Goal: Task Accomplishment & Management: Manage account settings

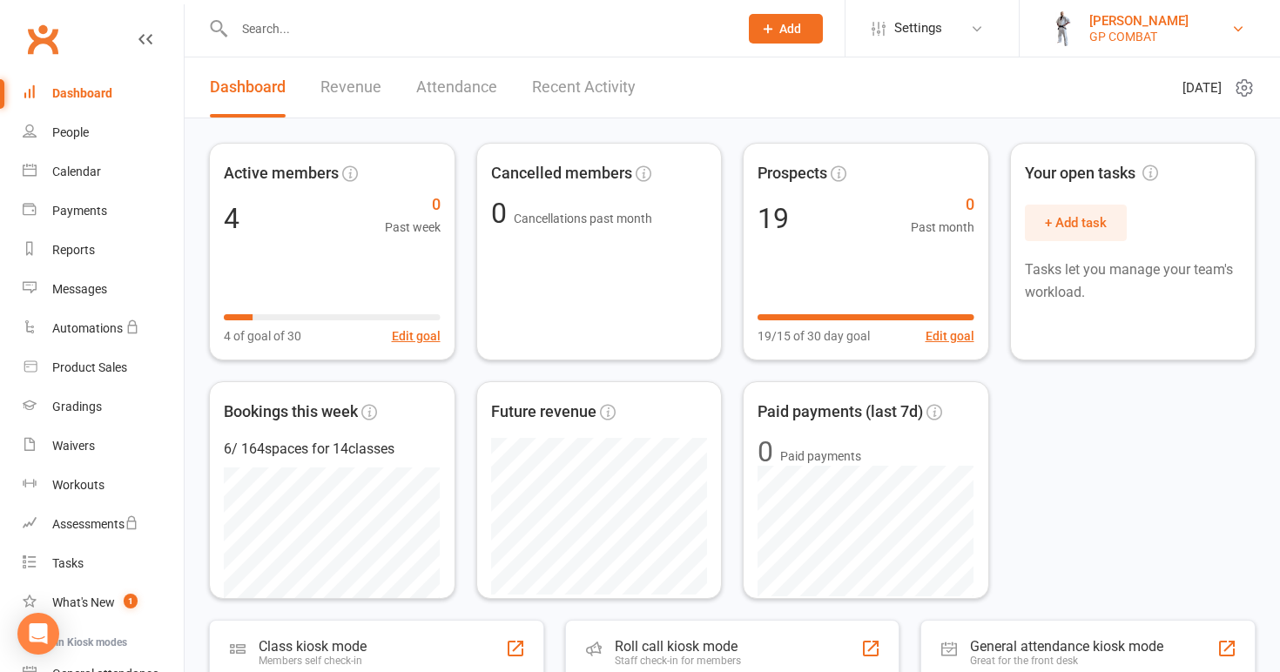
click at [1142, 31] on div "GP COMBAT" at bounding box center [1138, 37] width 99 height 16
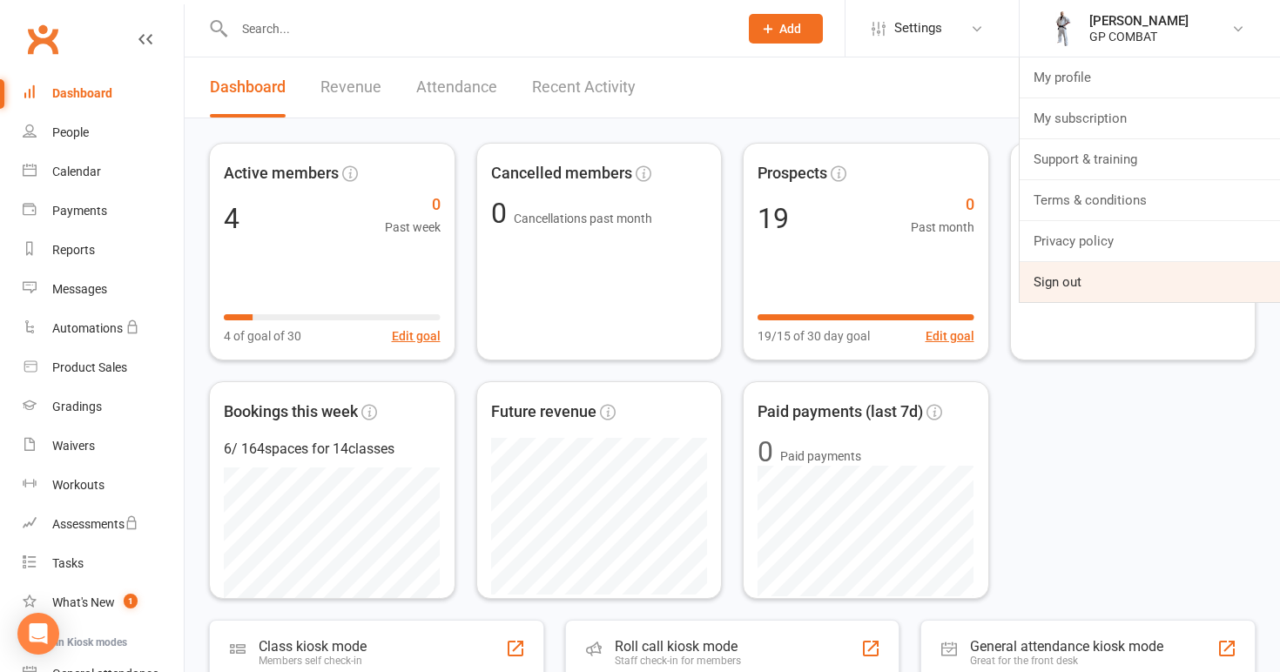
click at [1057, 279] on link "Sign out" at bounding box center [1149, 282] width 260 height 40
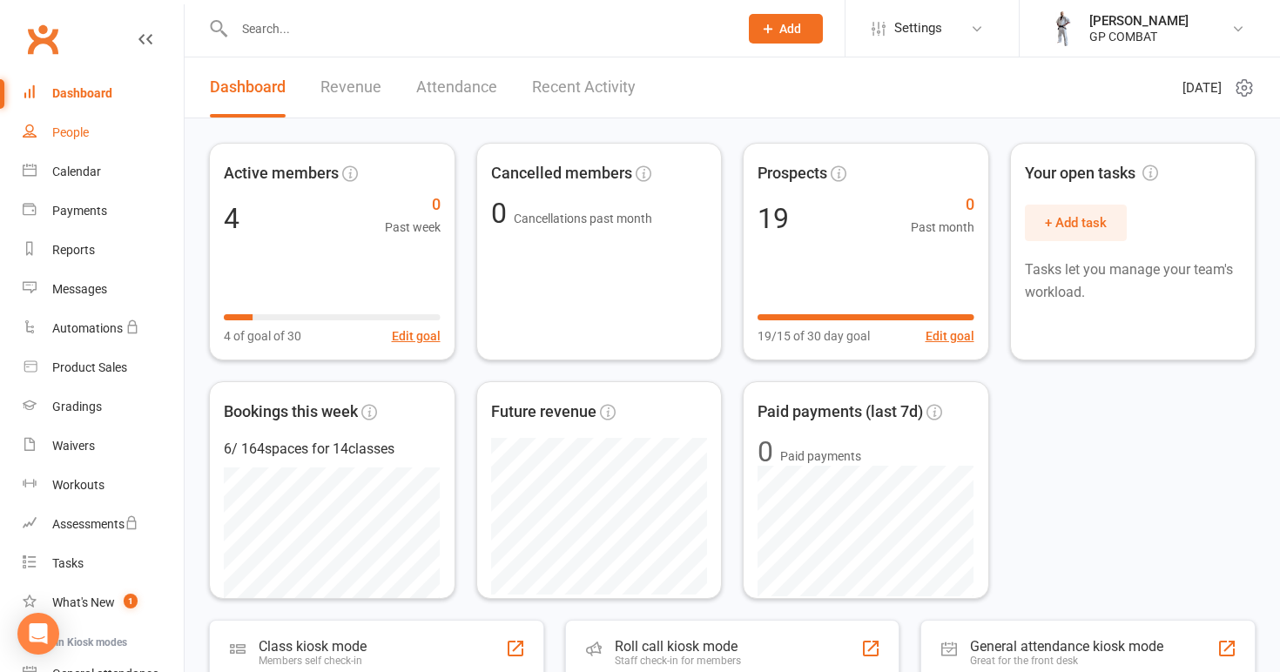
click at [93, 131] on link "People" at bounding box center [103, 132] width 161 height 39
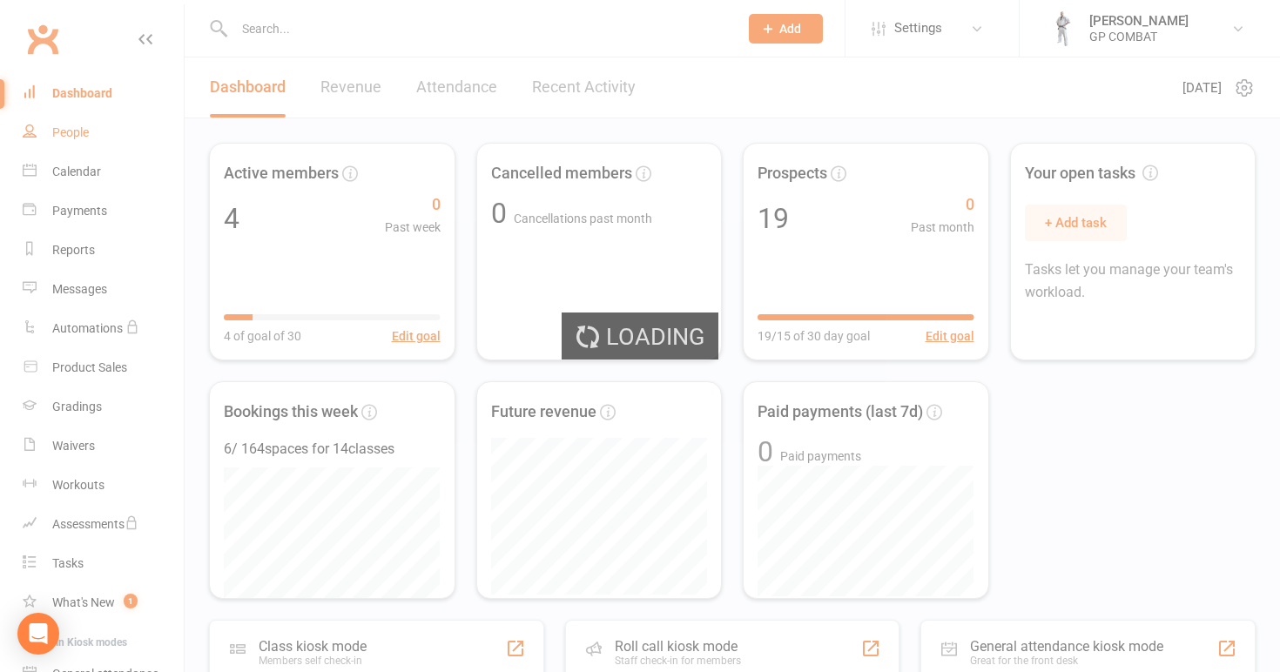
select select "100"
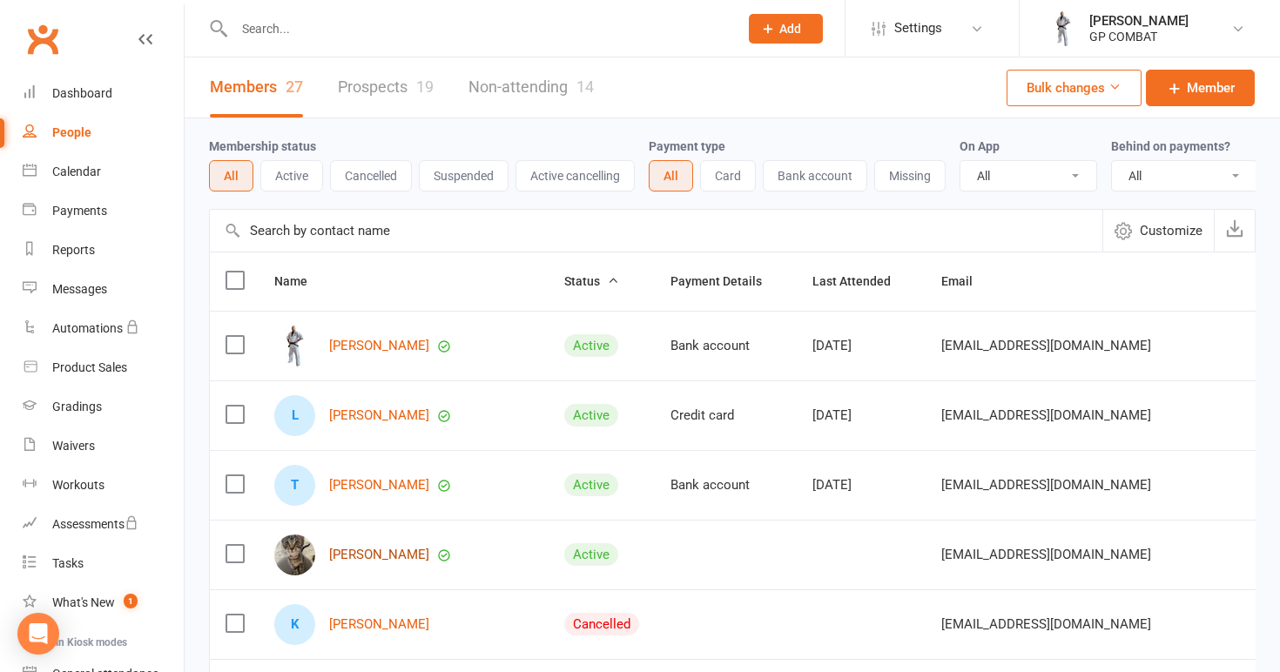
click at [376, 552] on link "Janelle Povey" at bounding box center [379, 555] width 100 height 15
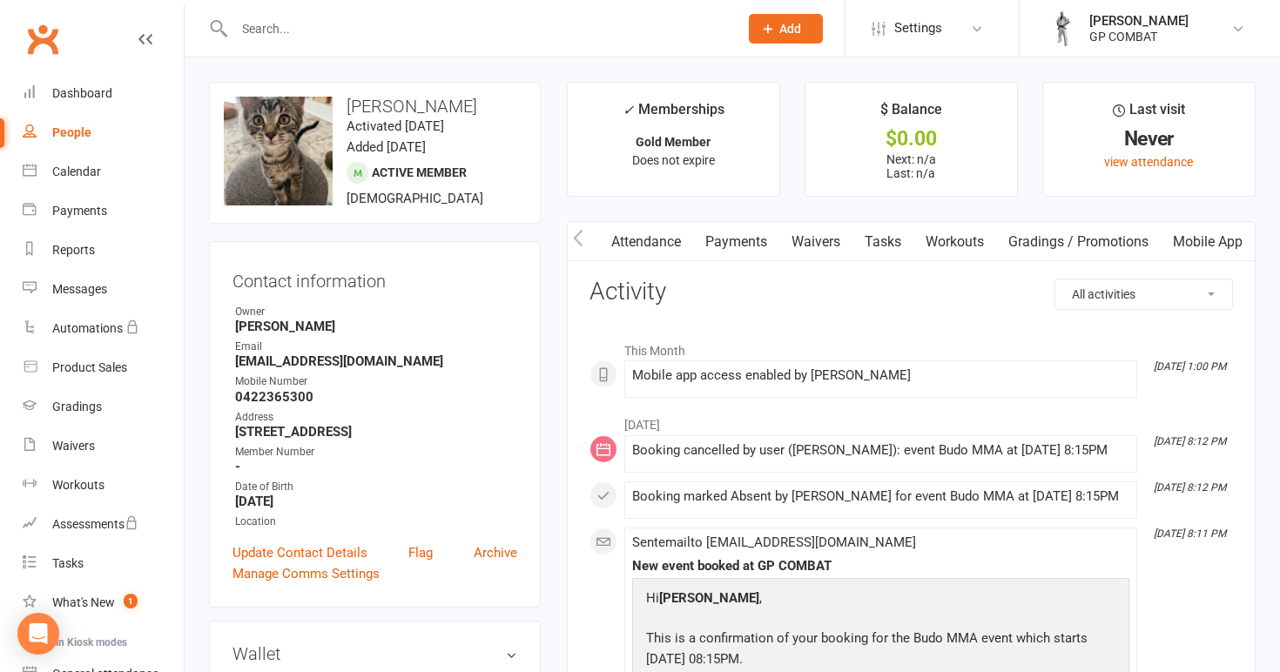
scroll to position [0, 177]
click at [1200, 236] on link "Mobile App" at bounding box center [1207, 242] width 94 height 40
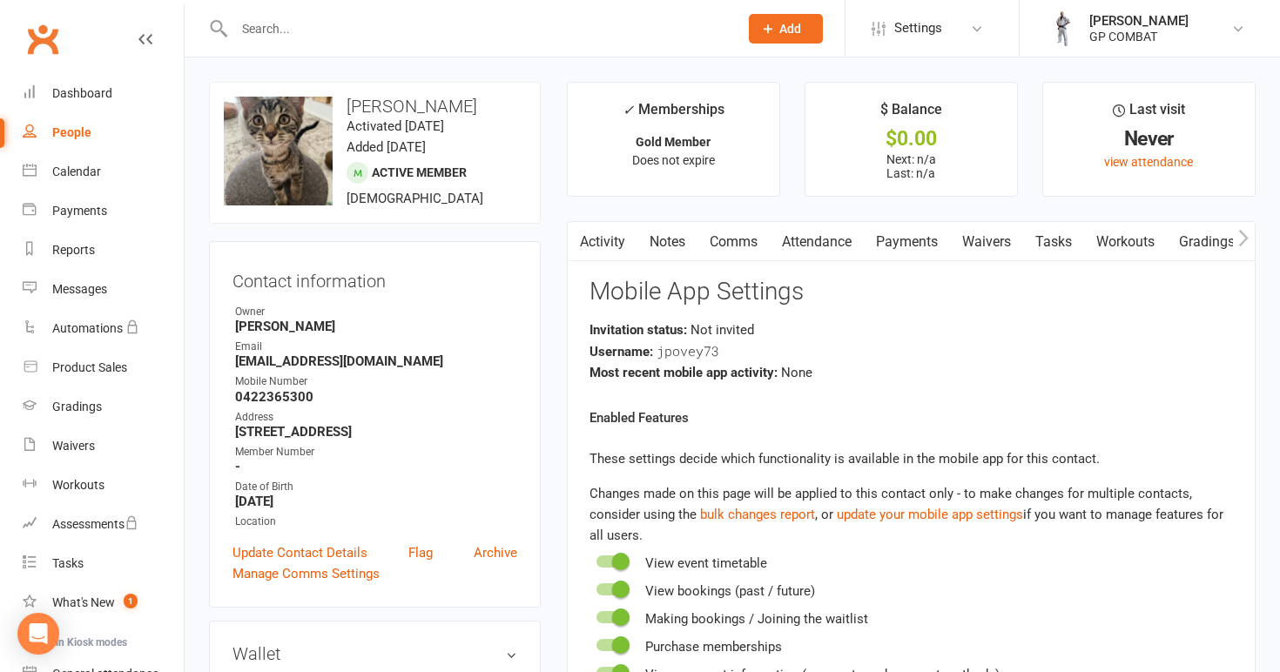
scroll to position [0, 9]
click at [604, 237] on link "Activity" at bounding box center [603, 242] width 70 height 40
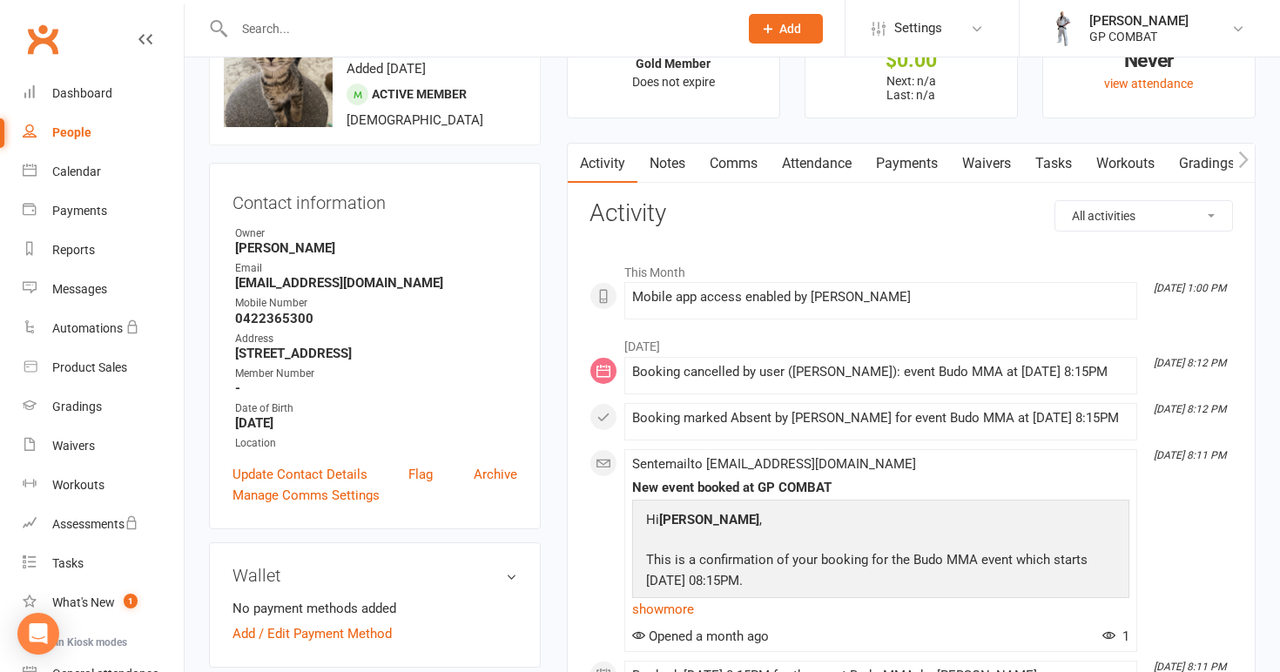
scroll to position [107, 0]
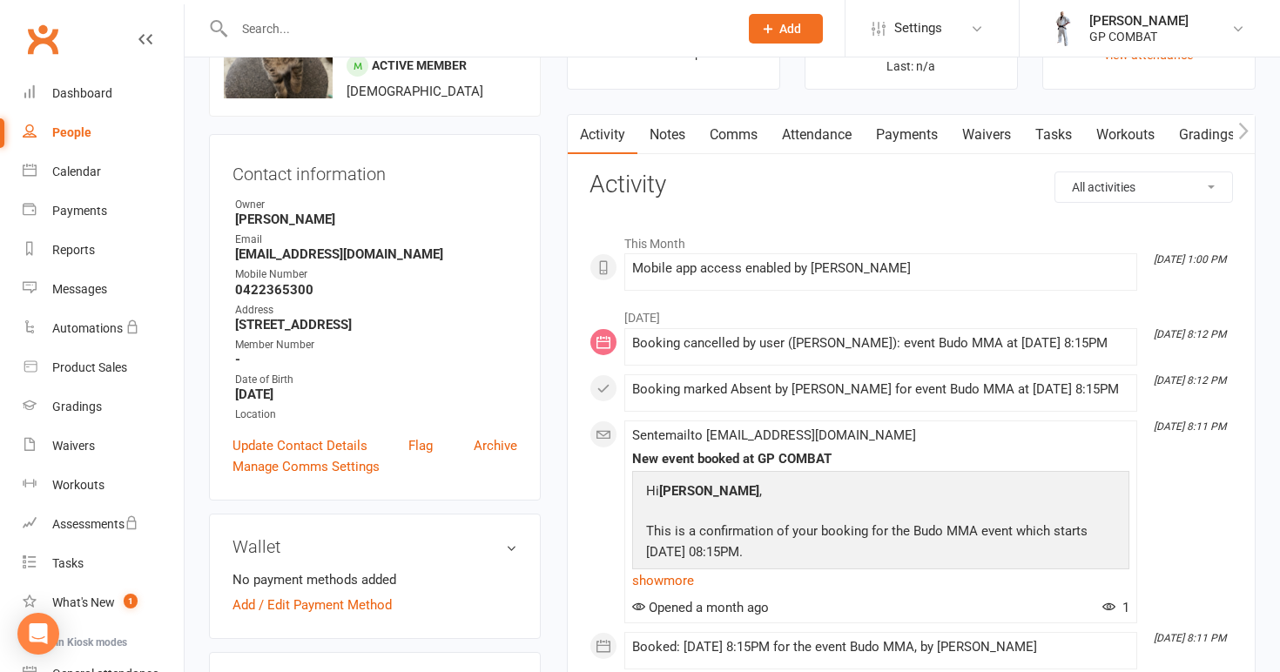
click at [984, 130] on link "Waivers" at bounding box center [986, 135] width 73 height 40
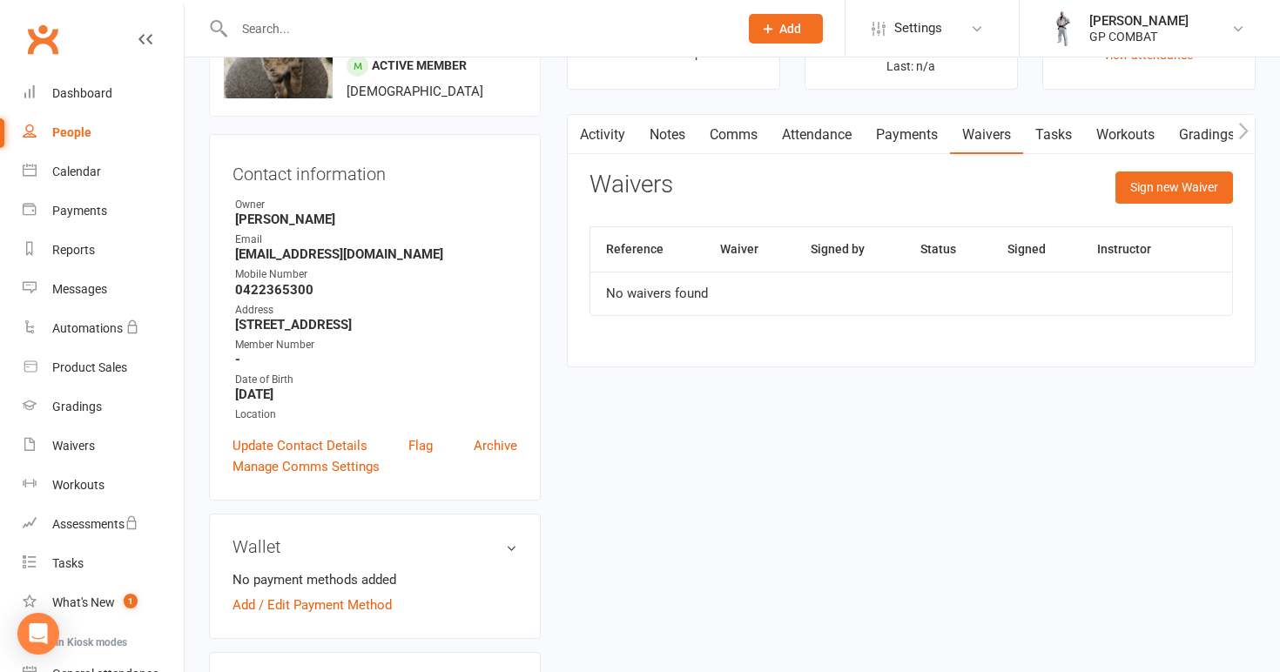
click at [971, 185] on div "Waivers Sign new Waiver" at bounding box center [910, 191] width 643 height 41
click at [812, 128] on link "Attendance" at bounding box center [817, 135] width 94 height 40
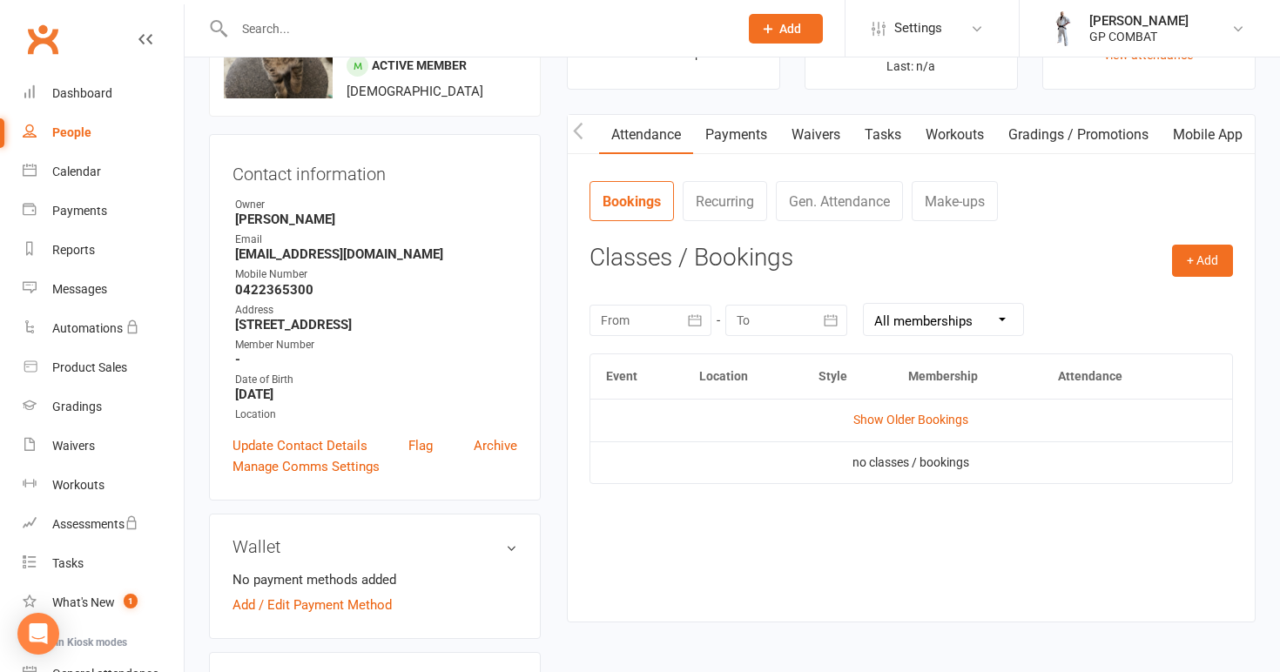
scroll to position [0, 177]
click at [1200, 139] on link "Mobile App" at bounding box center [1207, 135] width 94 height 40
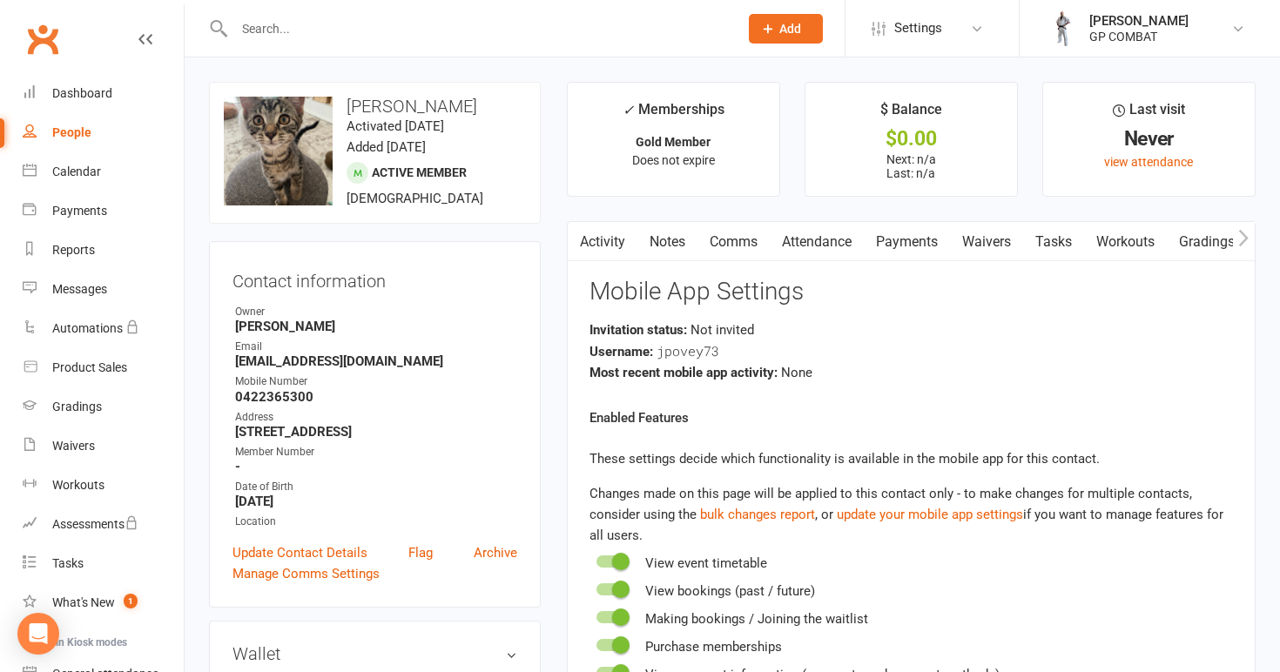
click at [736, 242] on link "Comms" at bounding box center [733, 242] width 72 height 40
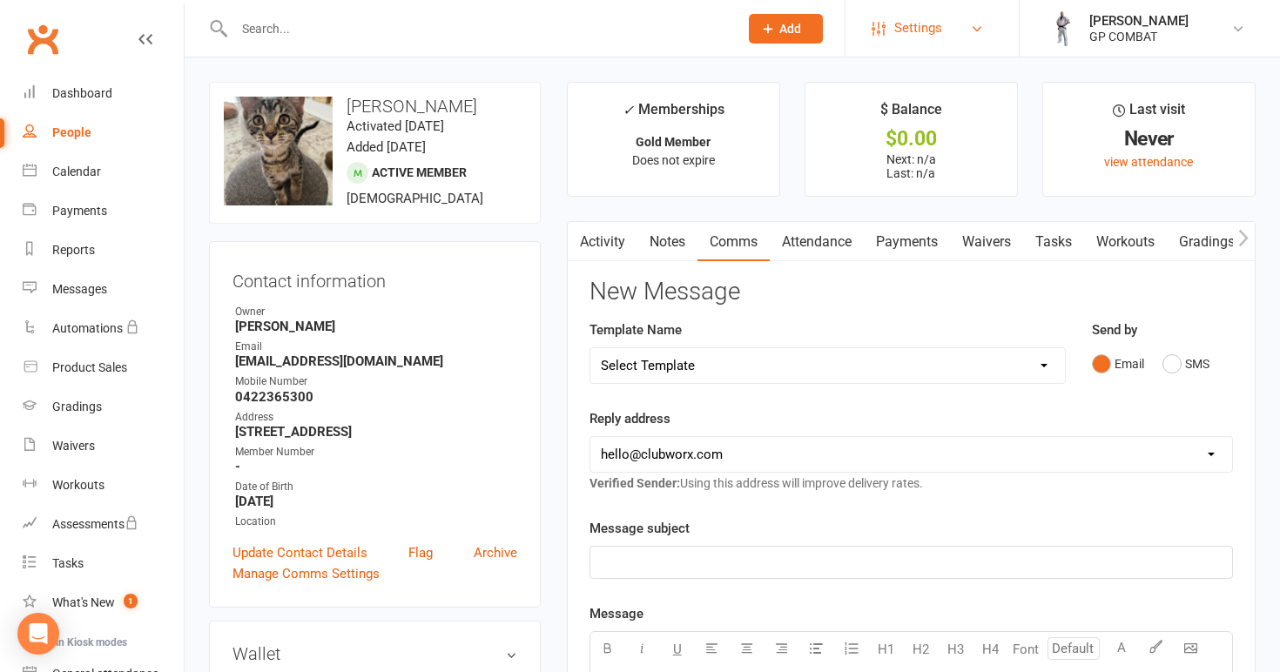
click at [937, 24] on span "Settings" at bounding box center [918, 28] width 48 height 39
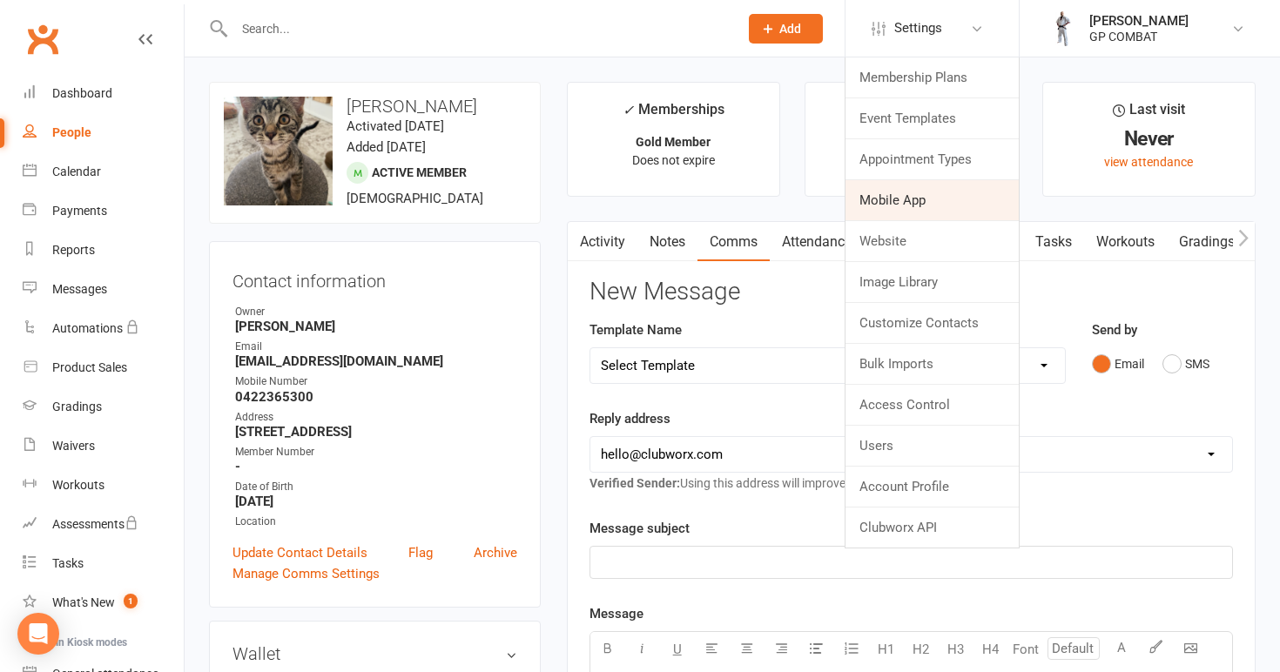
click at [904, 196] on link "Mobile App" at bounding box center [931, 200] width 173 height 40
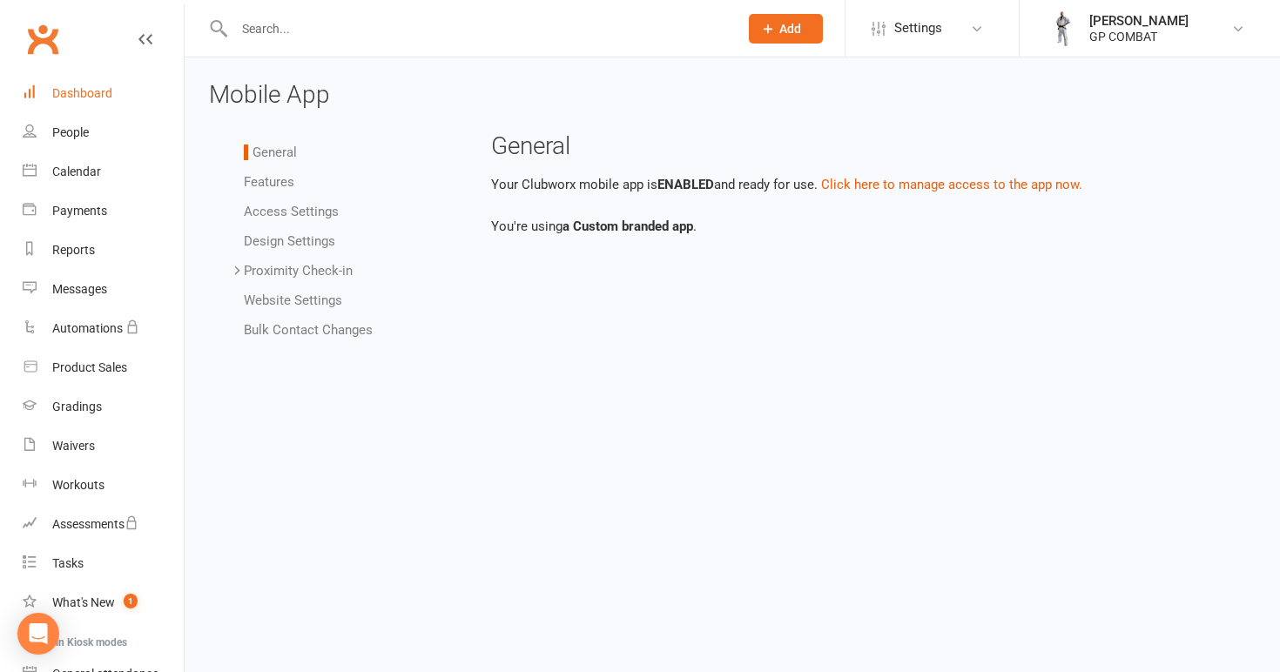
click at [87, 94] on div "Dashboard" at bounding box center [82, 93] width 60 height 14
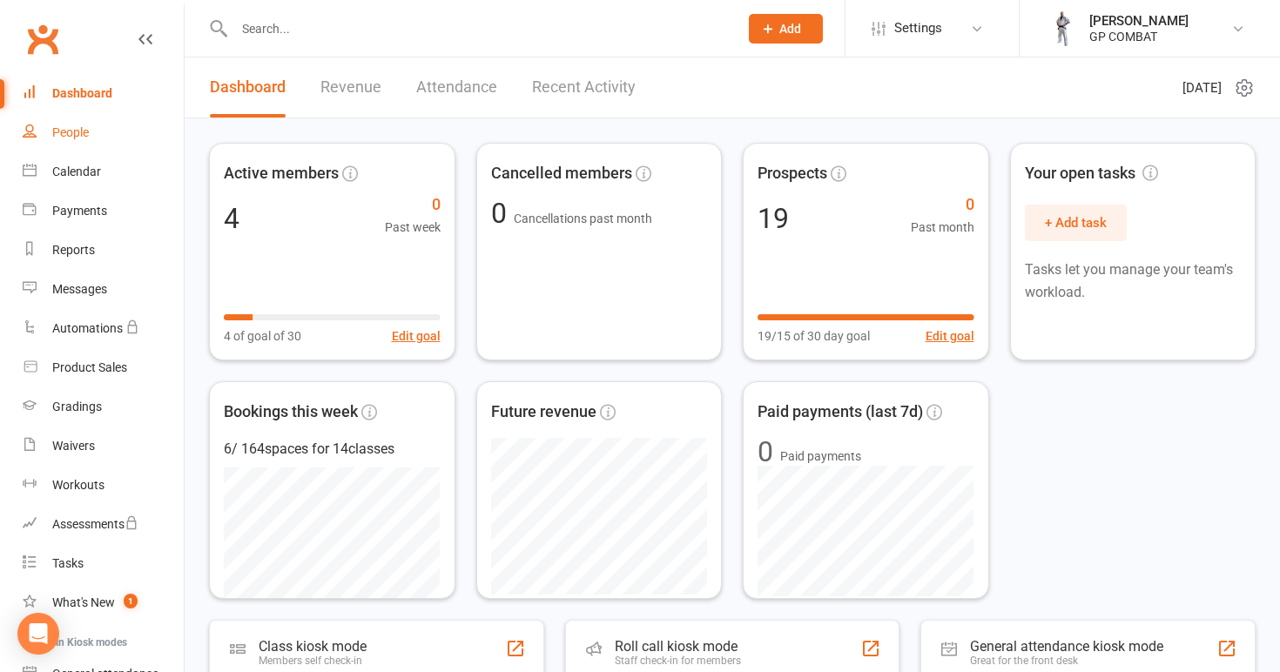
click at [84, 133] on div "People" at bounding box center [70, 132] width 37 height 14
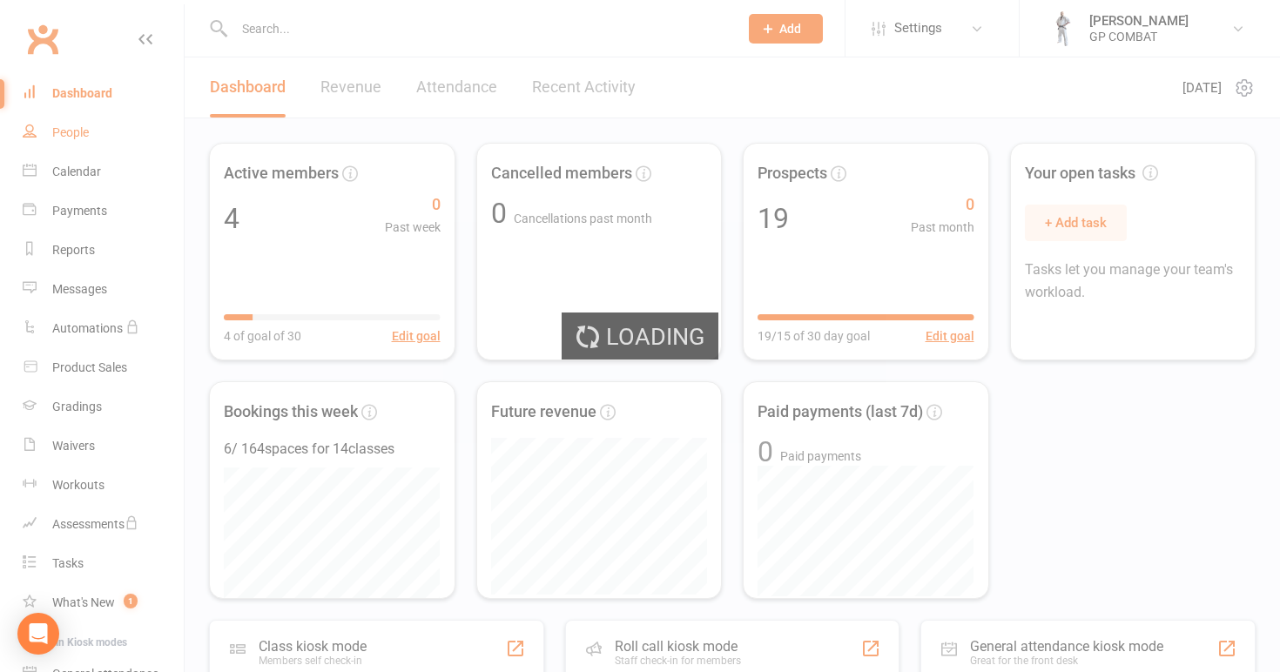
select select "100"
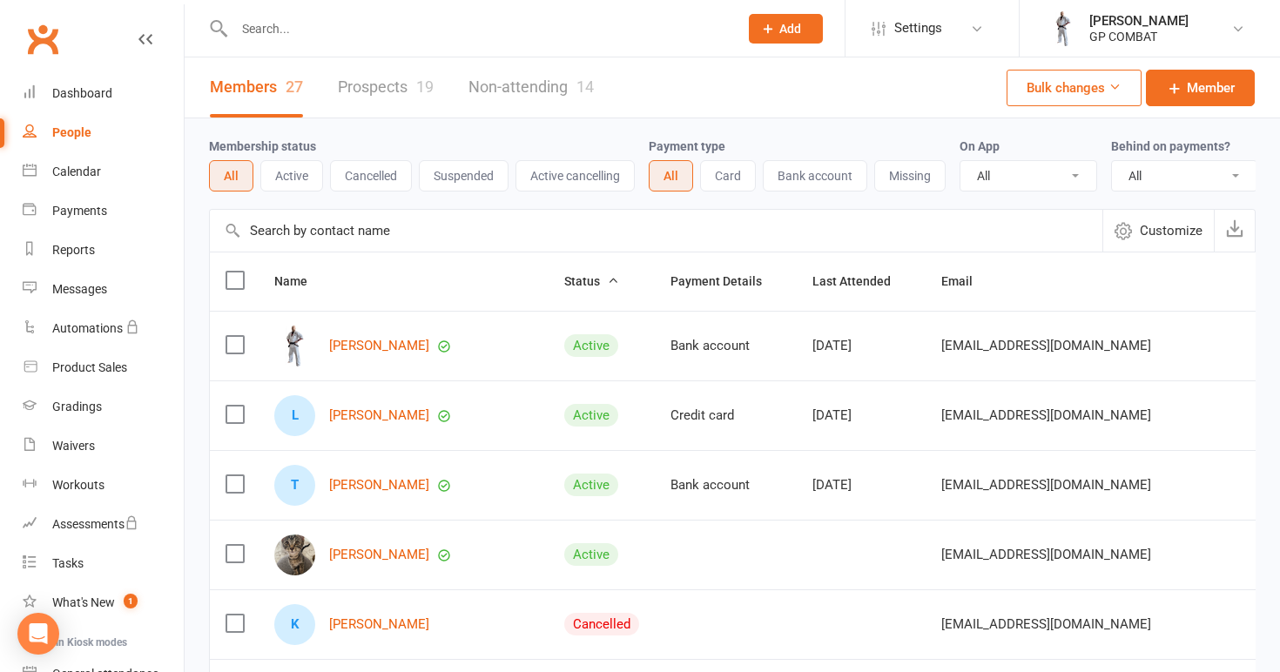
click at [237, 555] on label at bounding box center [233, 553] width 17 height 17
click at [237, 545] on input "checkbox" at bounding box center [233, 545] width 17 height 0
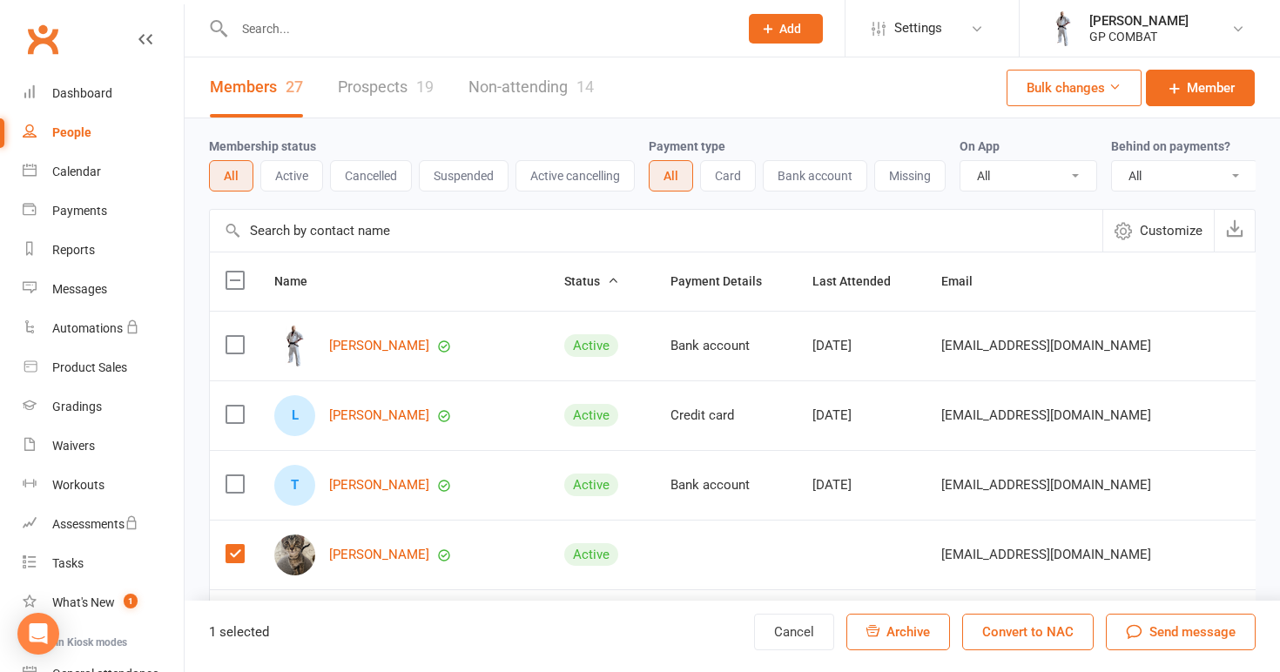
click at [230, 556] on label at bounding box center [233, 553] width 17 height 17
click at [230, 545] on input "checkbox" at bounding box center [233, 545] width 17 height 0
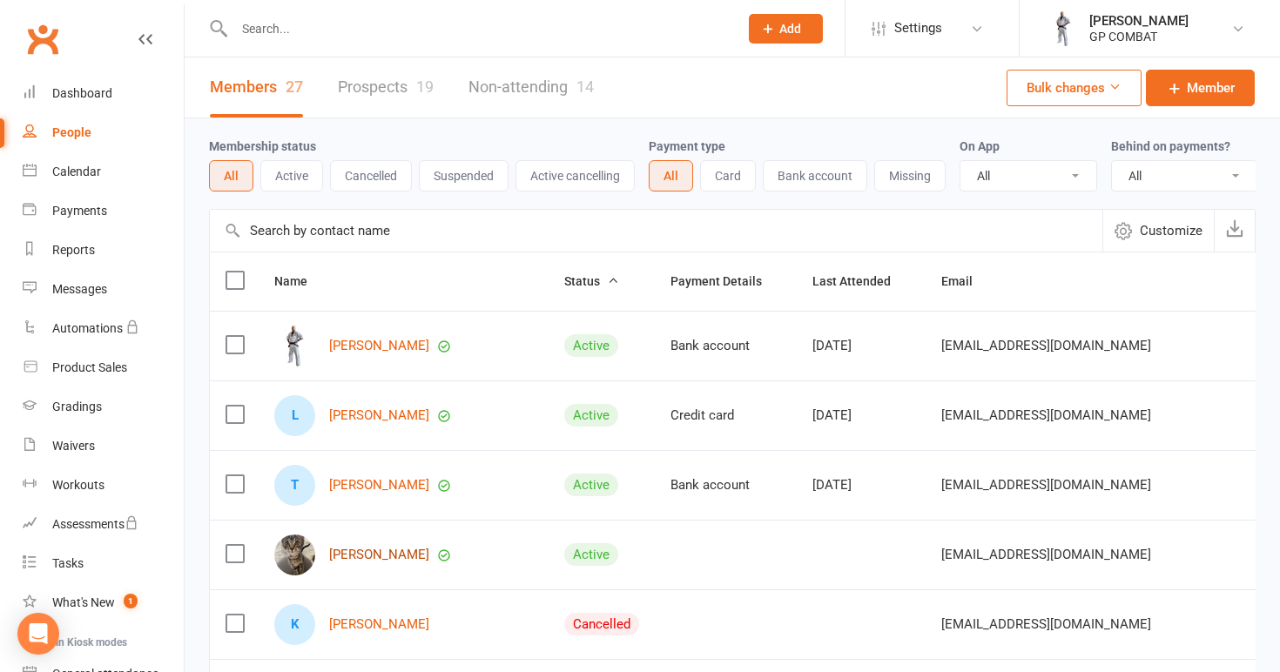
click at [360, 552] on link "Janelle Povey" at bounding box center [379, 555] width 100 height 15
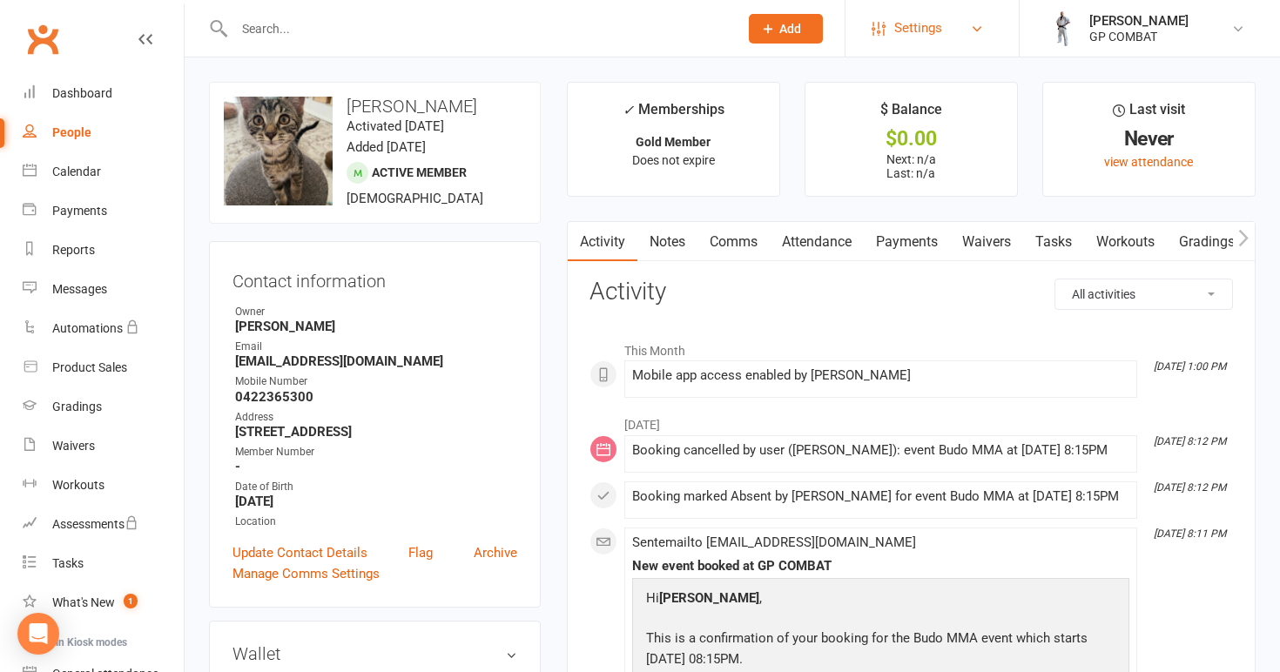
click at [943, 32] on link "Settings" at bounding box center [931, 28] width 121 height 39
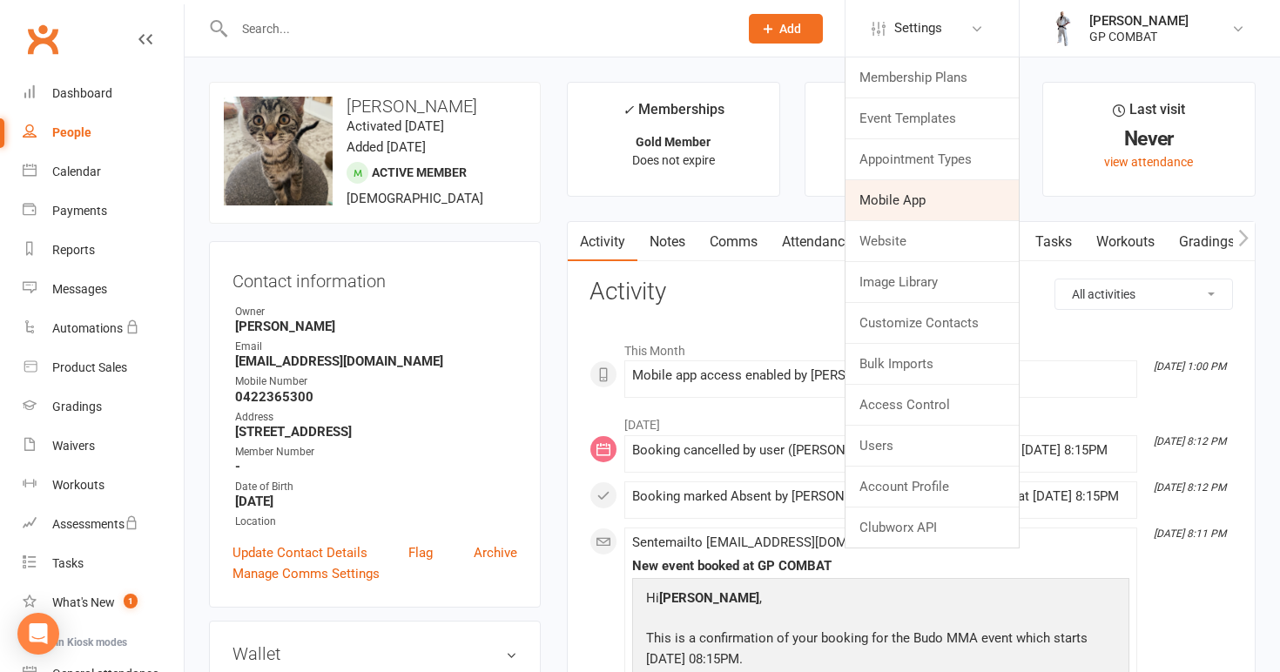
click at [894, 197] on link "Mobile App" at bounding box center [931, 200] width 173 height 40
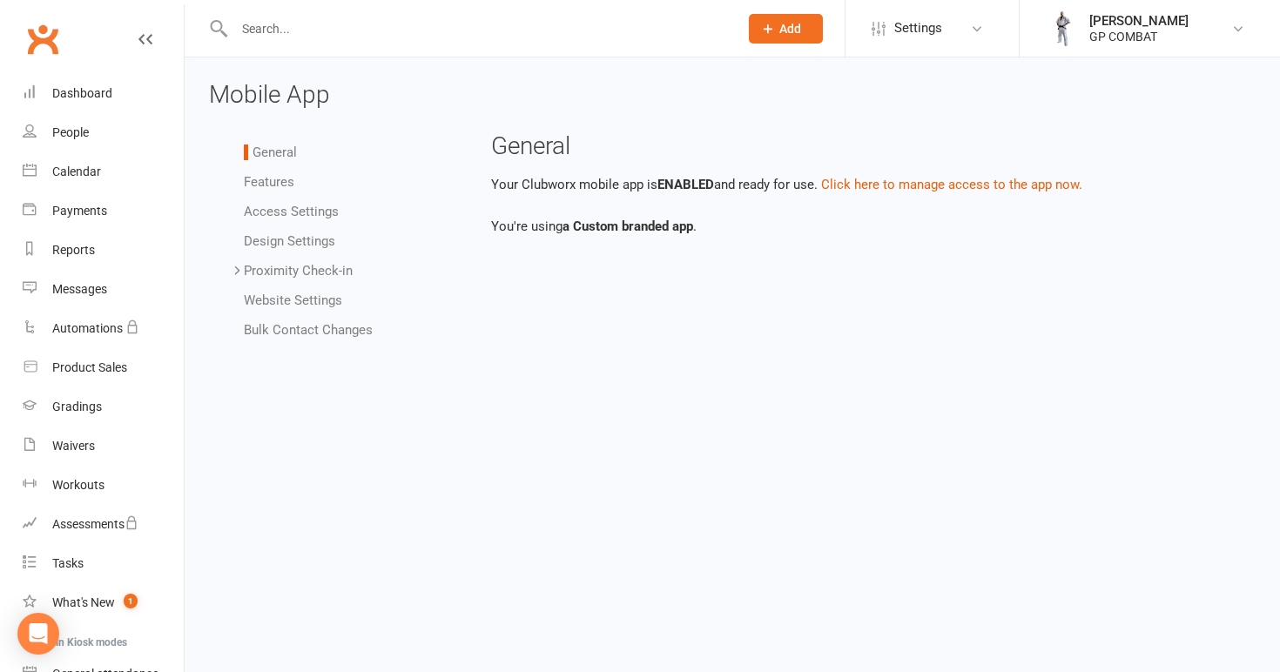
click at [316, 329] on link "Bulk Contact Changes" at bounding box center [308, 330] width 129 height 16
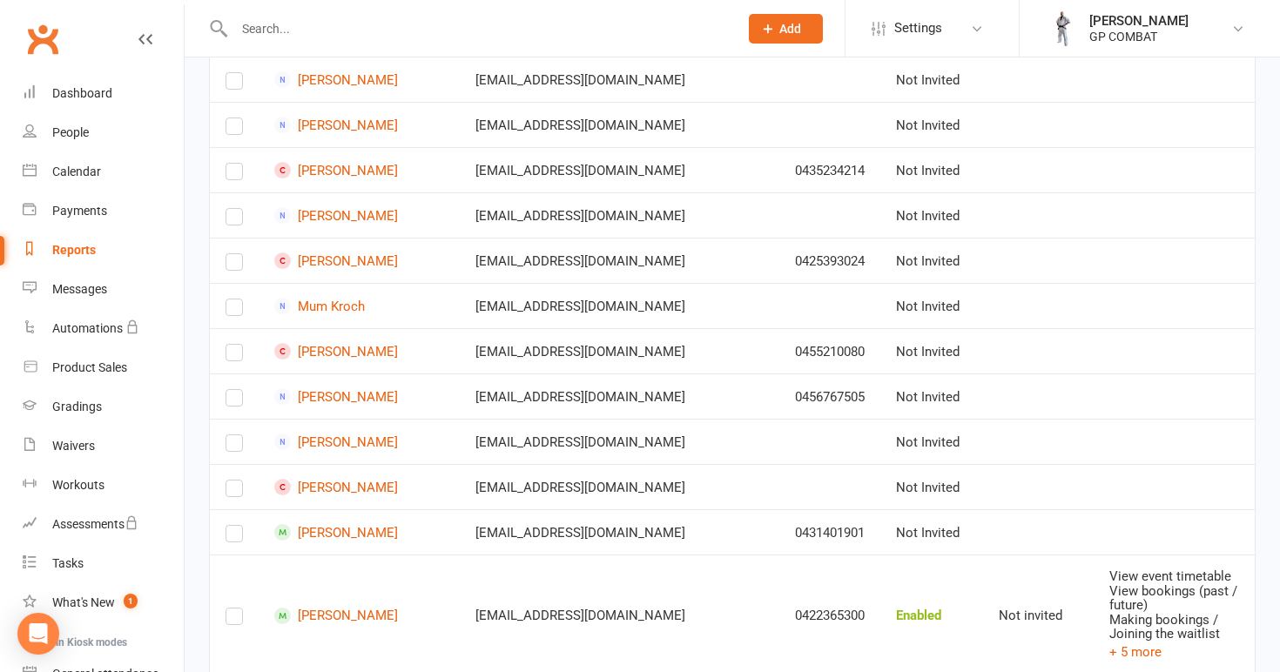
scroll to position [1176, 0]
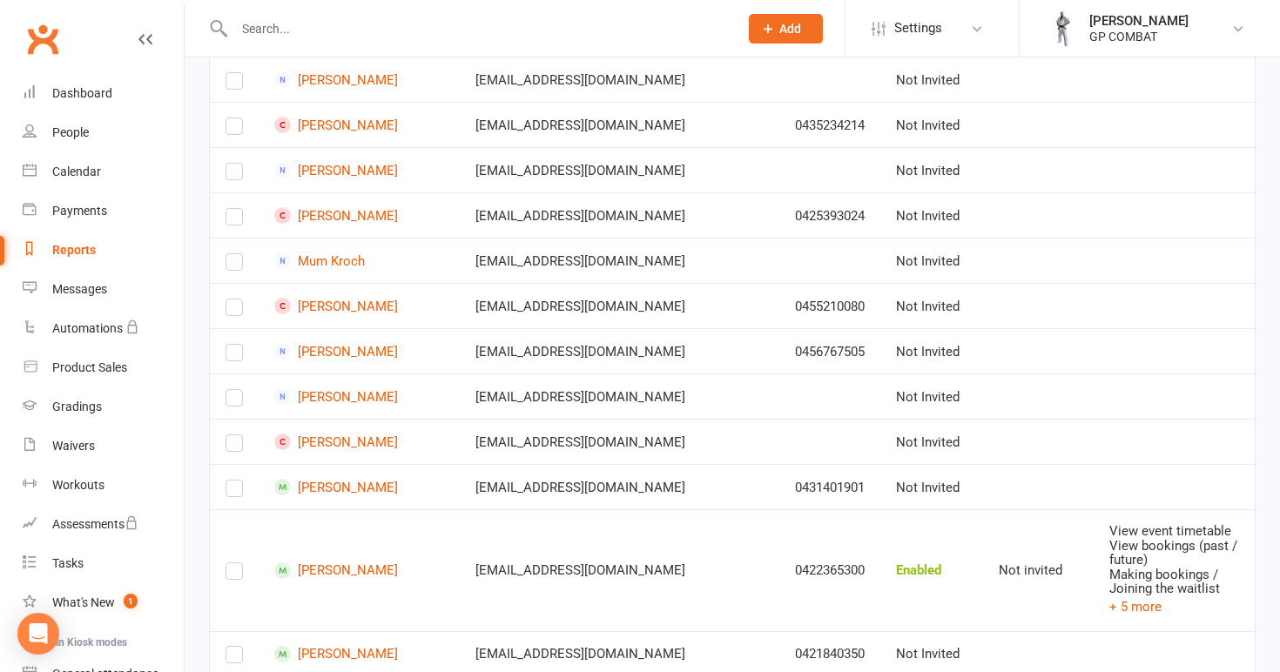
click at [235, 575] on label at bounding box center [233, 575] width 17 height 0
click at [235, 563] on input "checkbox" at bounding box center [233, 563] width 17 height 0
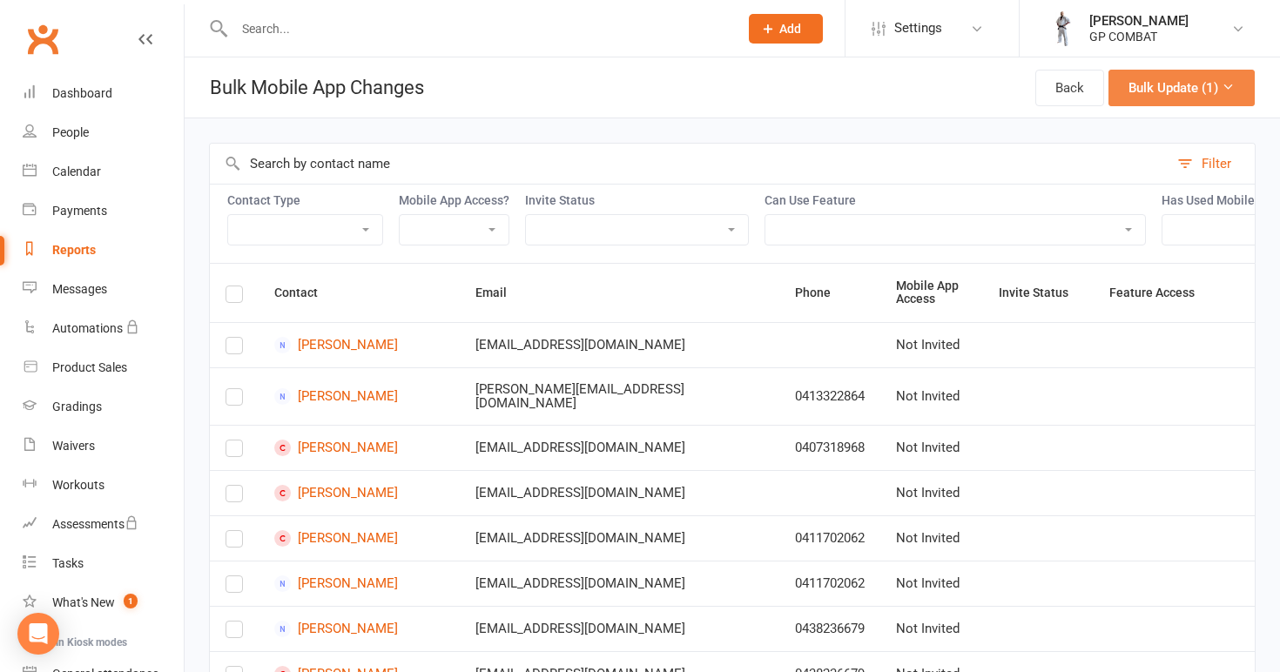
scroll to position [0, 0]
click at [1159, 85] on button "Bulk Update (1)" at bounding box center [1181, 88] width 146 height 37
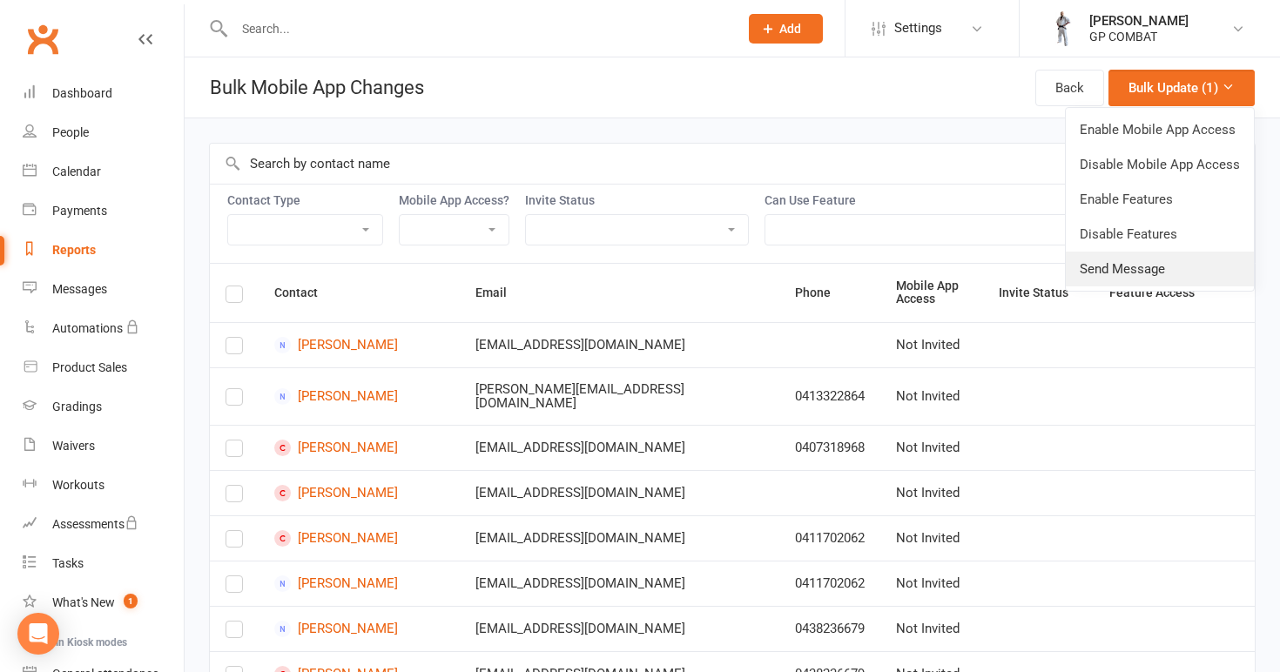
click at [1135, 268] on link "Send Message" at bounding box center [1159, 269] width 188 height 35
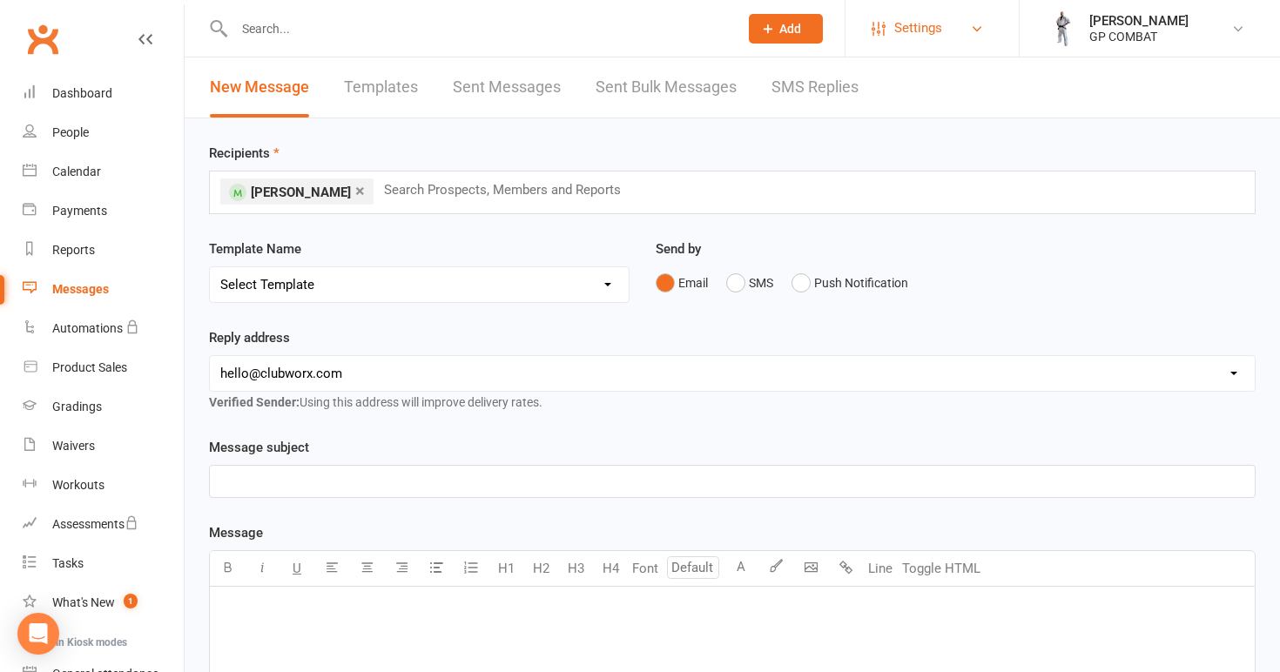
click at [955, 28] on link "Settings" at bounding box center [931, 28] width 121 height 39
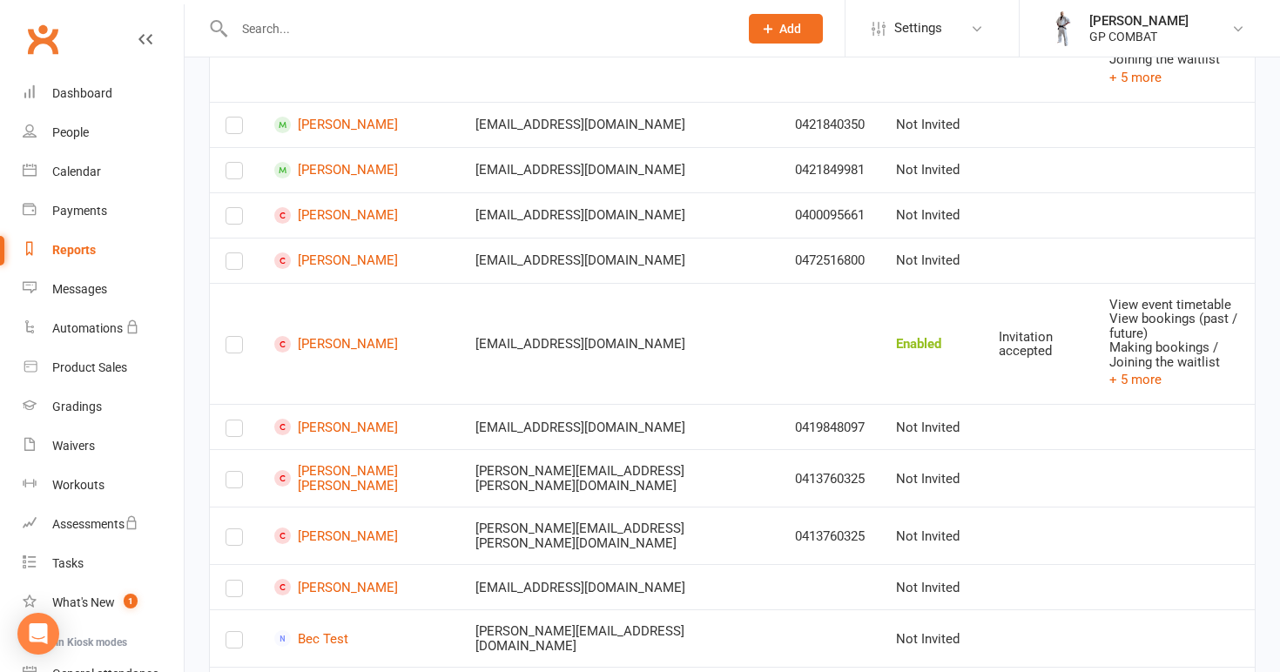
scroll to position [1575, 0]
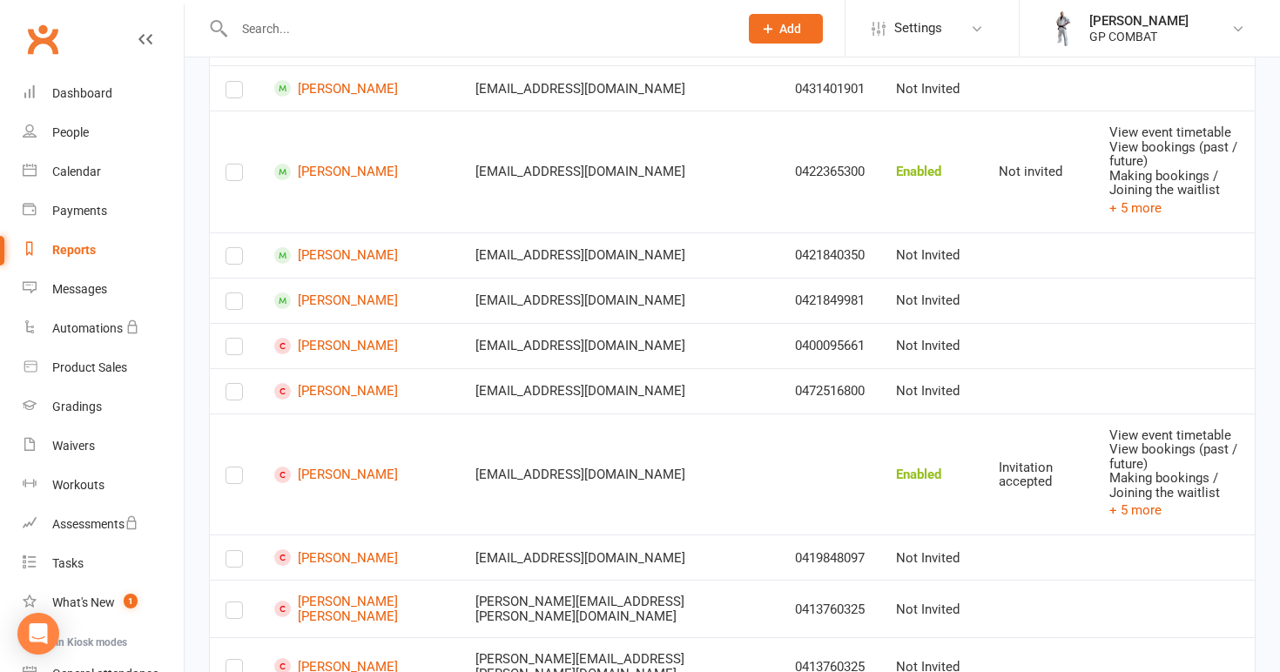
click at [234, 350] on label at bounding box center [233, 350] width 17 height 0
click at [234, 339] on input "checkbox" at bounding box center [233, 339] width 17 height 0
click at [231, 350] on label at bounding box center [233, 350] width 17 height 0
click at [231, 339] on input "checkbox" at bounding box center [233, 339] width 17 height 0
click at [239, 176] on label at bounding box center [233, 176] width 17 height 0
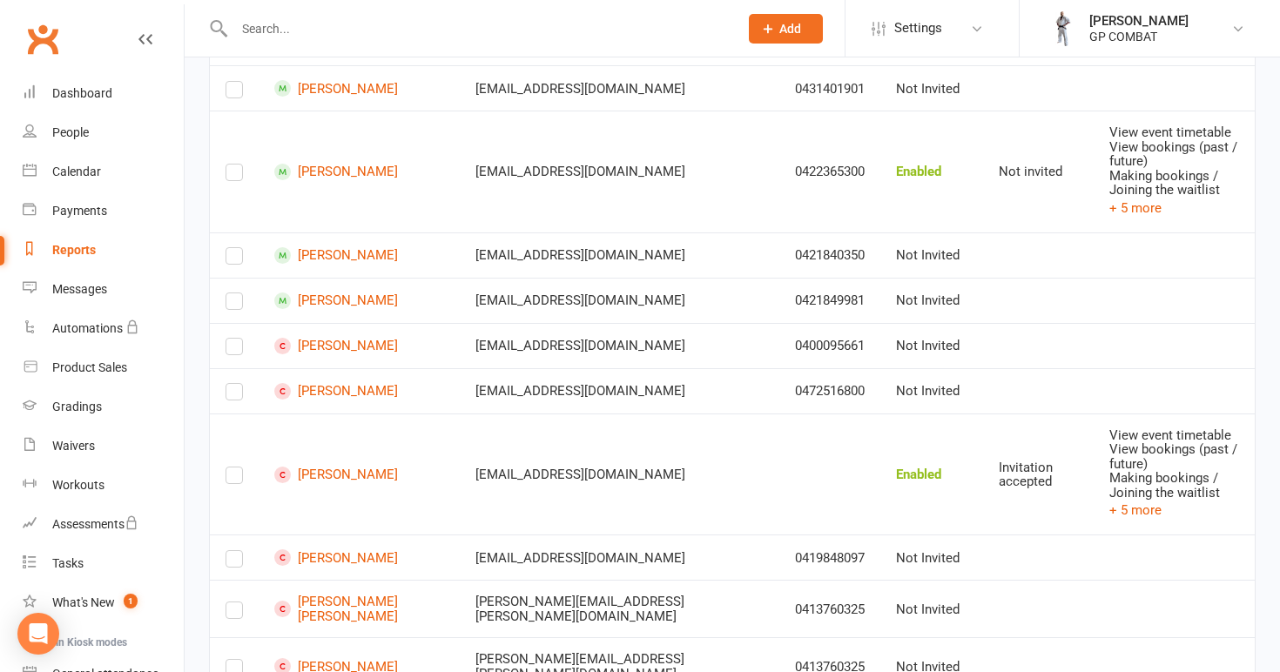
click at [239, 165] on input "checkbox" at bounding box center [233, 165] width 17 height 0
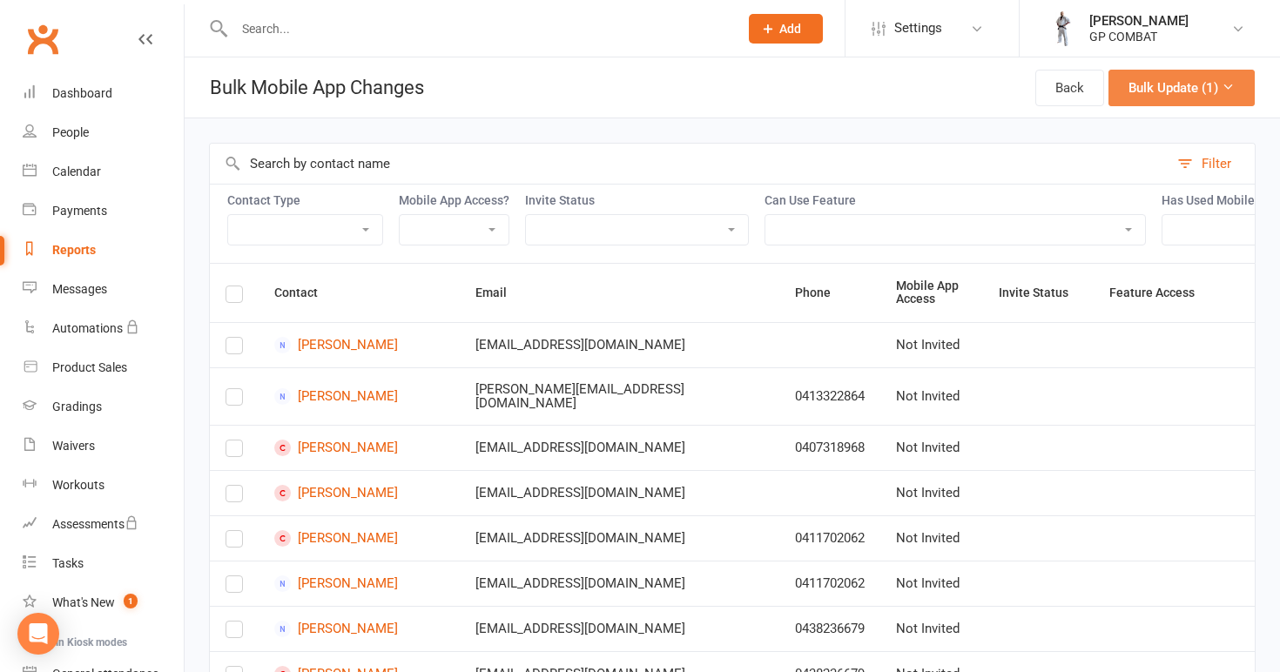
scroll to position [0, 0]
click at [1181, 88] on button "Bulk Update (1)" at bounding box center [1181, 88] width 146 height 37
click at [947, 143] on div "Filter" at bounding box center [732, 163] width 1046 height 41
click at [84, 134] on div "People" at bounding box center [70, 132] width 37 height 14
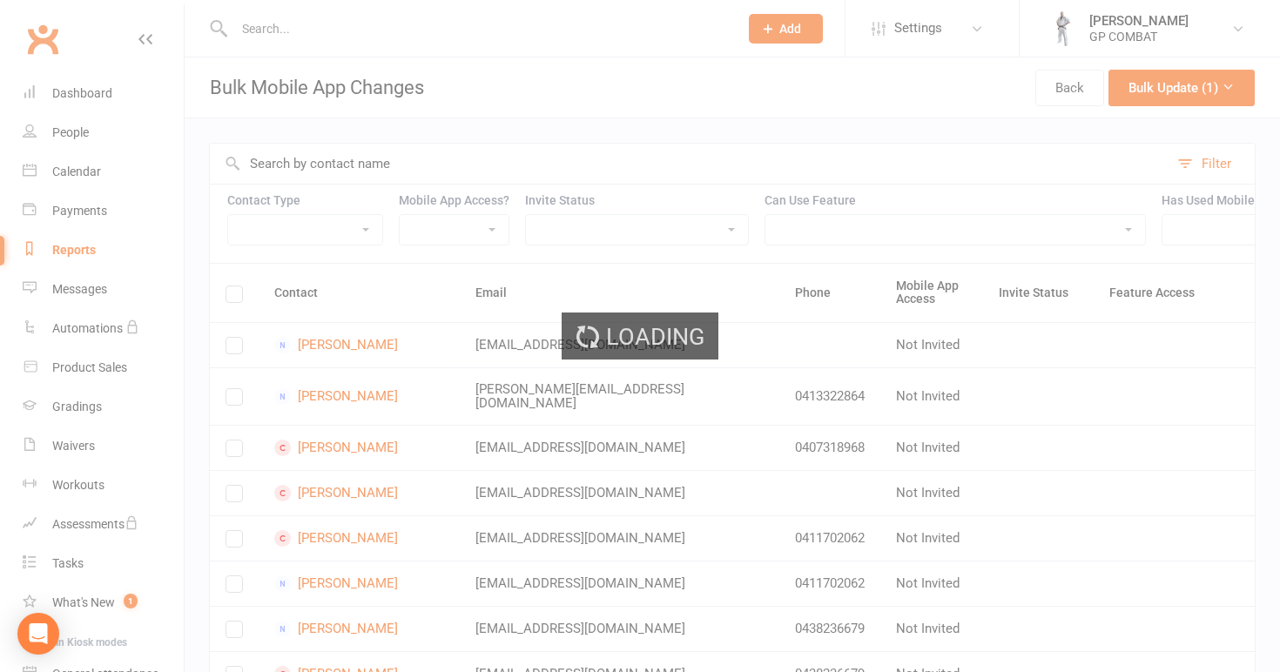
select select "100"
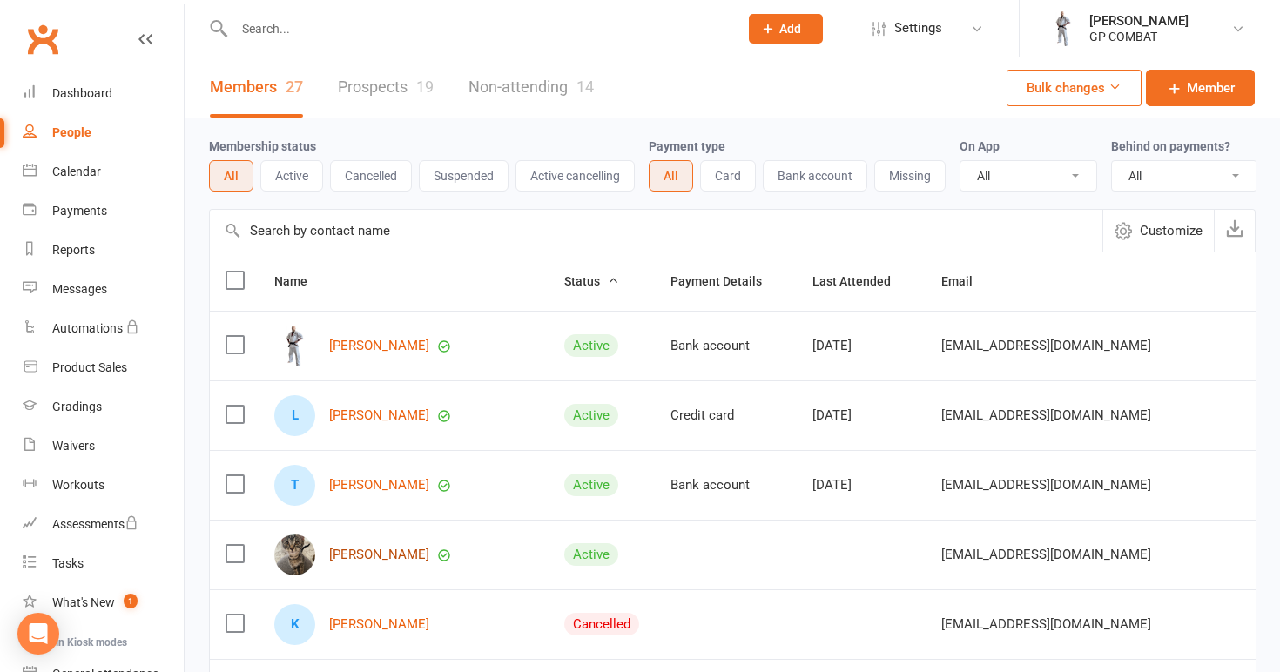
click at [348, 550] on link "Janelle Povey" at bounding box center [379, 555] width 100 height 15
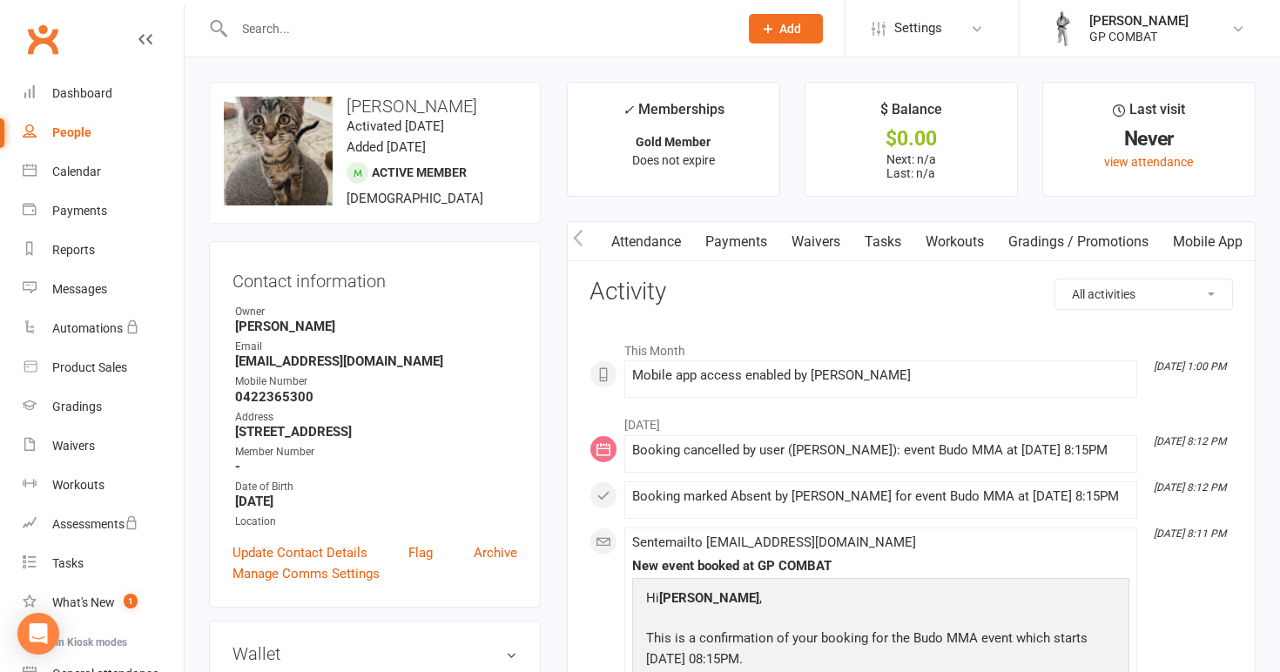
scroll to position [0, 177]
click at [1206, 238] on link "Mobile App" at bounding box center [1207, 242] width 94 height 40
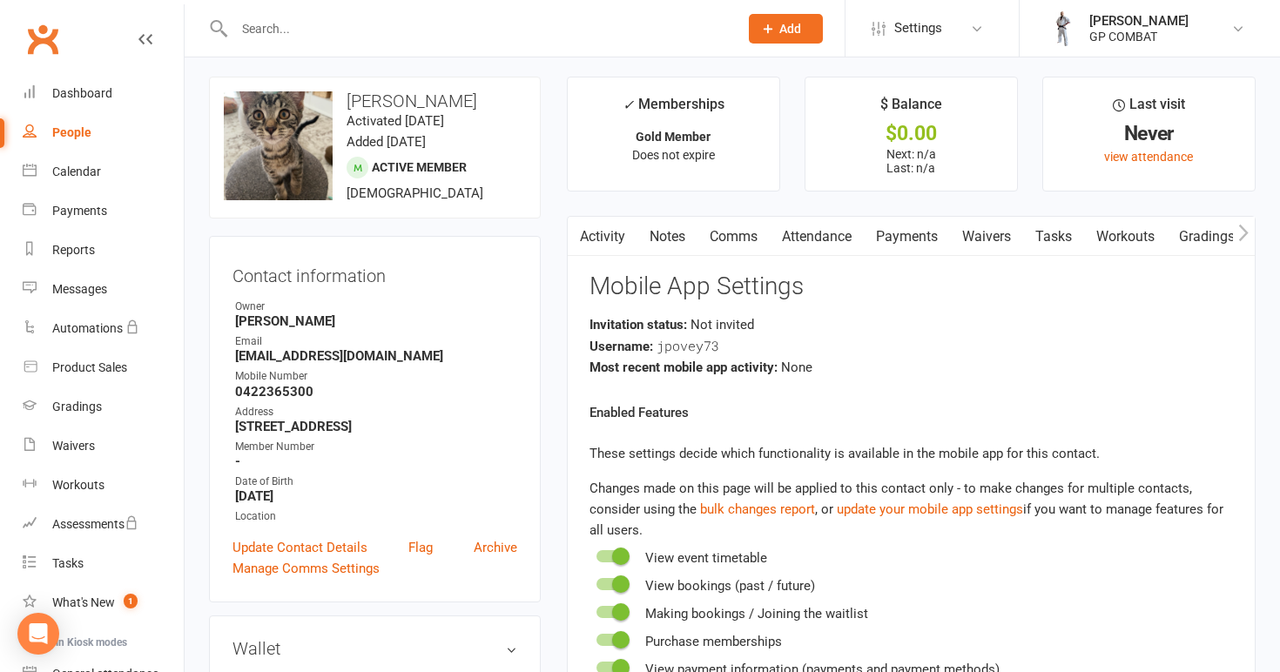
click at [738, 232] on link "Comms" at bounding box center [733, 237] width 72 height 40
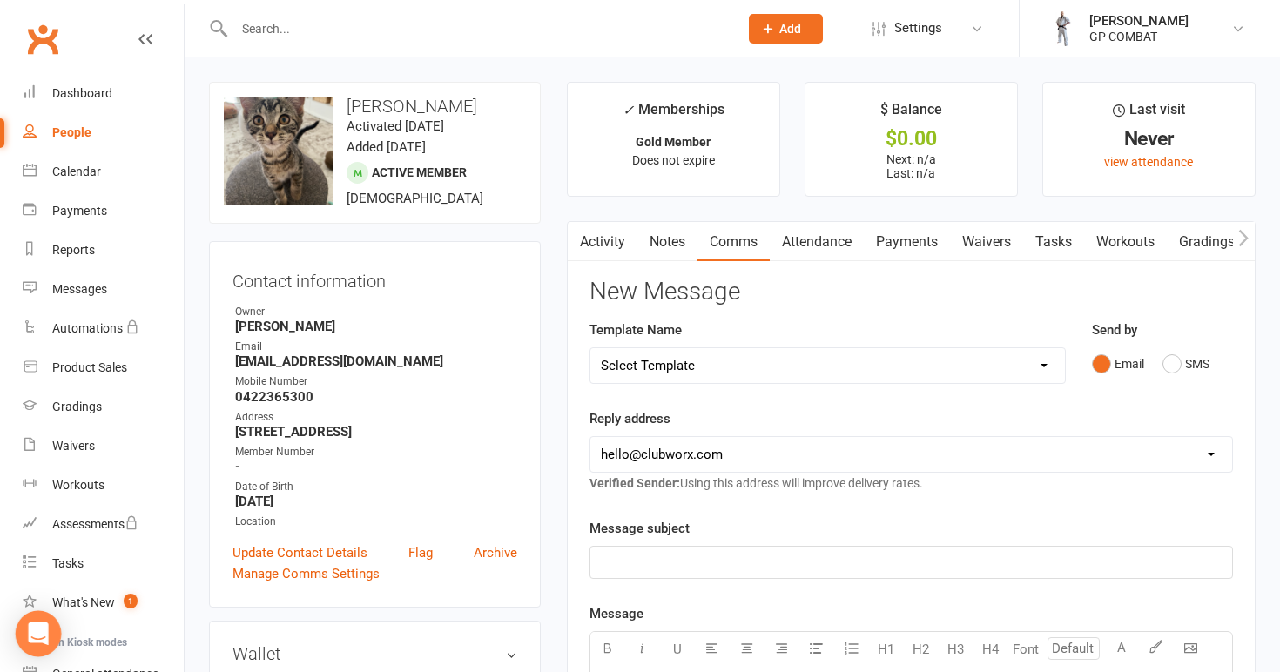
click at [36, 634] on icon "Open Intercom Messenger" at bounding box center [38, 633] width 20 height 23
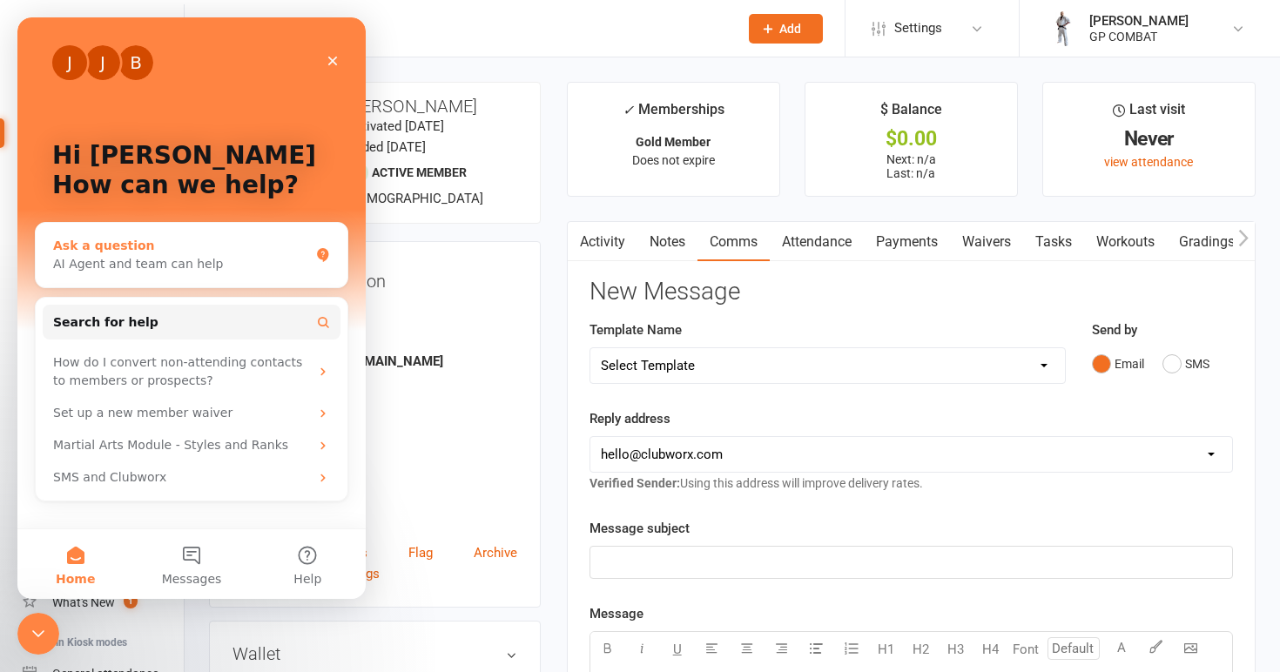
click at [203, 253] on div "Ask a question" at bounding box center [181, 246] width 256 height 18
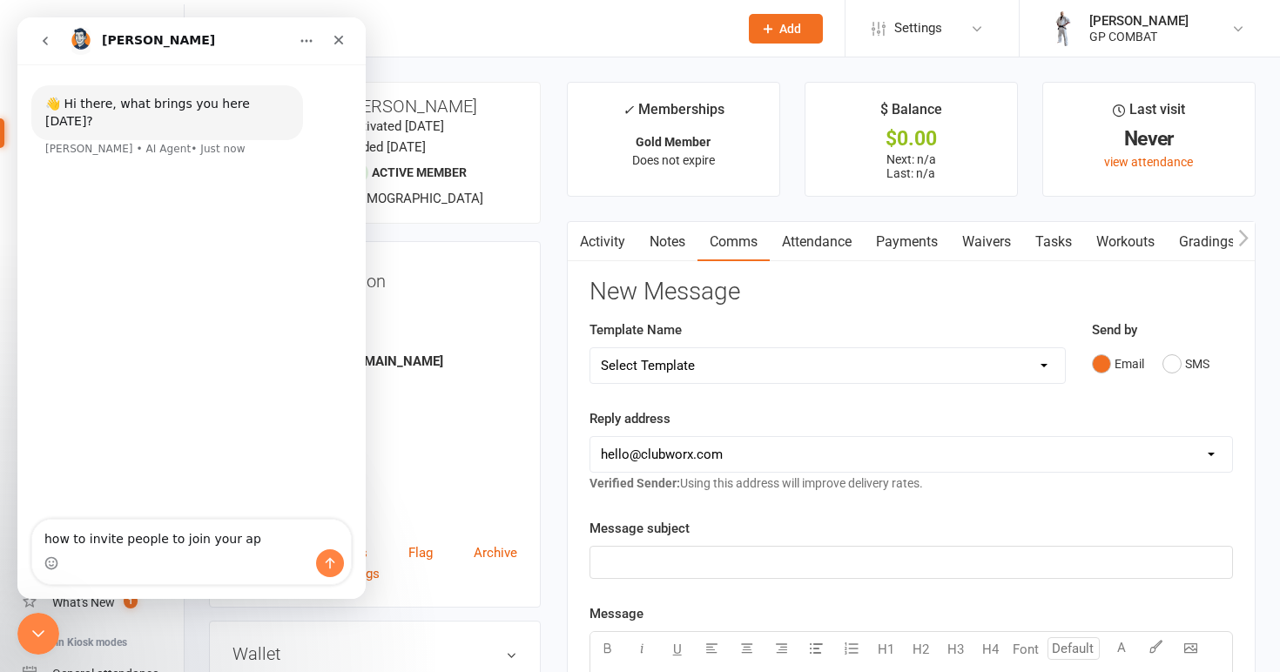
type textarea "how to invite people to join your app"
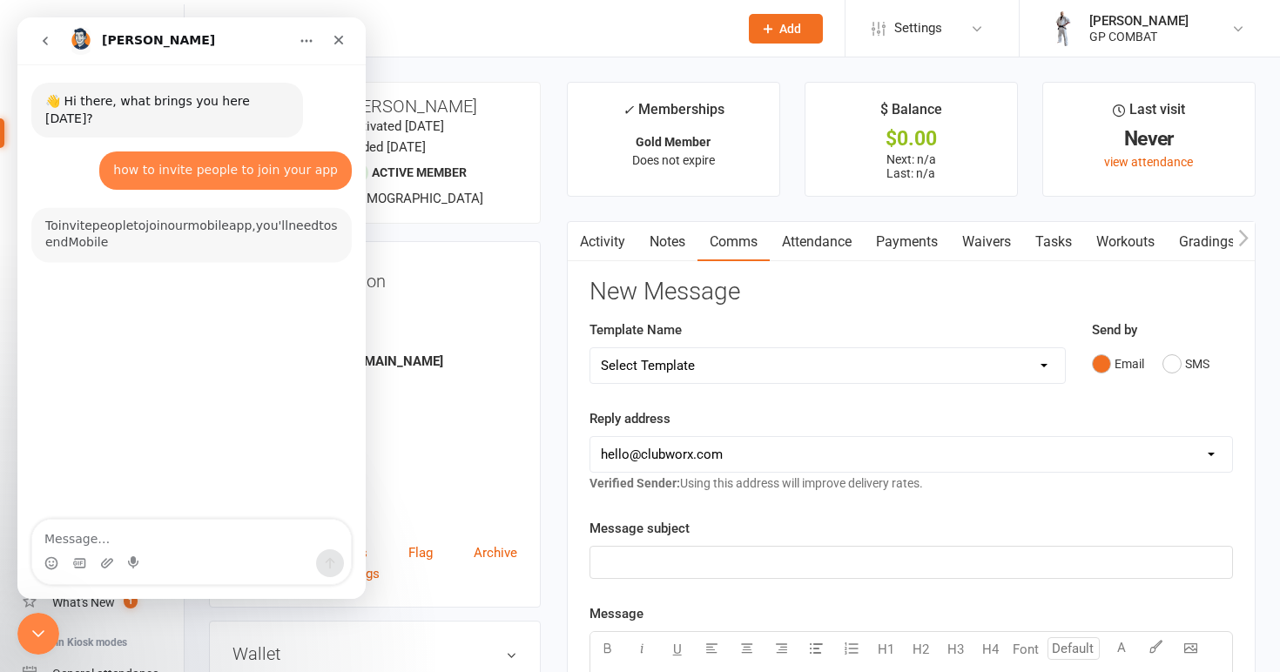
scroll to position [77, 0]
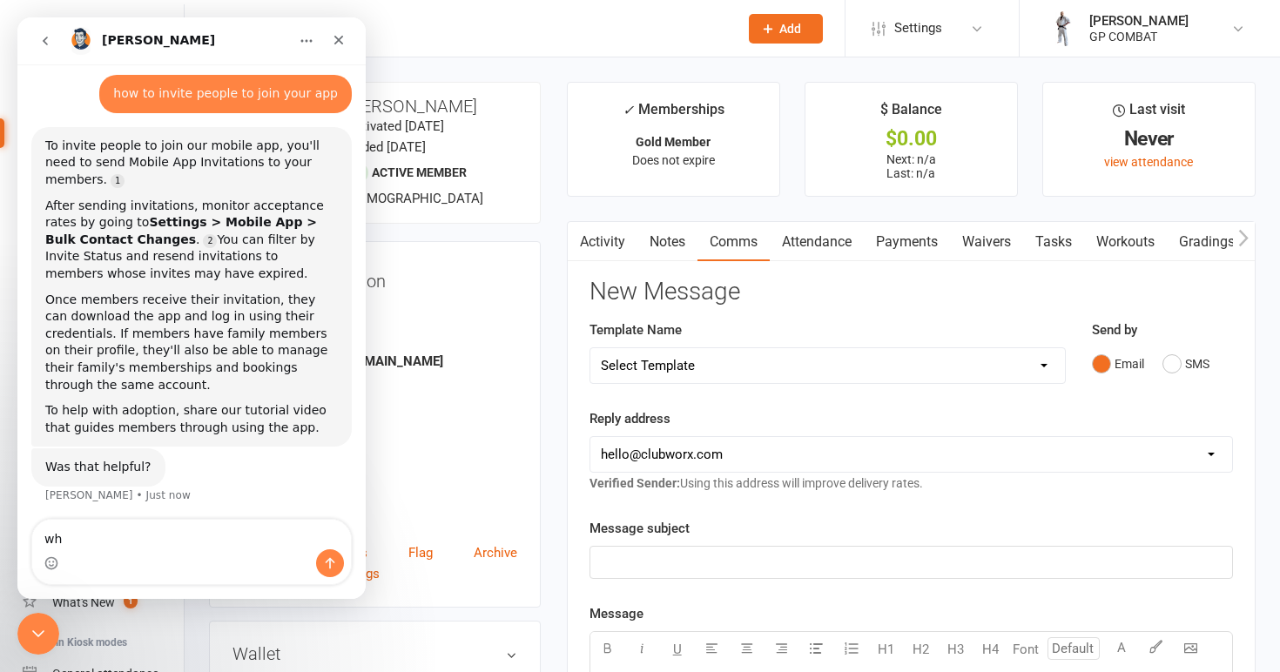
type textarea "w"
type textarea "how do I send an invitation"
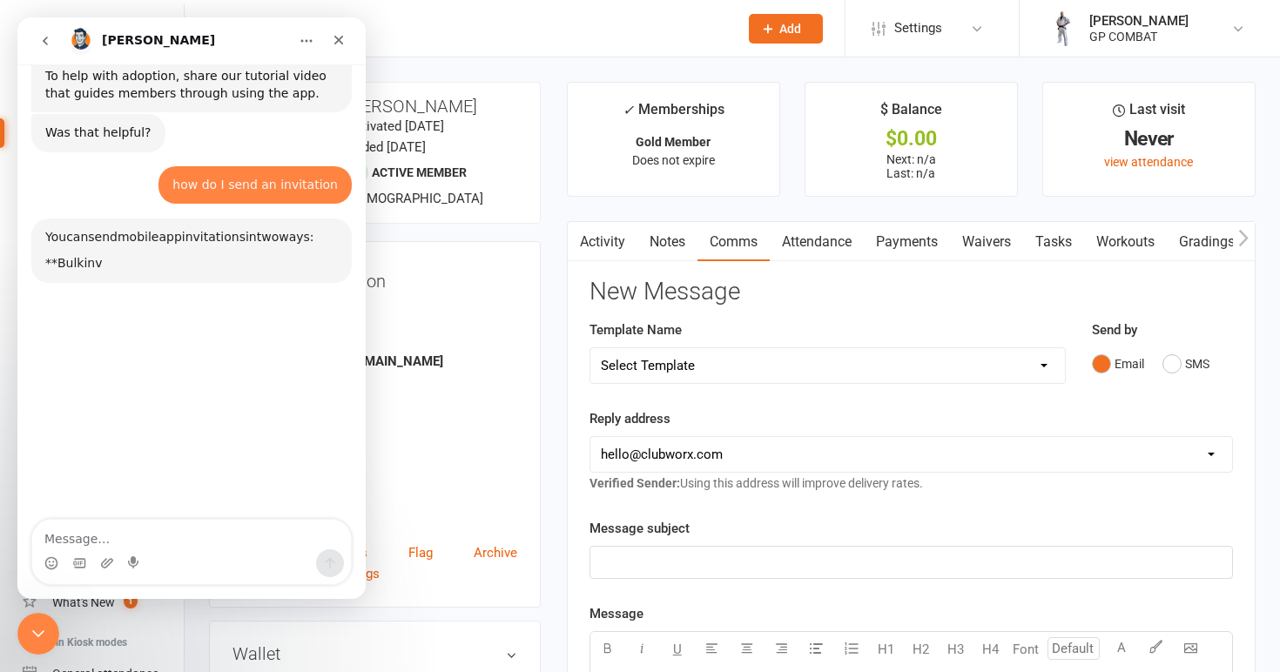
scroll to position [476, 0]
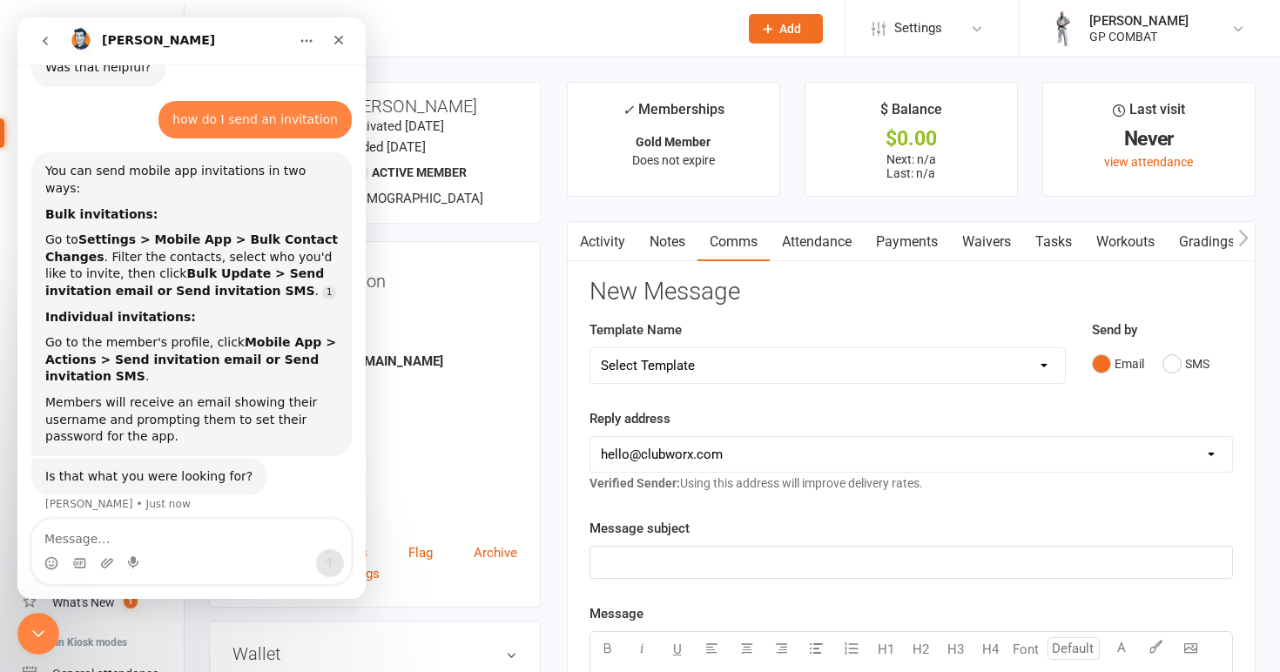
click at [446, 227] on contact-information "upload photo change photo Janelle Povey Activated 18 June, 2025 Added 15 June, …" at bounding box center [375, 345] width 332 height 526
click at [50, 41] on icon "go back" at bounding box center [45, 41] width 14 height 14
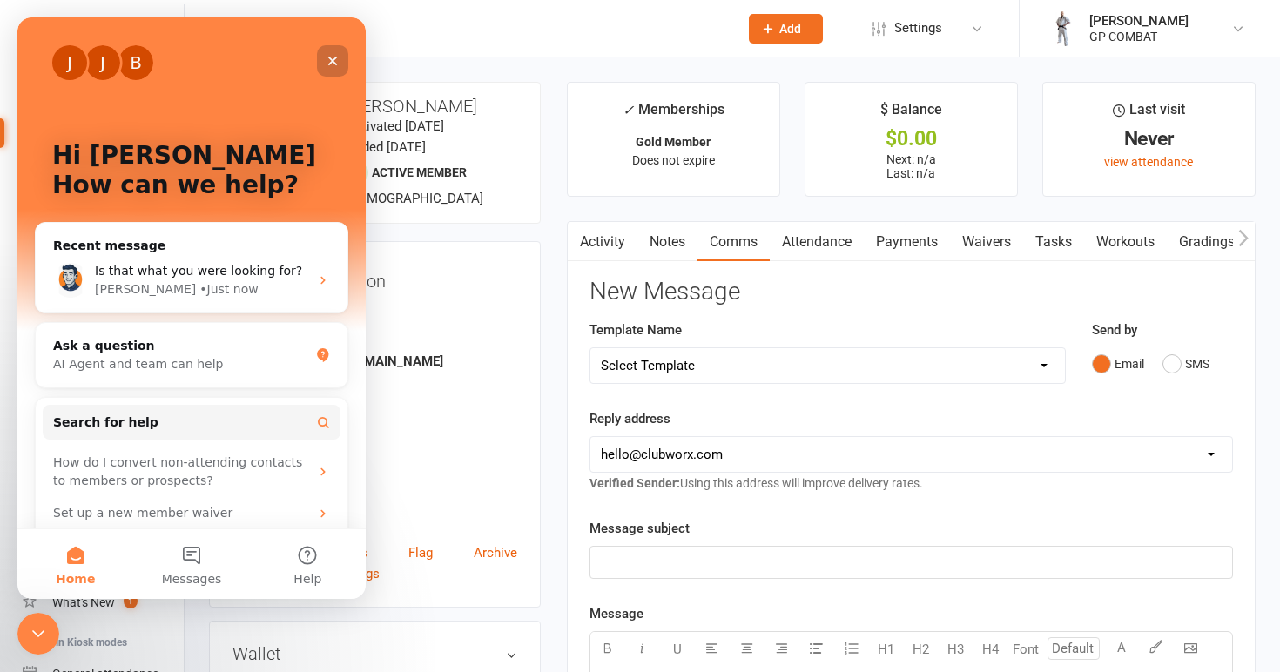
click at [335, 62] on icon "Close" at bounding box center [333, 61] width 14 height 14
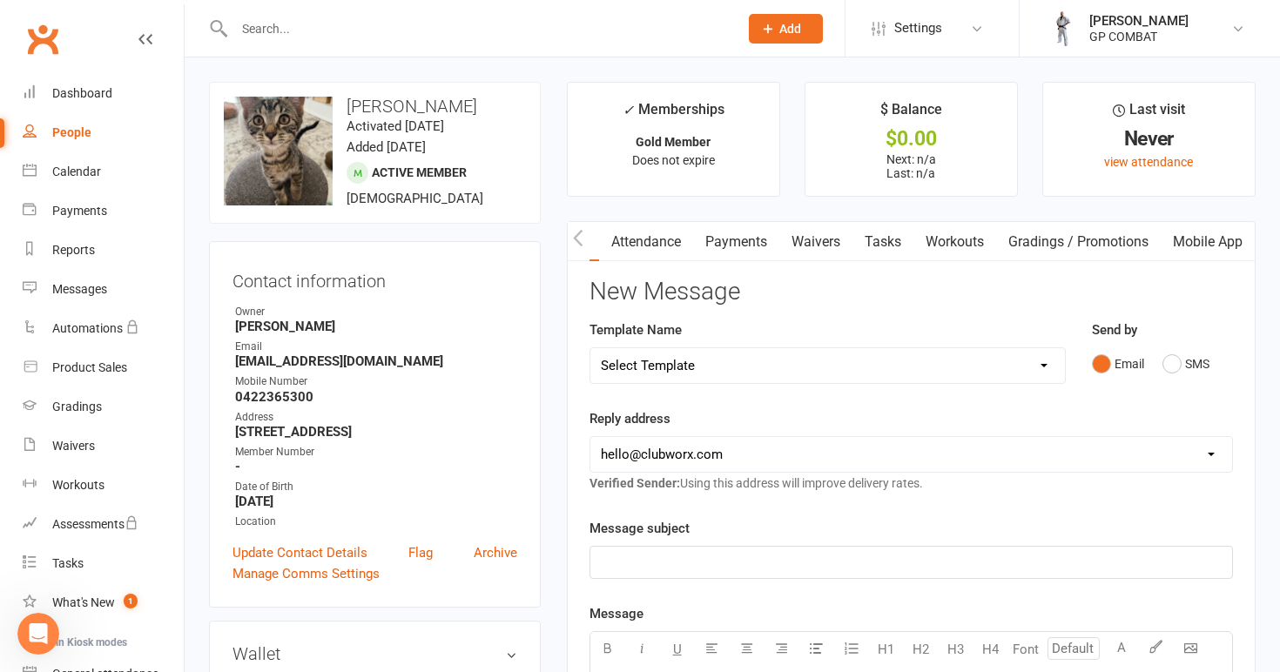
scroll to position [0, 177]
click at [1196, 240] on link "Mobile App" at bounding box center [1207, 242] width 94 height 40
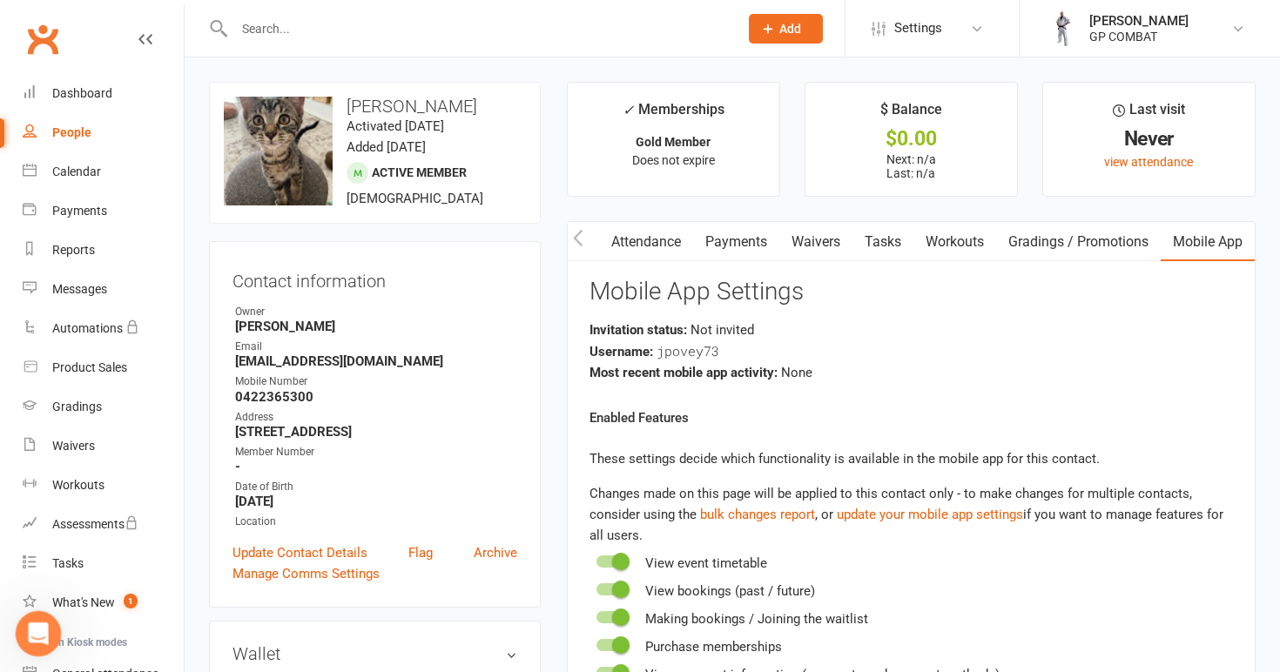
click at [41, 618] on div "Open Intercom Messenger" at bounding box center [35, 630] width 57 height 57
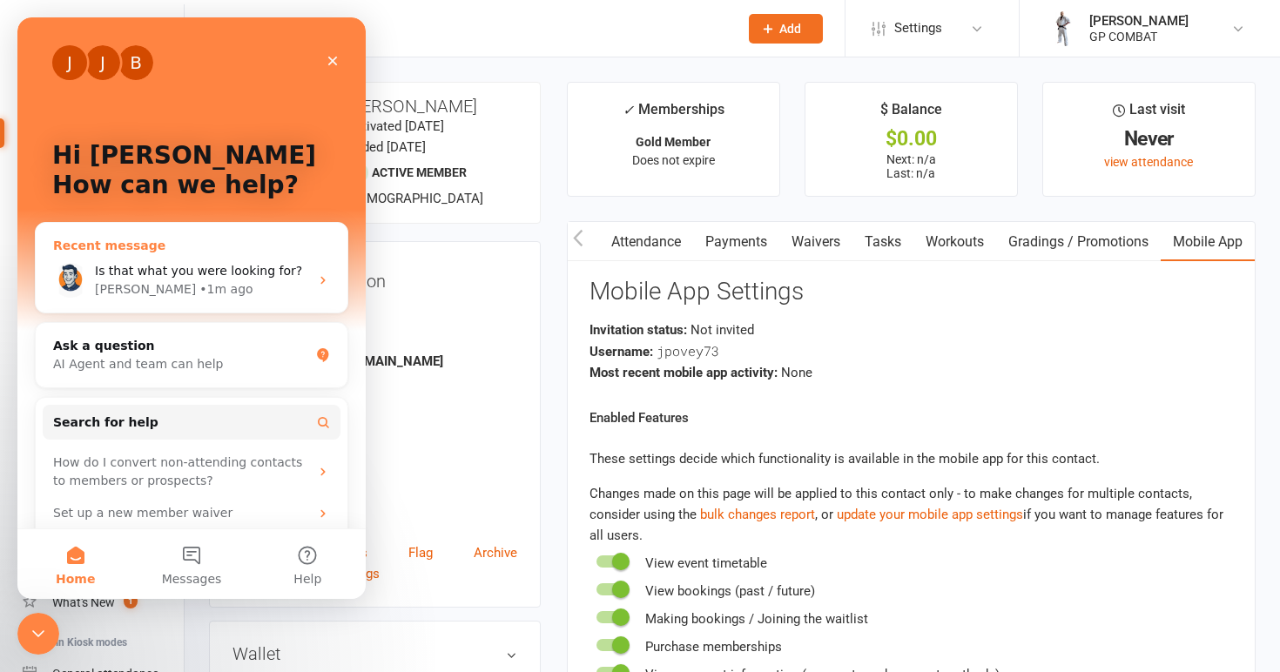
click at [197, 277] on span "Is that what you were looking for?" at bounding box center [198, 271] width 207 height 14
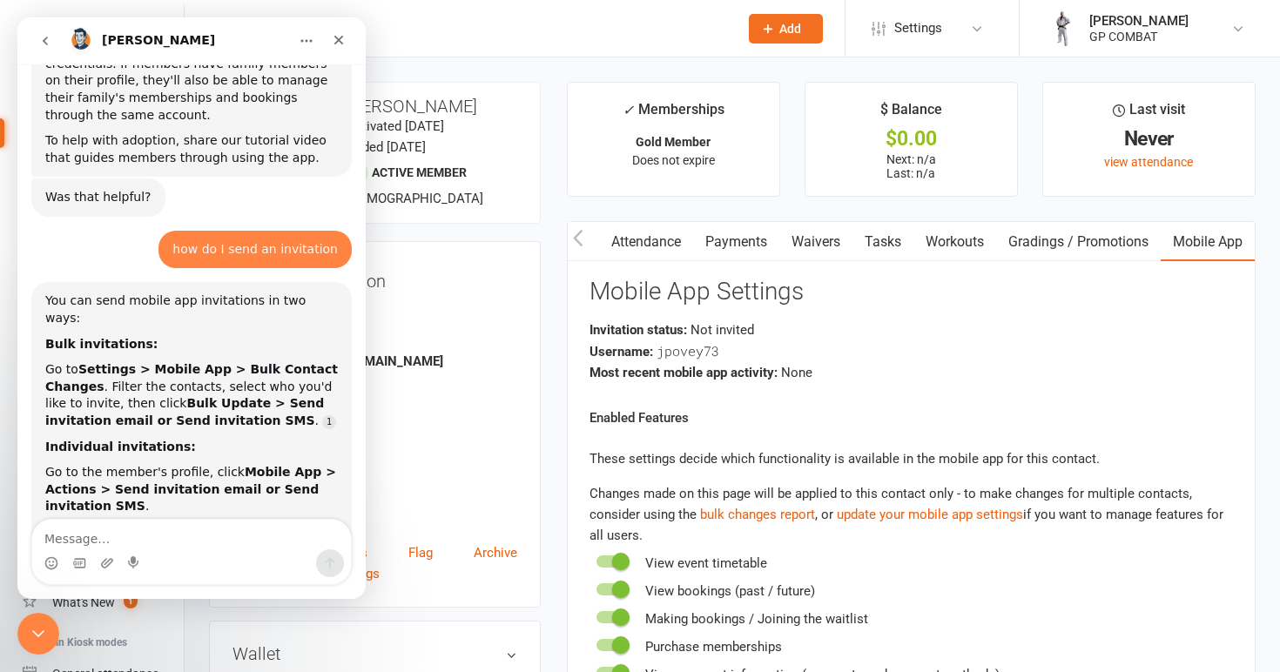
scroll to position [423, 0]
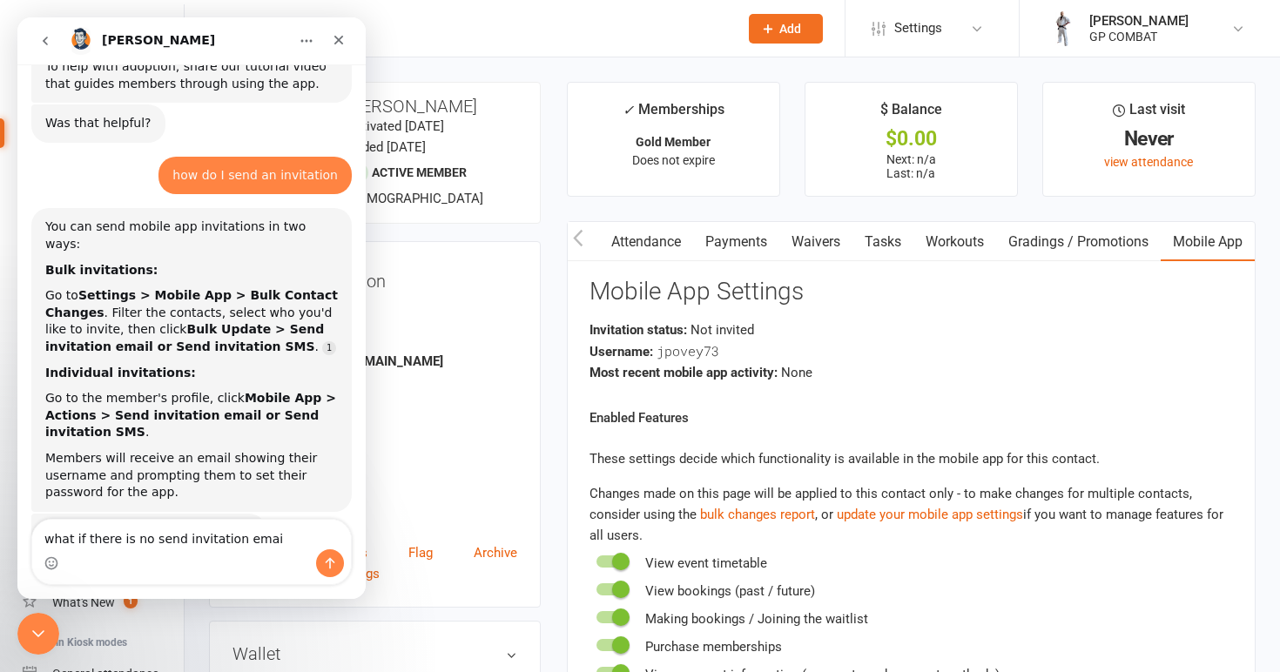
type textarea "what if there is no send invitation email"
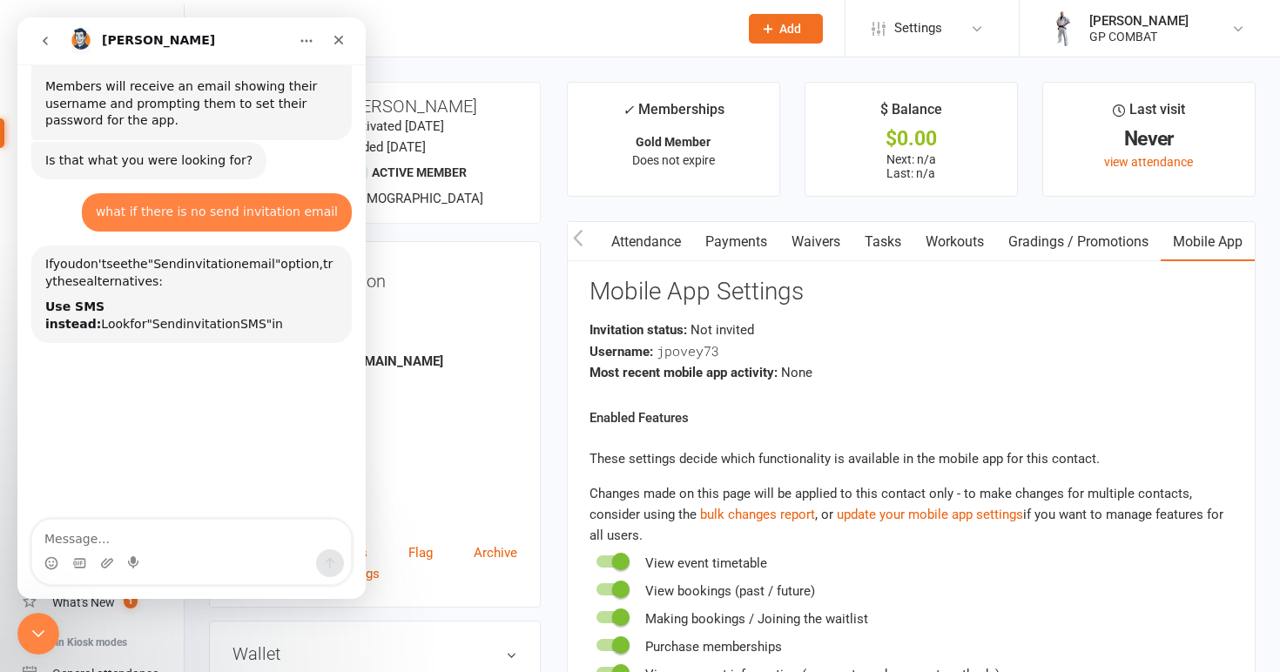
scroll to position [860, 0]
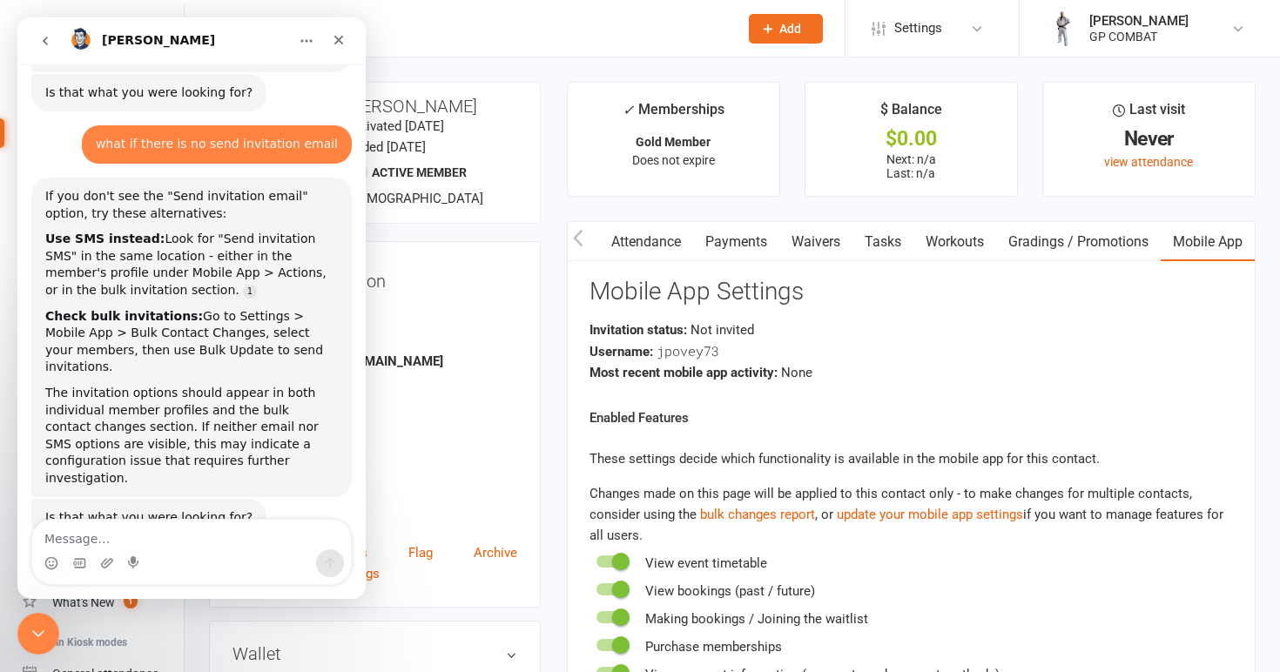
click at [49, 40] on icon "go back" at bounding box center [45, 41] width 14 height 14
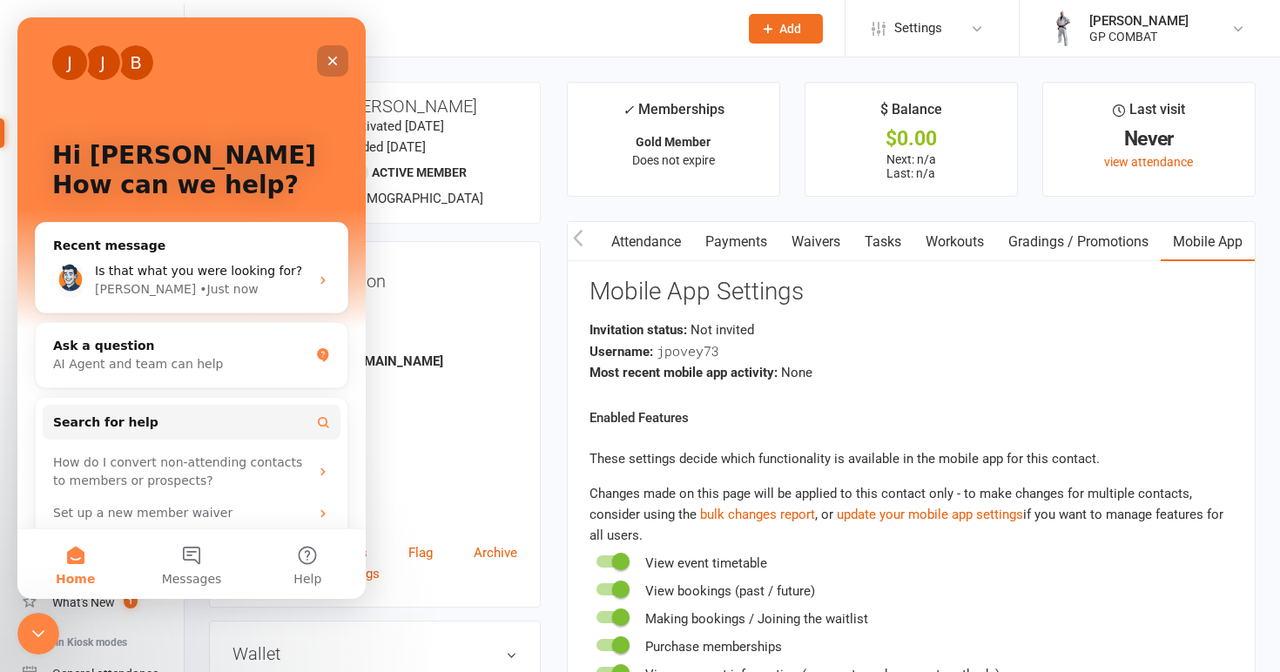
click at [333, 63] on icon "Close" at bounding box center [333, 61] width 14 height 14
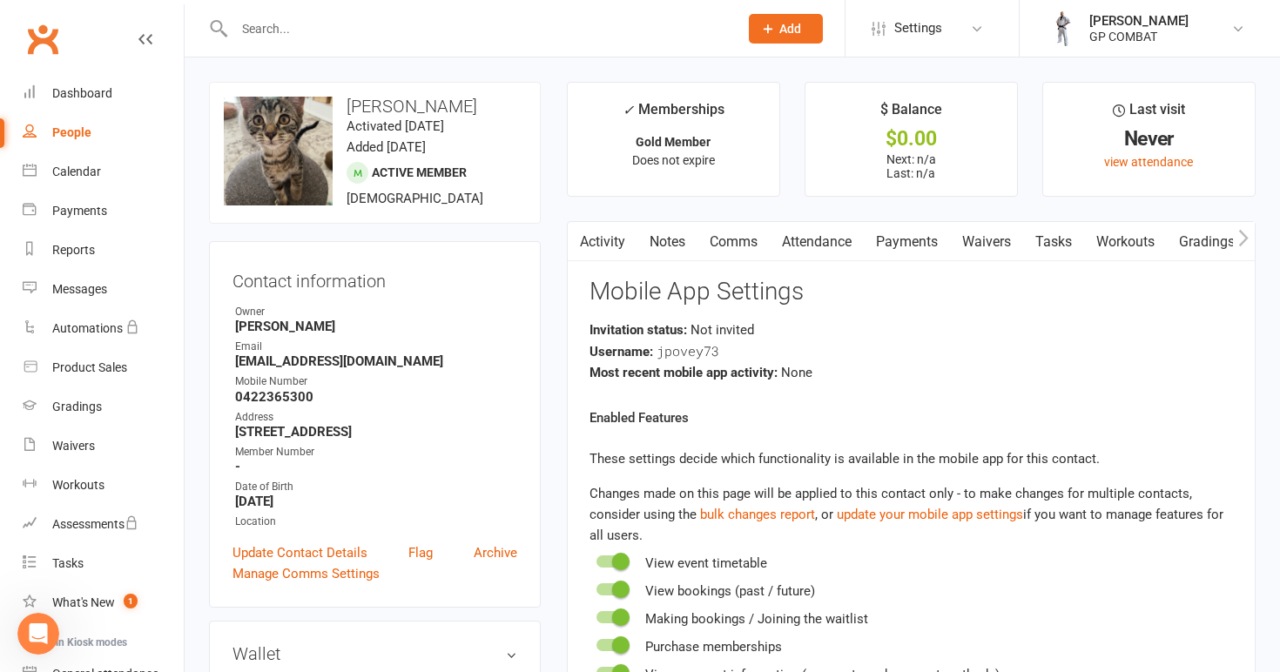
scroll to position [0, 0]
click at [602, 246] on link "Activity" at bounding box center [603, 242] width 70 height 40
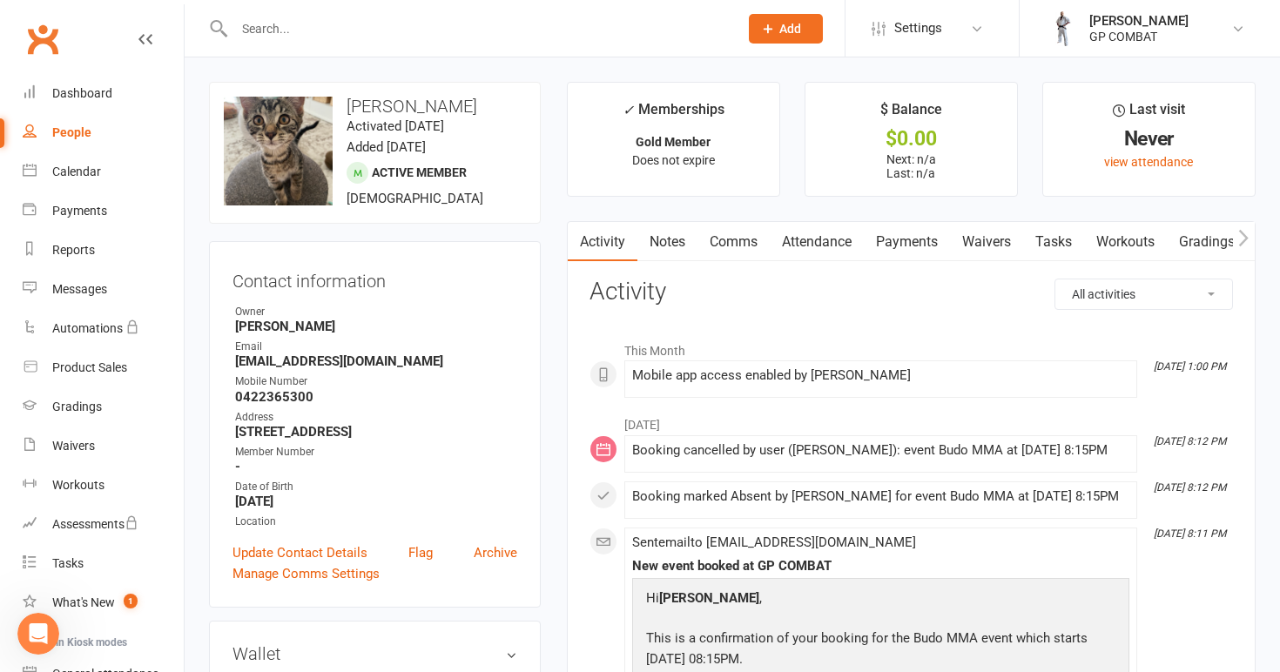
click at [729, 239] on link "Comms" at bounding box center [733, 242] width 72 height 40
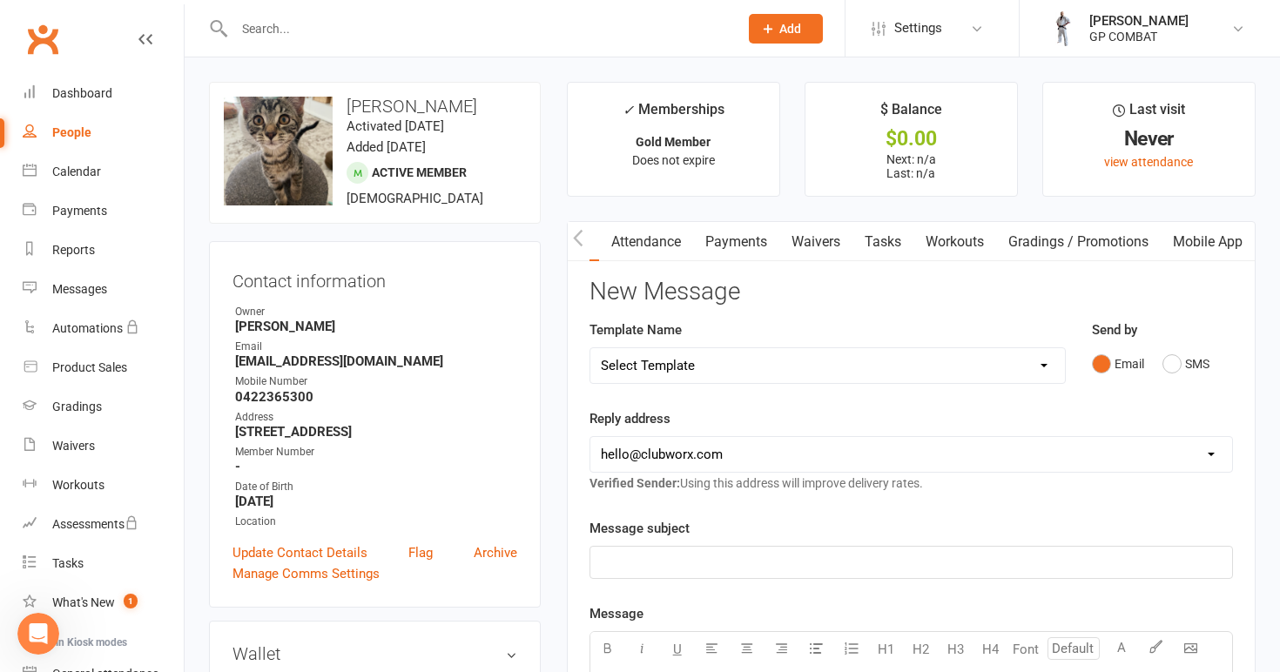
scroll to position [0, 177]
click at [1200, 234] on link "Mobile App" at bounding box center [1207, 242] width 94 height 40
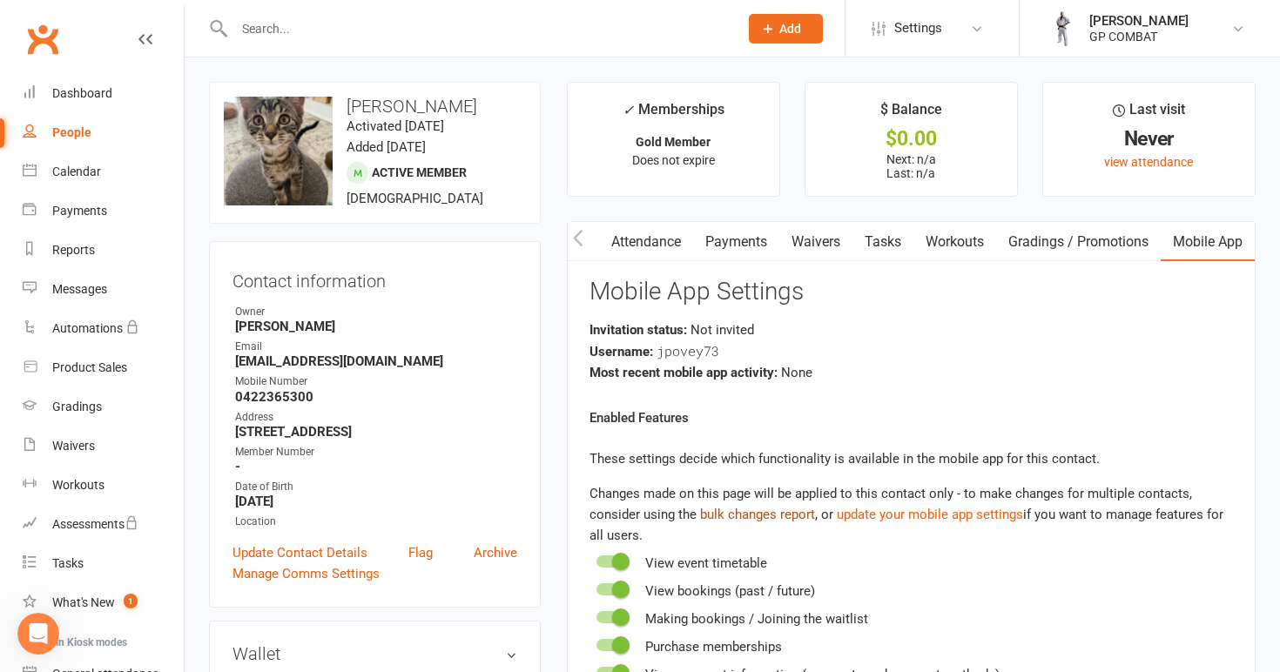
click at [763, 509] on link "bulk changes report" at bounding box center [757, 515] width 115 height 16
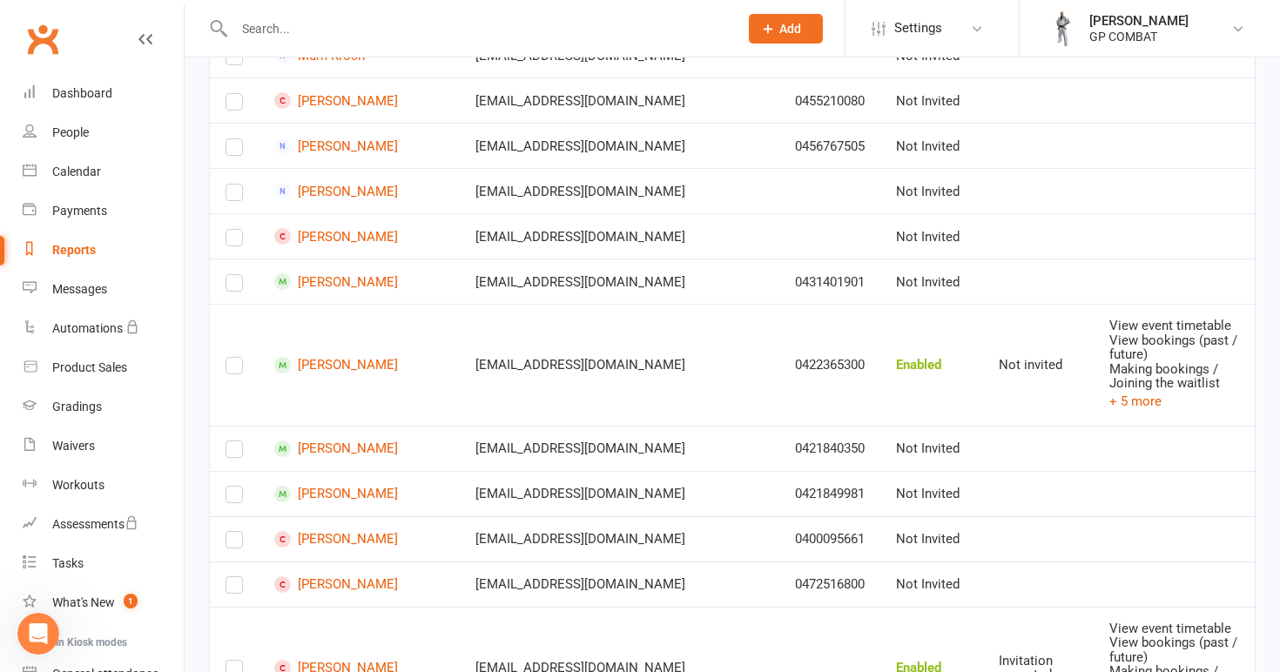
scroll to position [1343, 0]
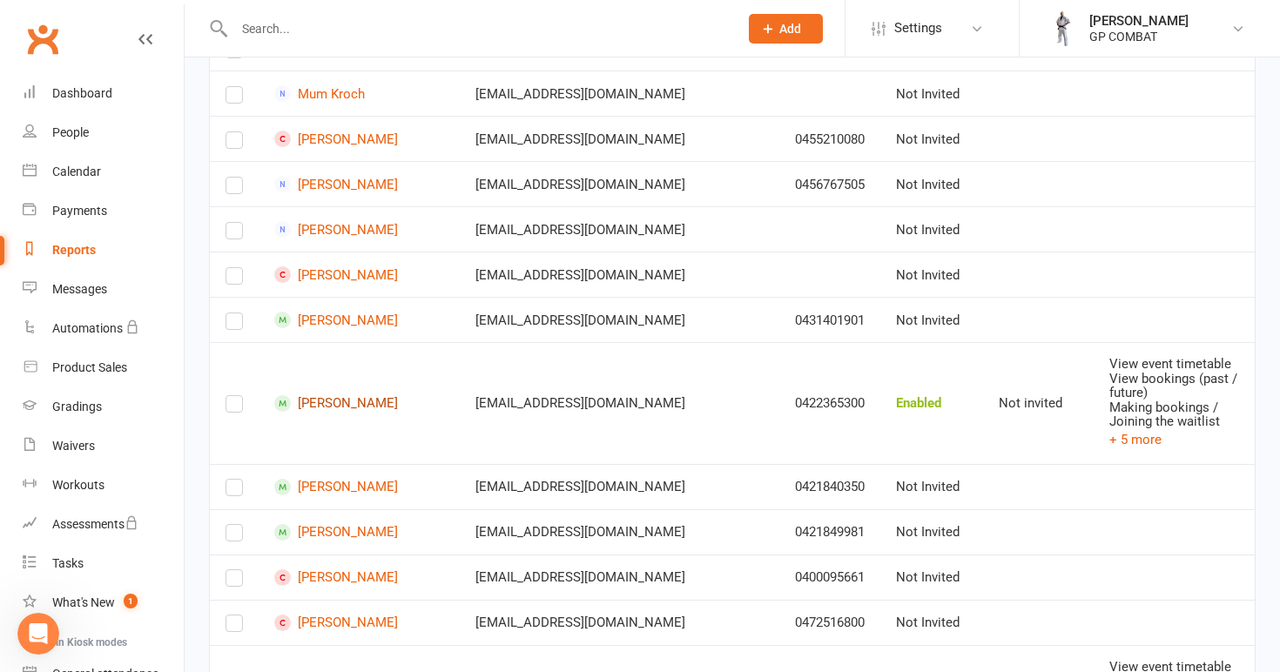
click at [335, 400] on link "Janelle Povey" at bounding box center [359, 403] width 170 height 17
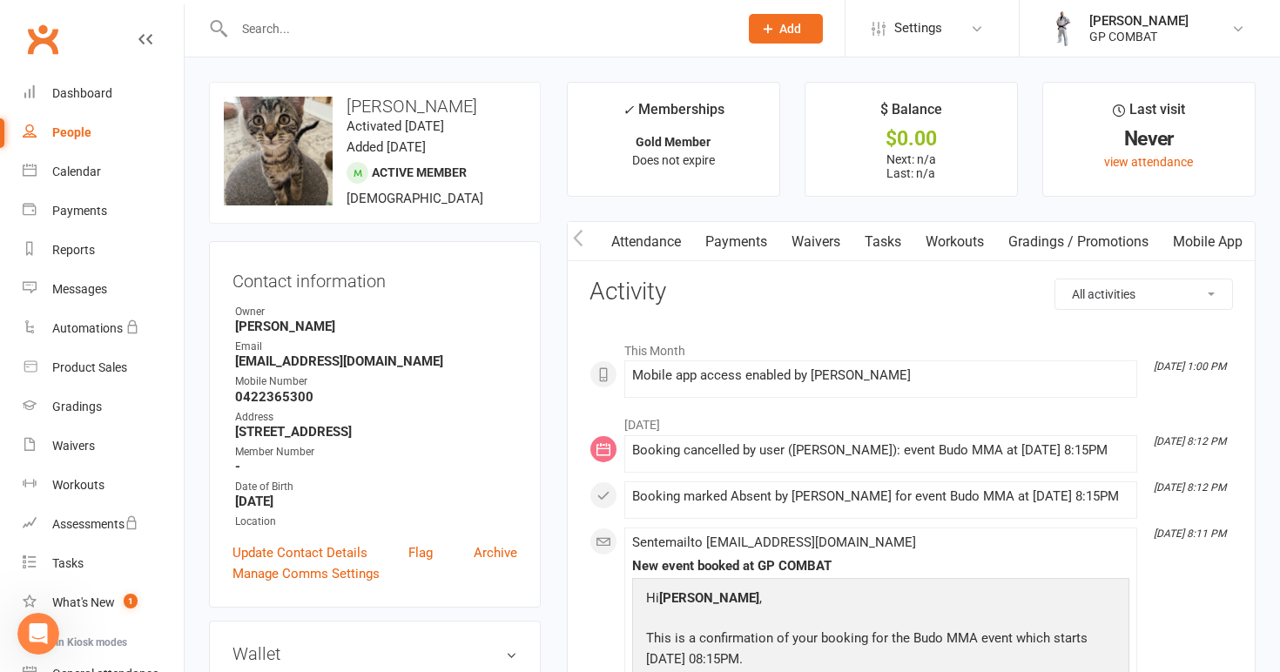
scroll to position [0, 177]
click at [964, 24] on link "Settings" at bounding box center [931, 28] width 121 height 39
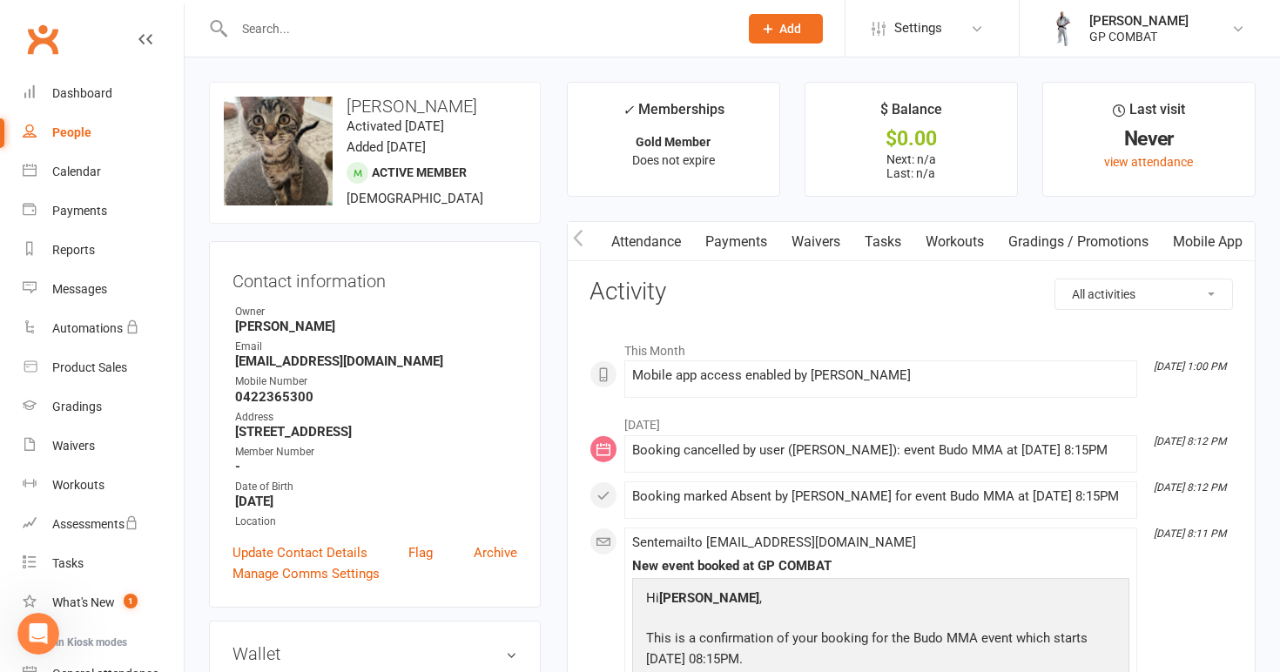
click at [1210, 236] on link "Mobile App" at bounding box center [1207, 242] width 94 height 40
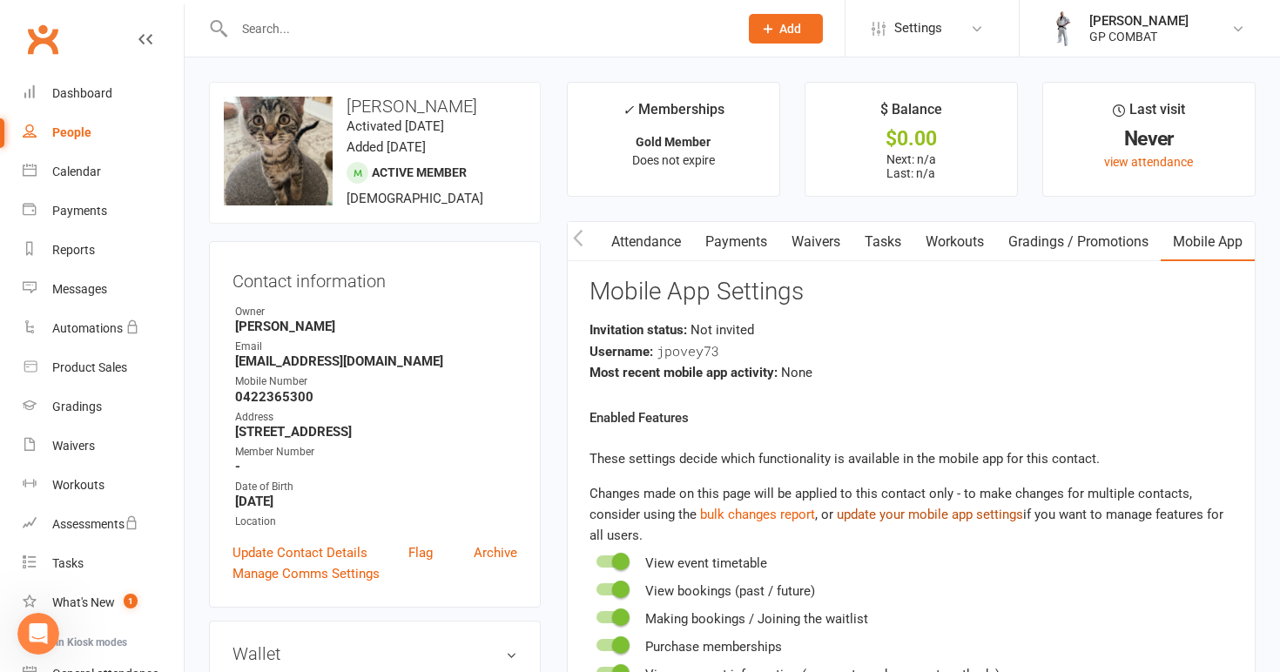
click at [964, 513] on link "update your mobile app settings" at bounding box center [930, 515] width 186 height 16
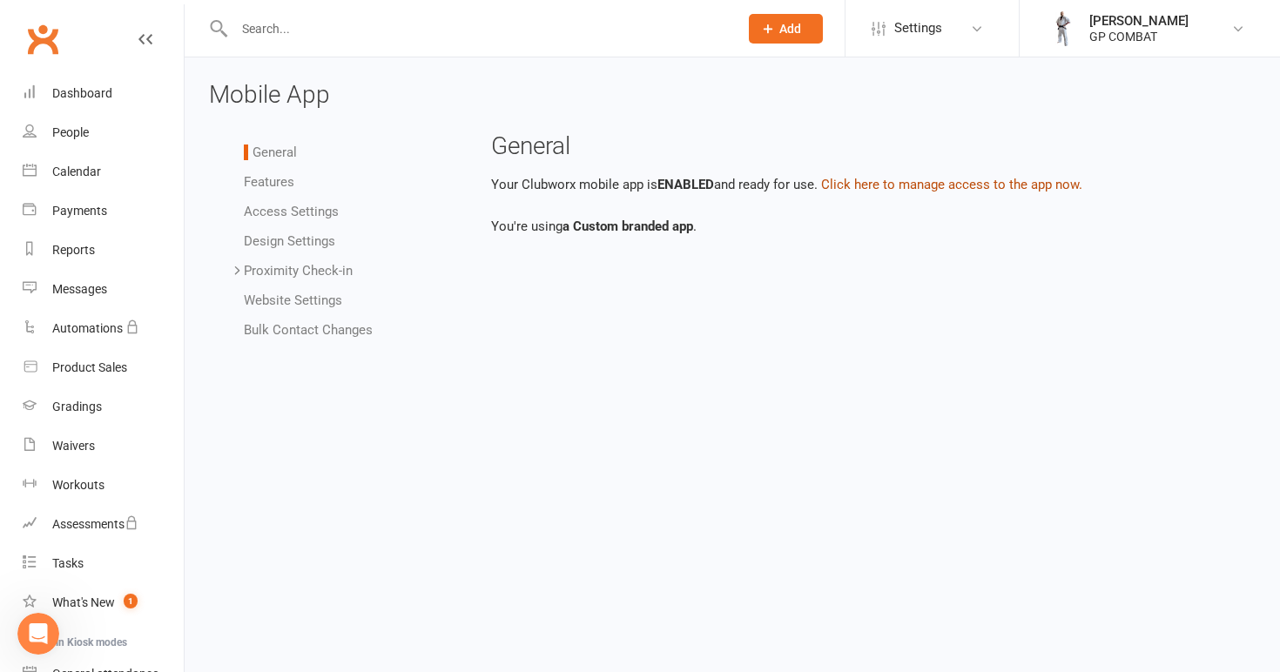
click at [951, 185] on button "Click here to manage access to the app now." at bounding box center [951, 184] width 261 height 21
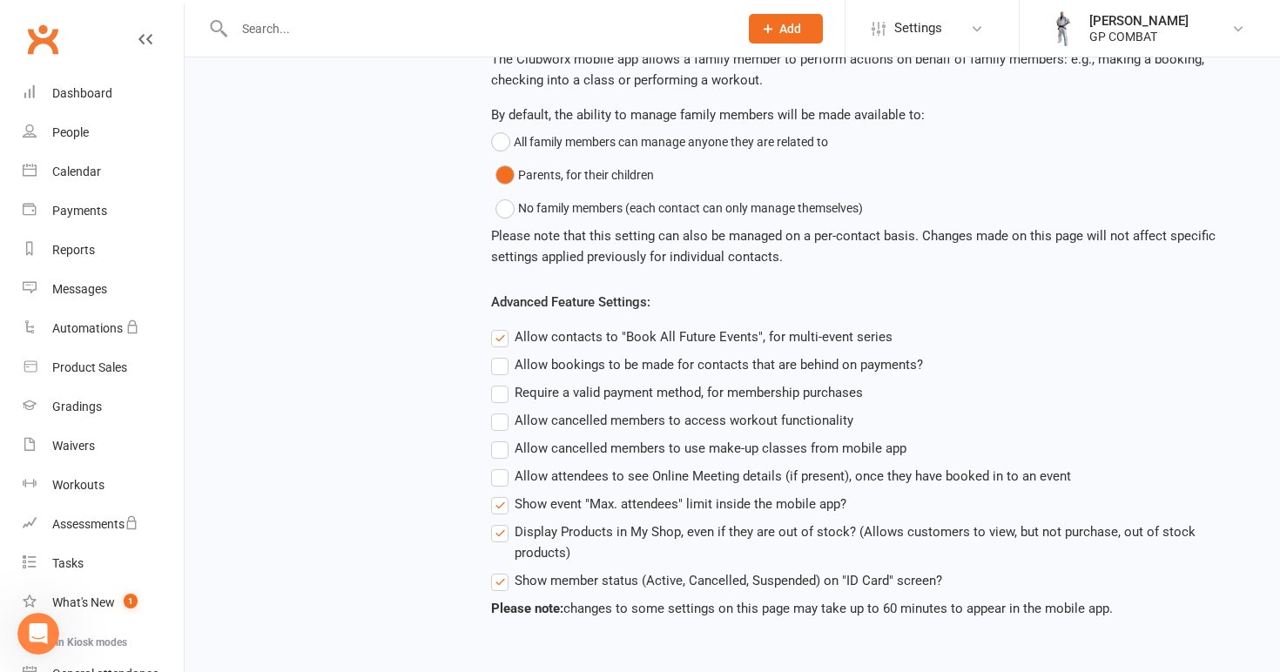
scroll to position [452, 0]
click at [501, 382] on label "Require a valid payment method, for membership purchases" at bounding box center [677, 392] width 372 height 21
click at [501, 382] on input "Require a valid payment method, for membership purchases" at bounding box center [496, 382] width 11 height 0
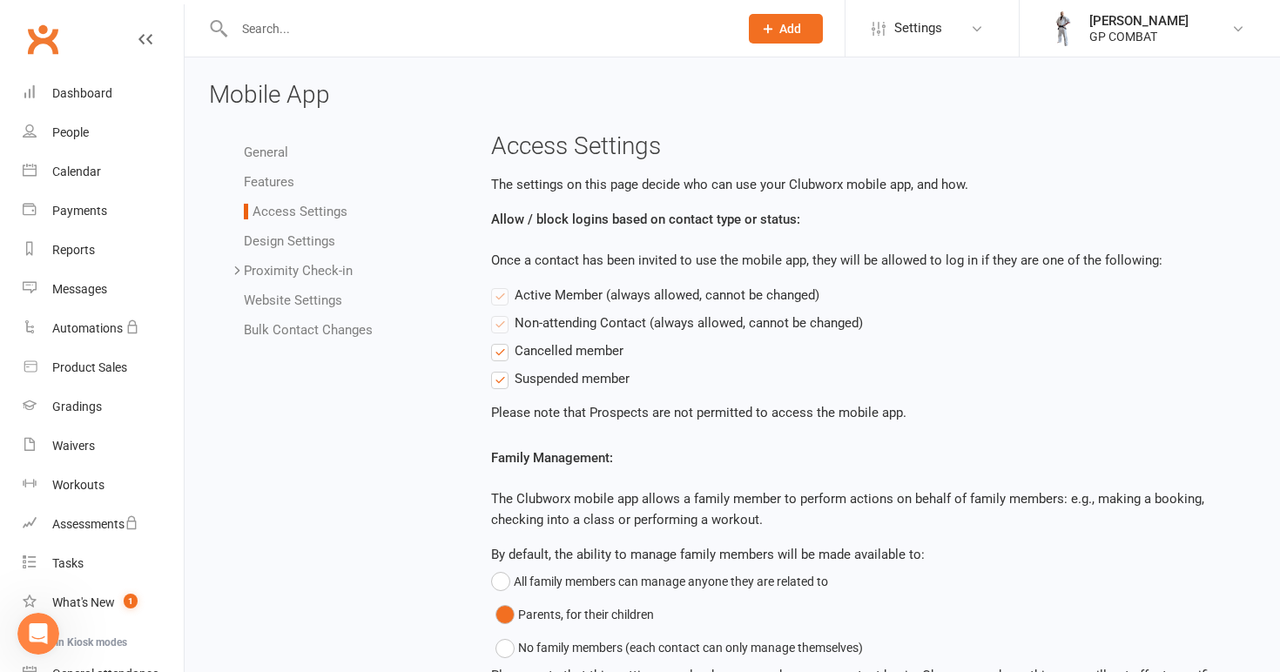
scroll to position [0, 0]
click at [329, 331] on link "Bulk Contact Changes" at bounding box center [308, 330] width 129 height 16
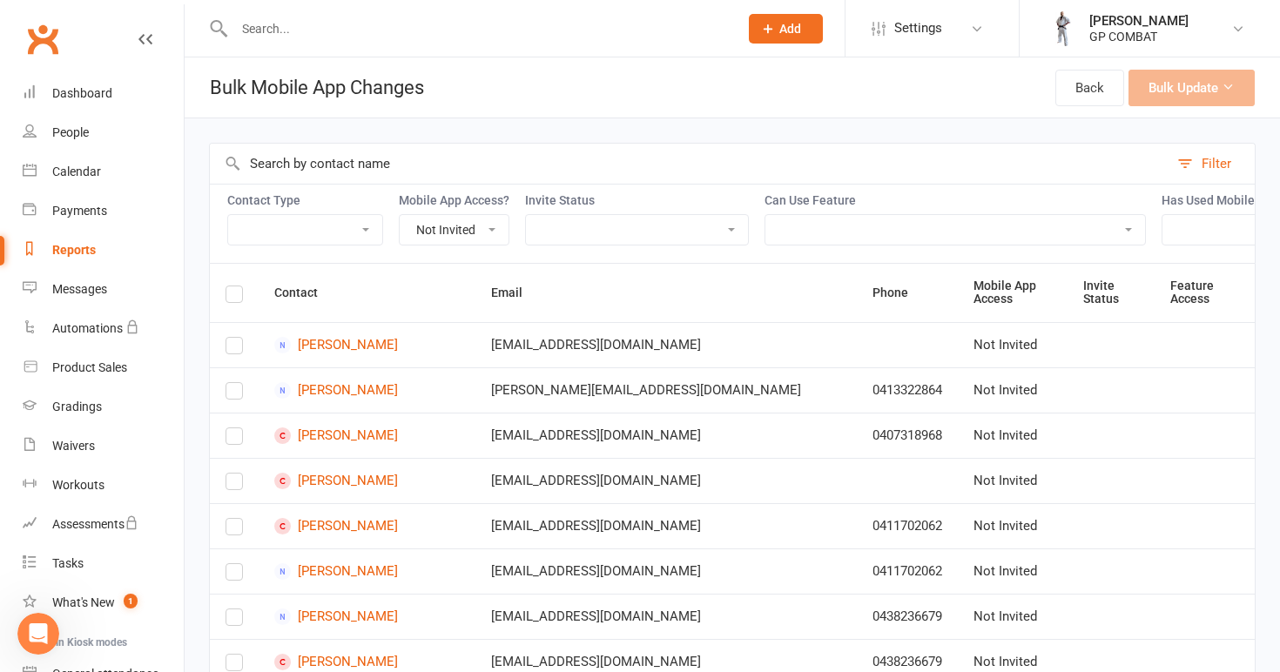
select select "enabled"
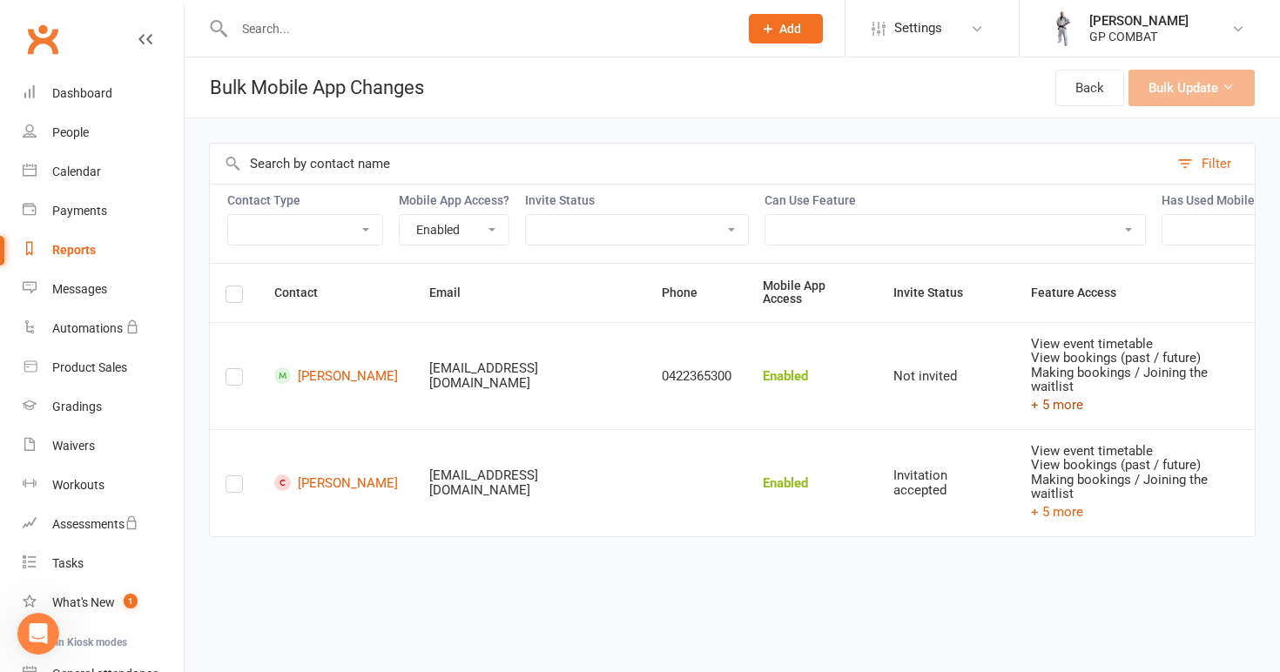
click at [1083, 398] on button "+ 5 more" at bounding box center [1057, 404] width 52 height 21
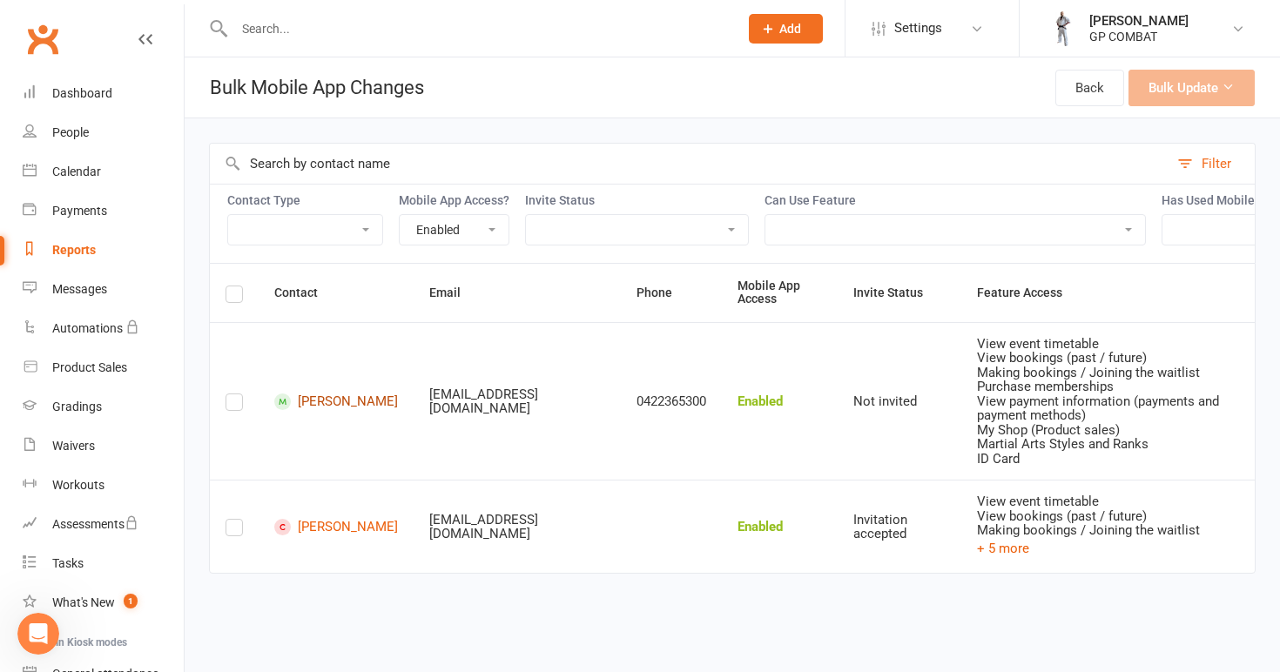
click at [323, 397] on link "Janelle Povey" at bounding box center [336, 401] width 124 height 17
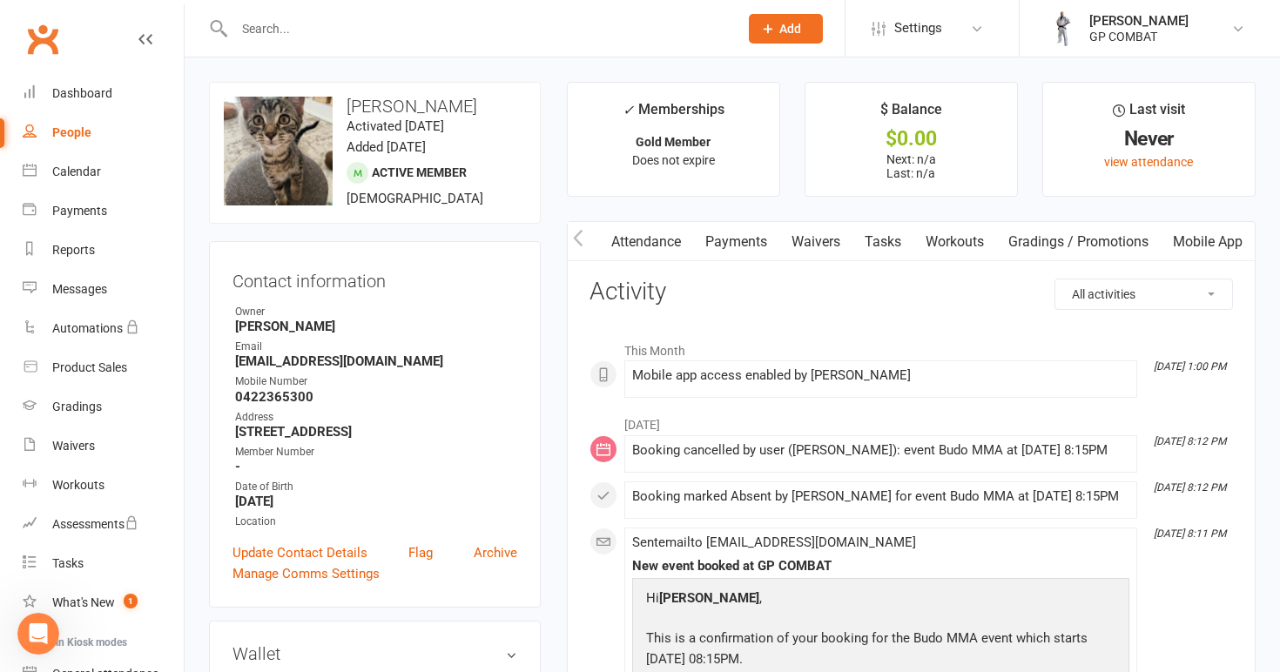
scroll to position [0, 177]
click at [940, 31] on span "Settings" at bounding box center [918, 28] width 48 height 39
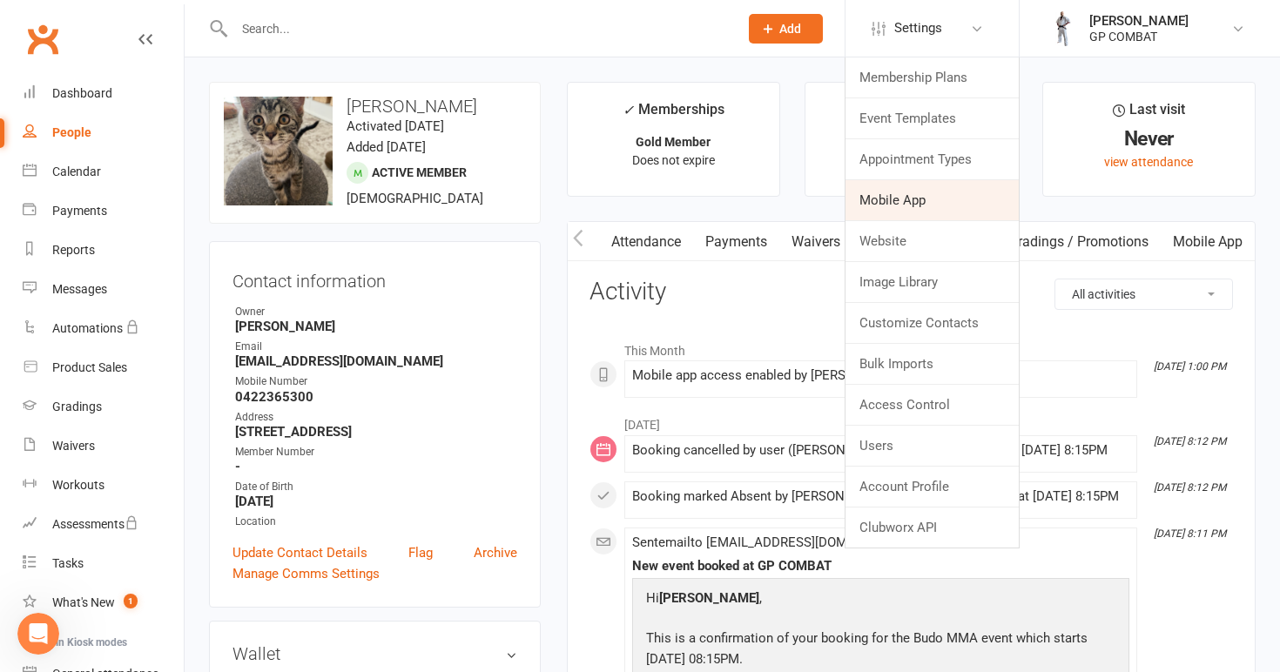
click at [910, 201] on link "Mobile App" at bounding box center [931, 200] width 173 height 40
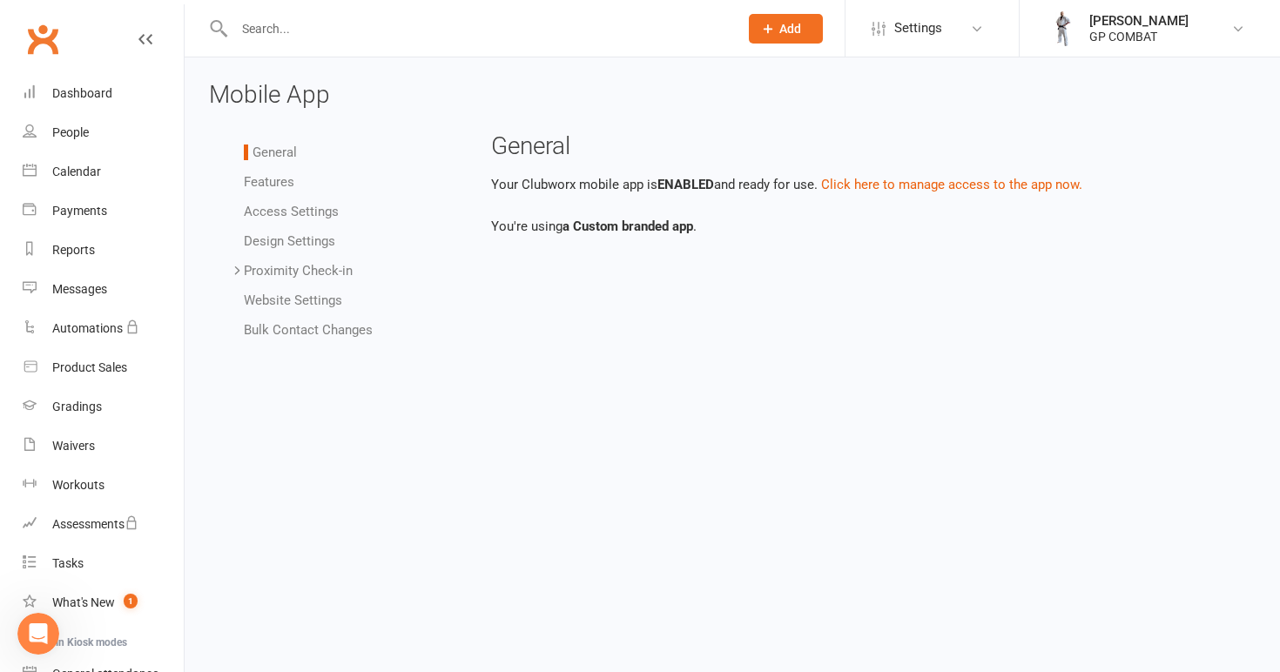
click at [341, 333] on link "Bulk Contact Changes" at bounding box center [308, 330] width 129 height 16
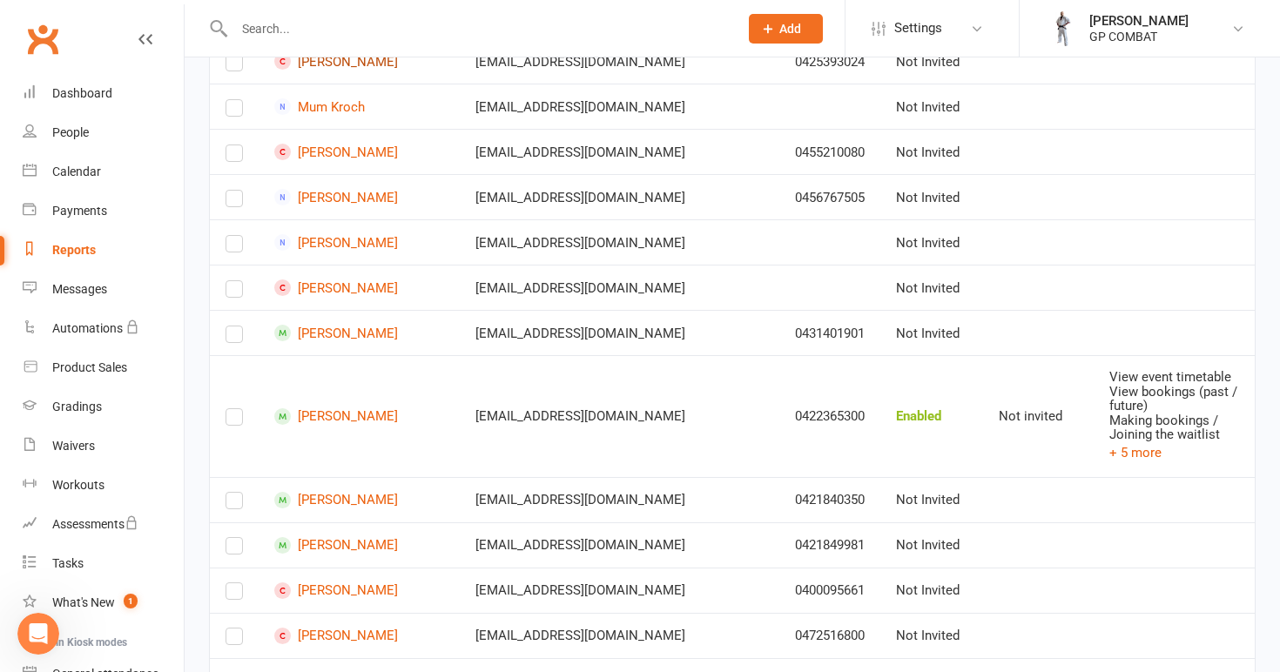
scroll to position [1336, 0]
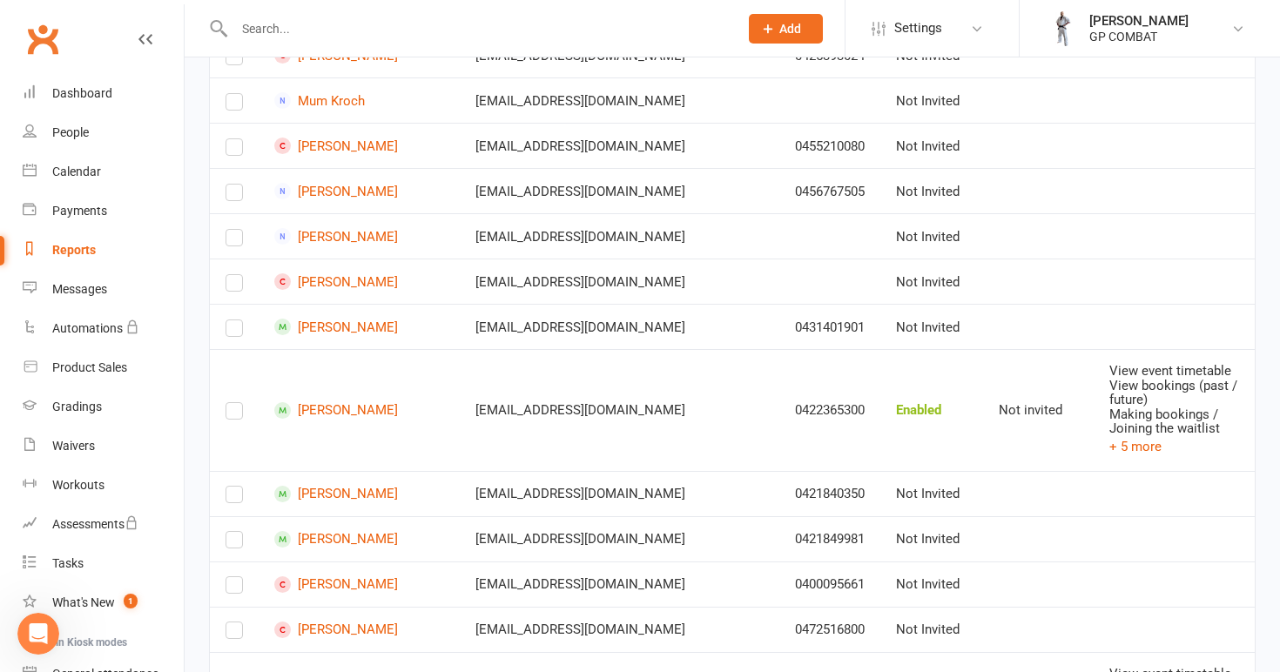
click at [232, 414] on label at bounding box center [233, 414] width 17 height 0
click at [232, 403] on input "checkbox" at bounding box center [233, 403] width 17 height 0
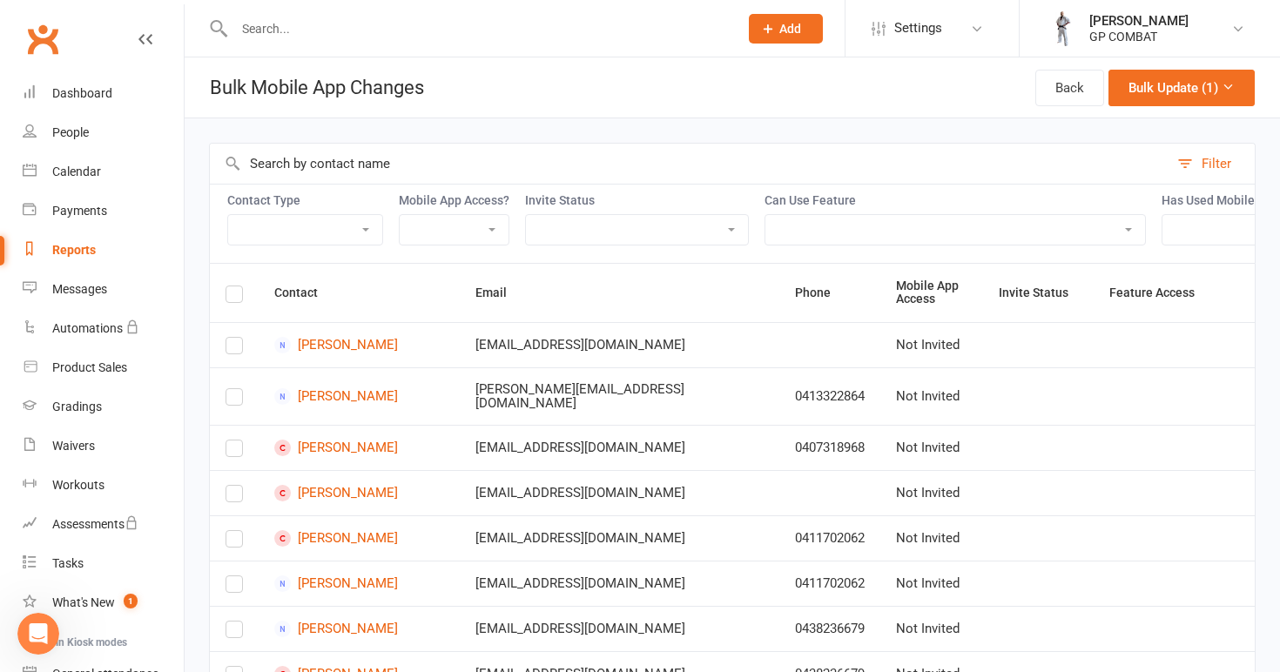
scroll to position [0, 0]
click at [1190, 83] on button "Bulk Update (1)" at bounding box center [1181, 88] width 146 height 37
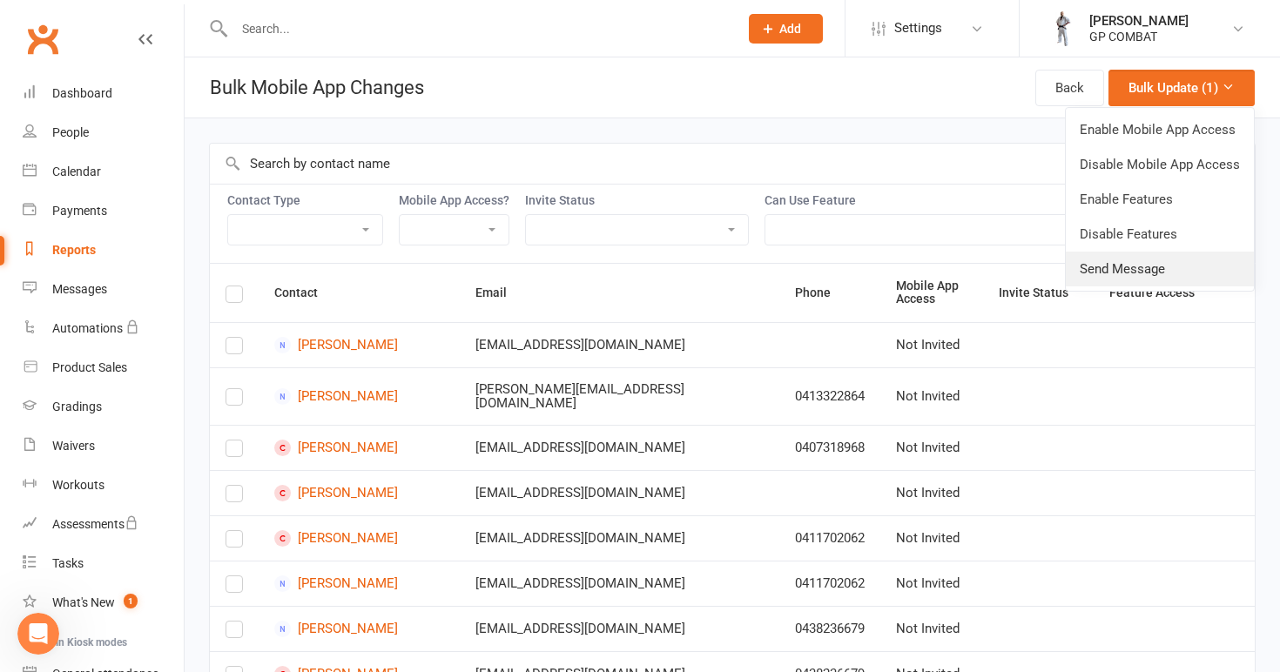
click at [1128, 265] on link "Send Message" at bounding box center [1159, 269] width 188 height 35
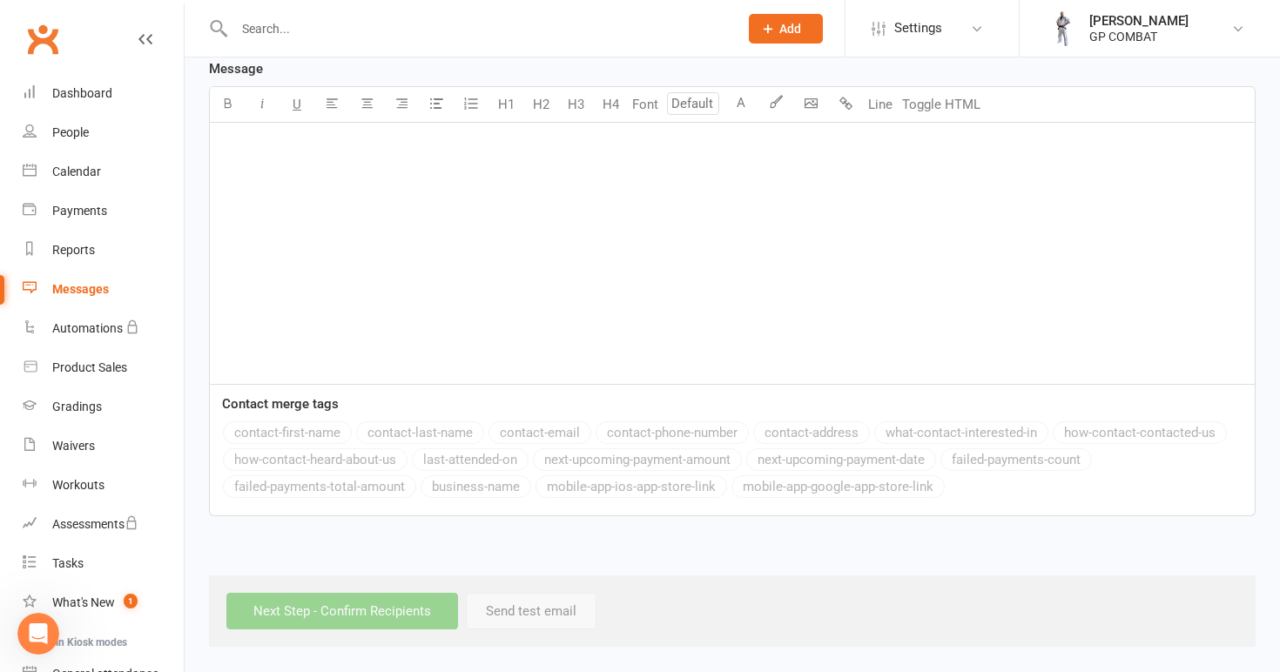
scroll to position [479, 0]
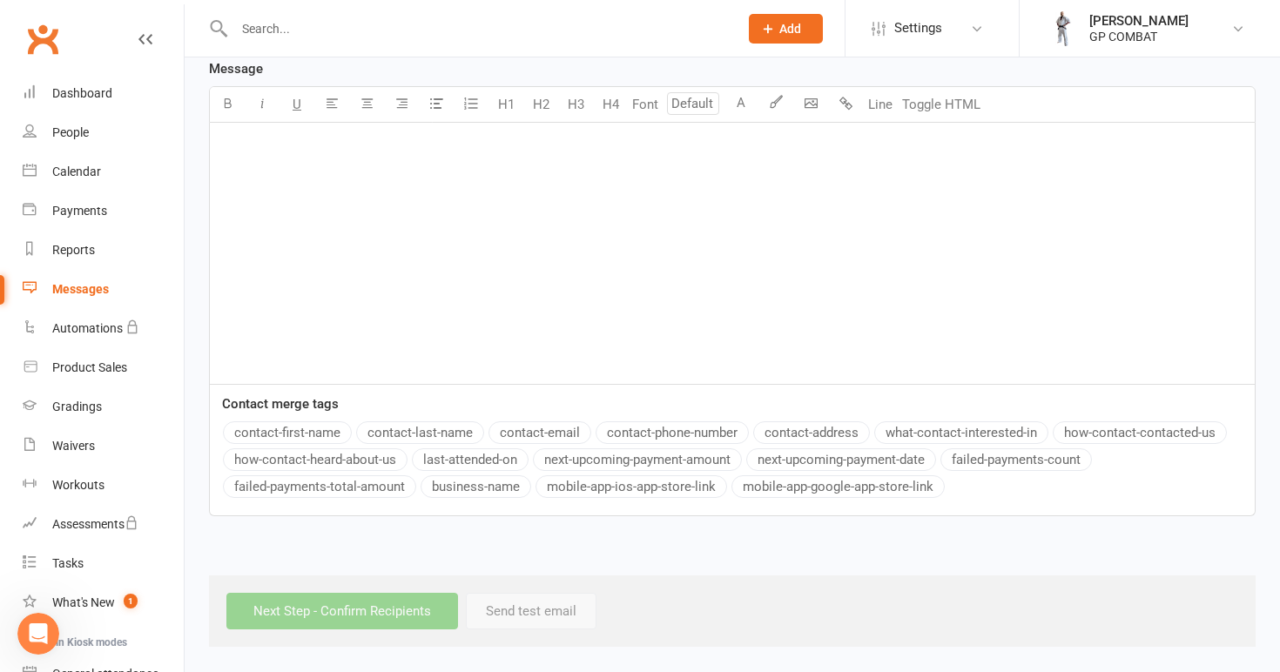
click at [300, 183] on div "﻿" at bounding box center [732, 253] width 1045 height 261
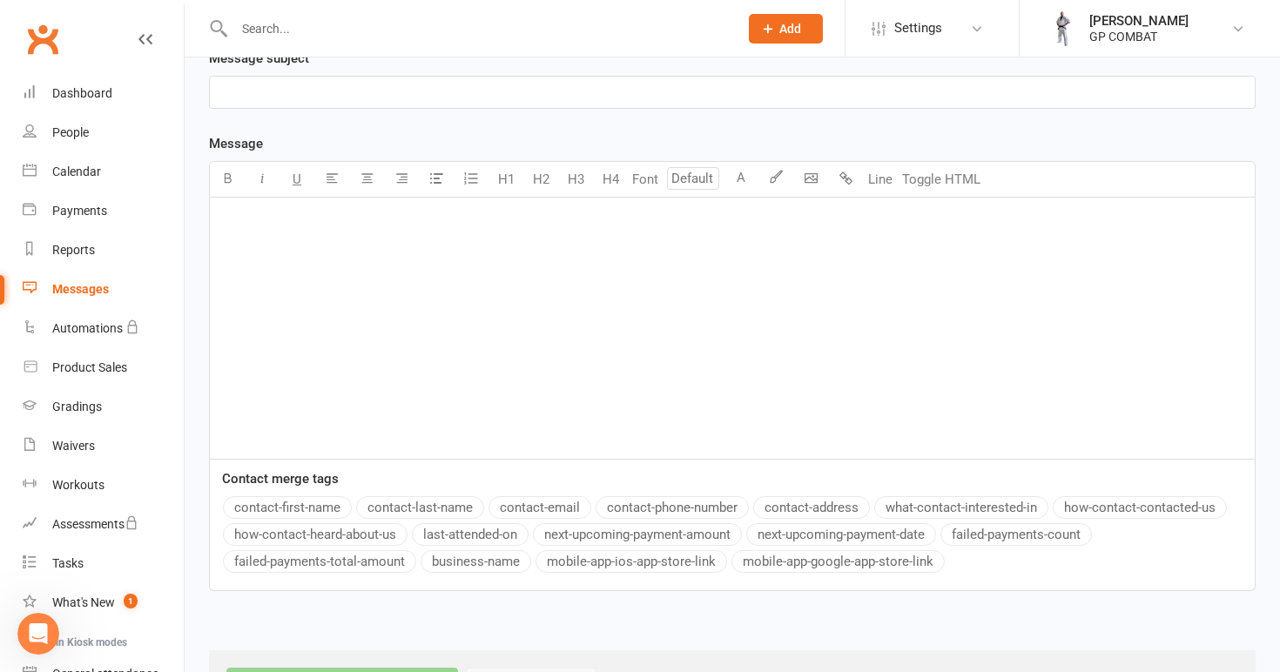
scroll to position [341, 0]
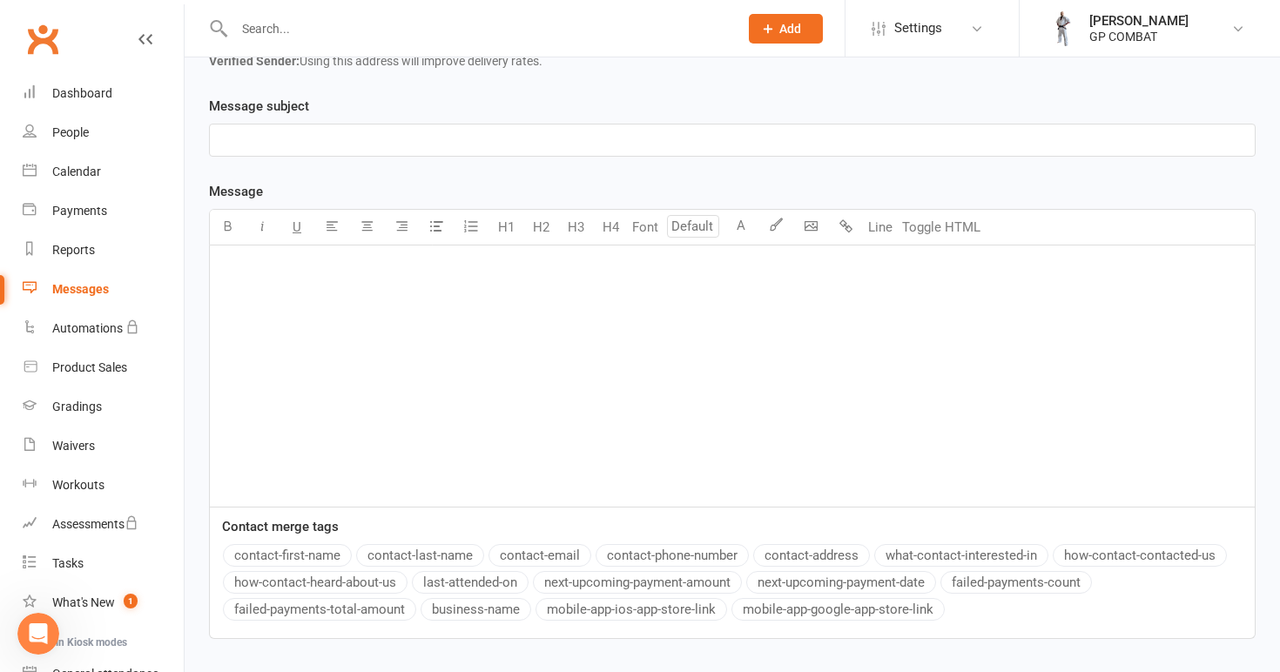
click at [297, 130] on p "﻿" at bounding box center [732, 140] width 1024 height 21
click at [272, 341] on div "﻿" at bounding box center [732, 375] width 1045 height 261
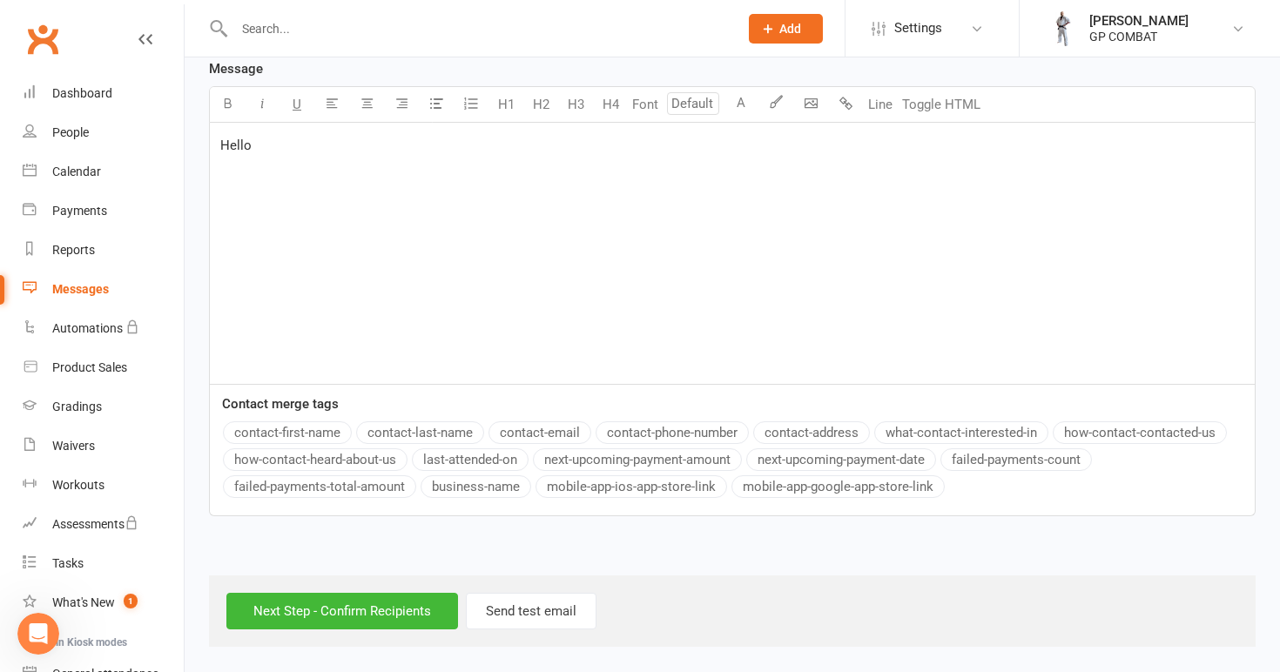
scroll to position [479, 0]
click at [354, 597] on input "Next Step - Confirm Recipients" at bounding box center [342, 611] width 232 height 37
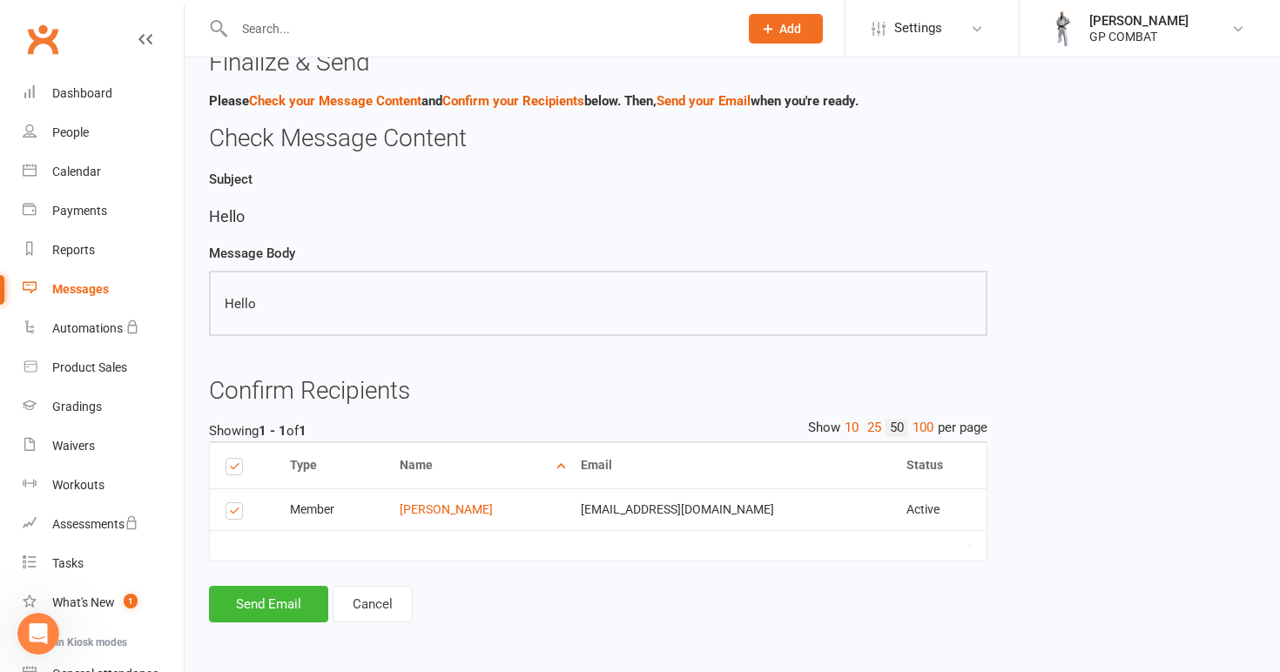
scroll to position [44, 0]
click at [299, 586] on button "Send Email" at bounding box center [268, 604] width 119 height 37
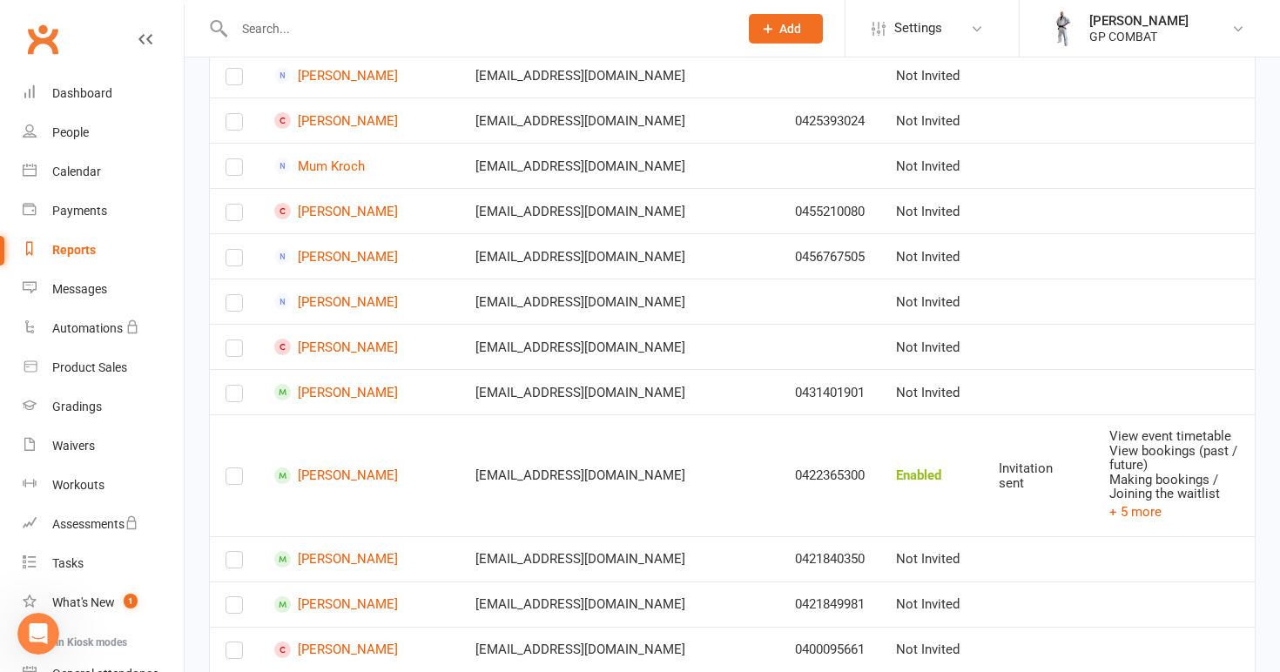
scroll to position [1281, 0]
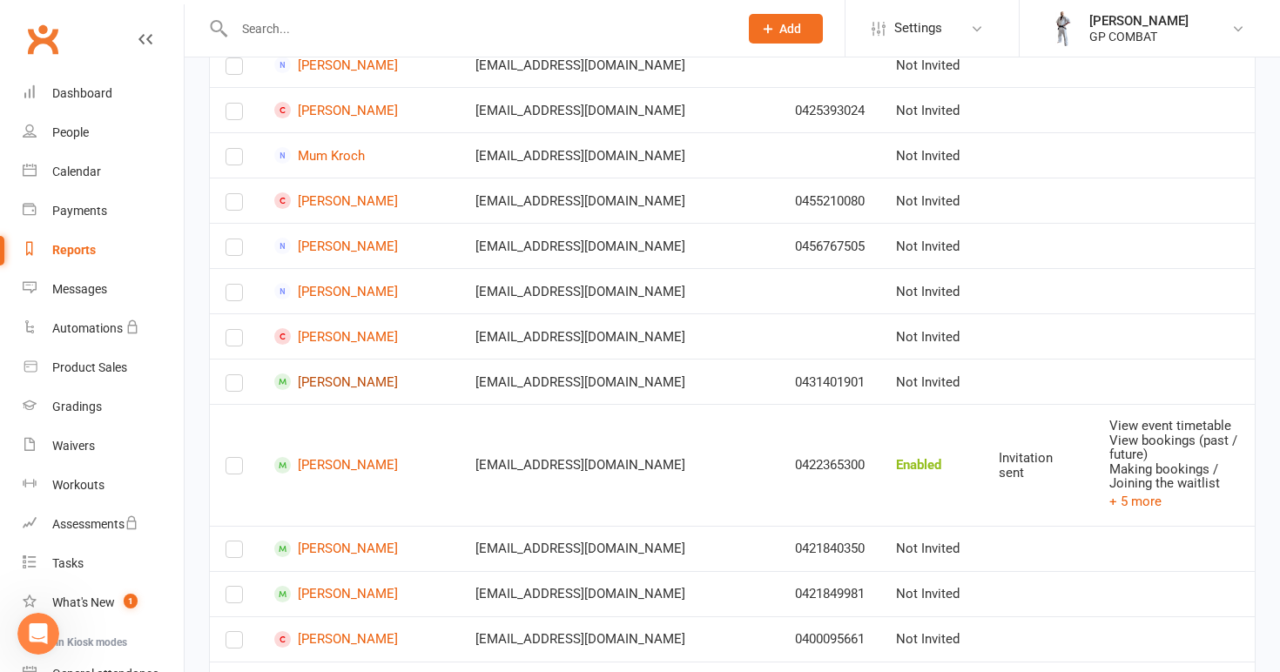
click at [336, 386] on link "[PERSON_NAME]" at bounding box center [359, 381] width 170 height 17
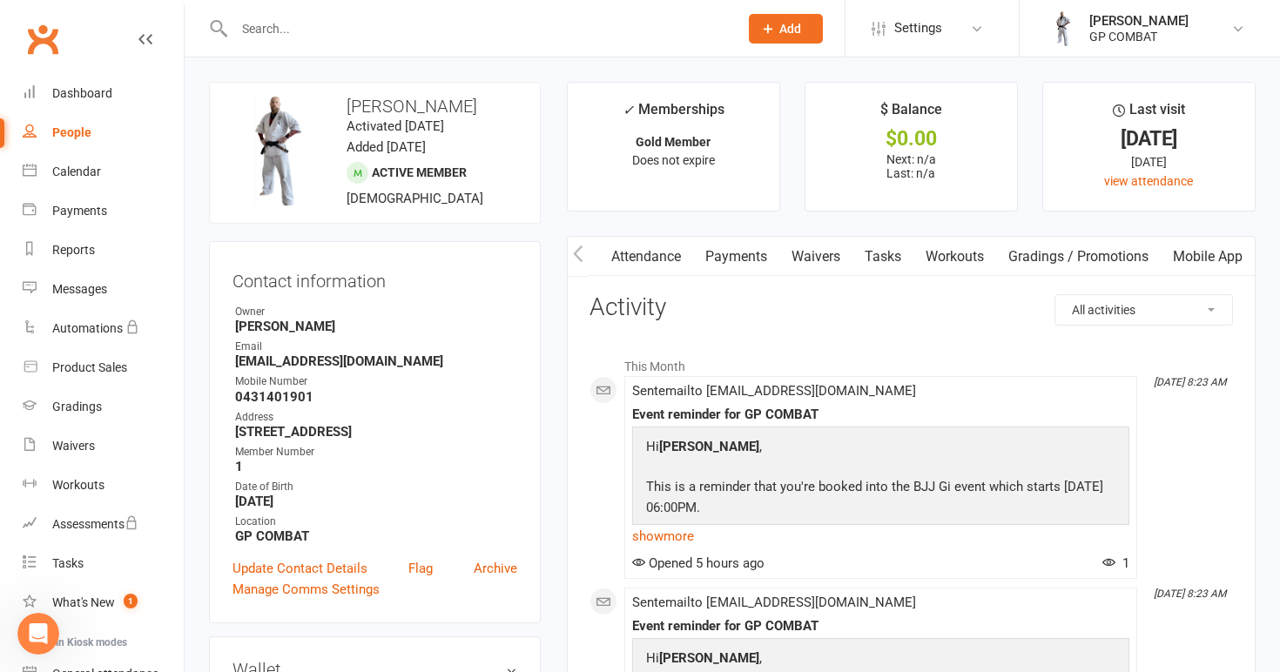
scroll to position [0, 177]
click at [1202, 249] on link "Mobile App" at bounding box center [1207, 257] width 94 height 40
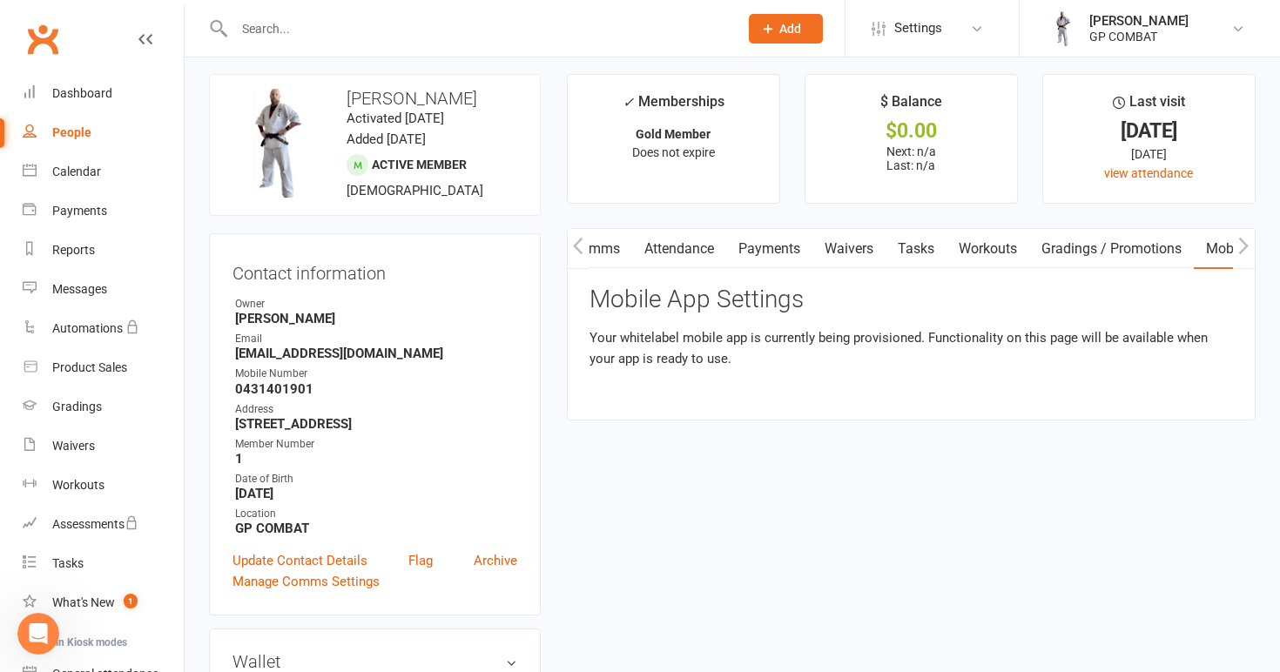
scroll to position [13, 0]
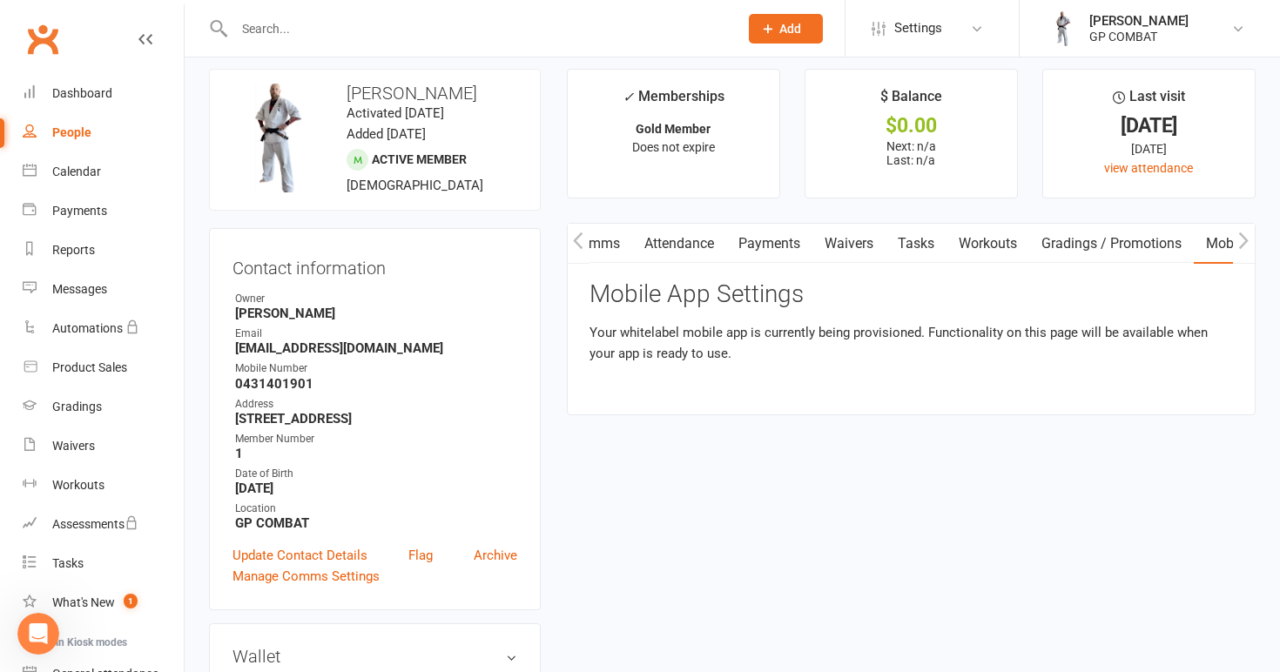
click at [83, 135] on div "People" at bounding box center [71, 132] width 39 height 14
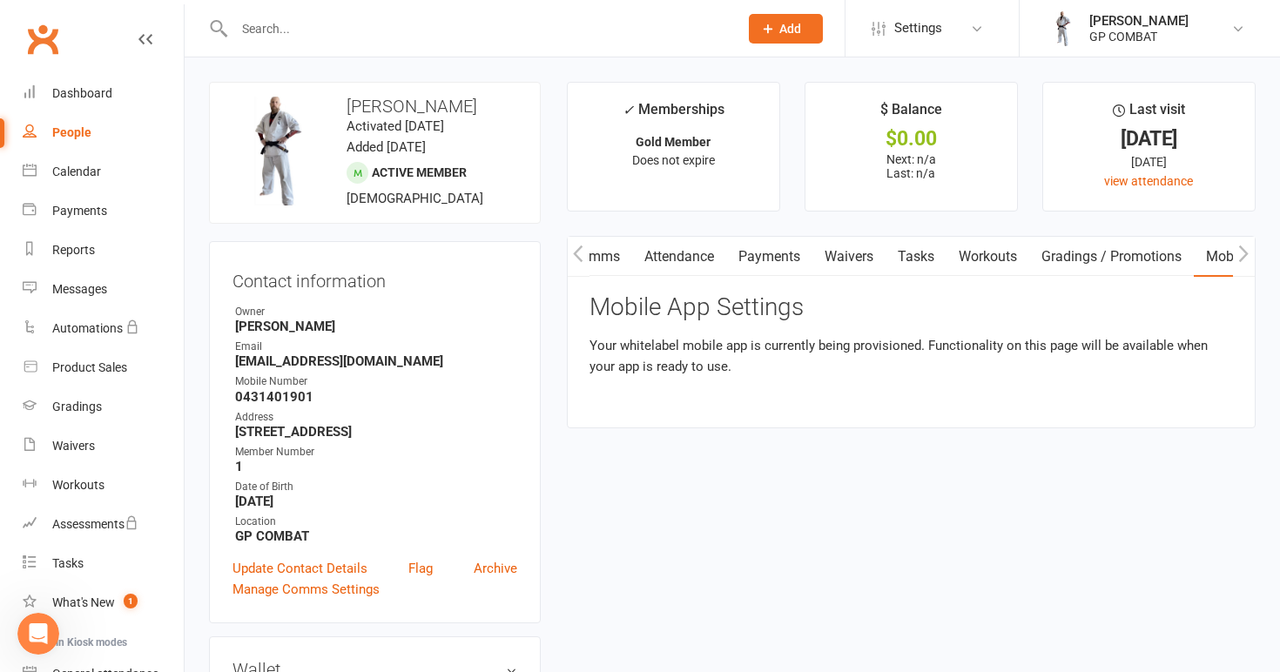
select select "100"
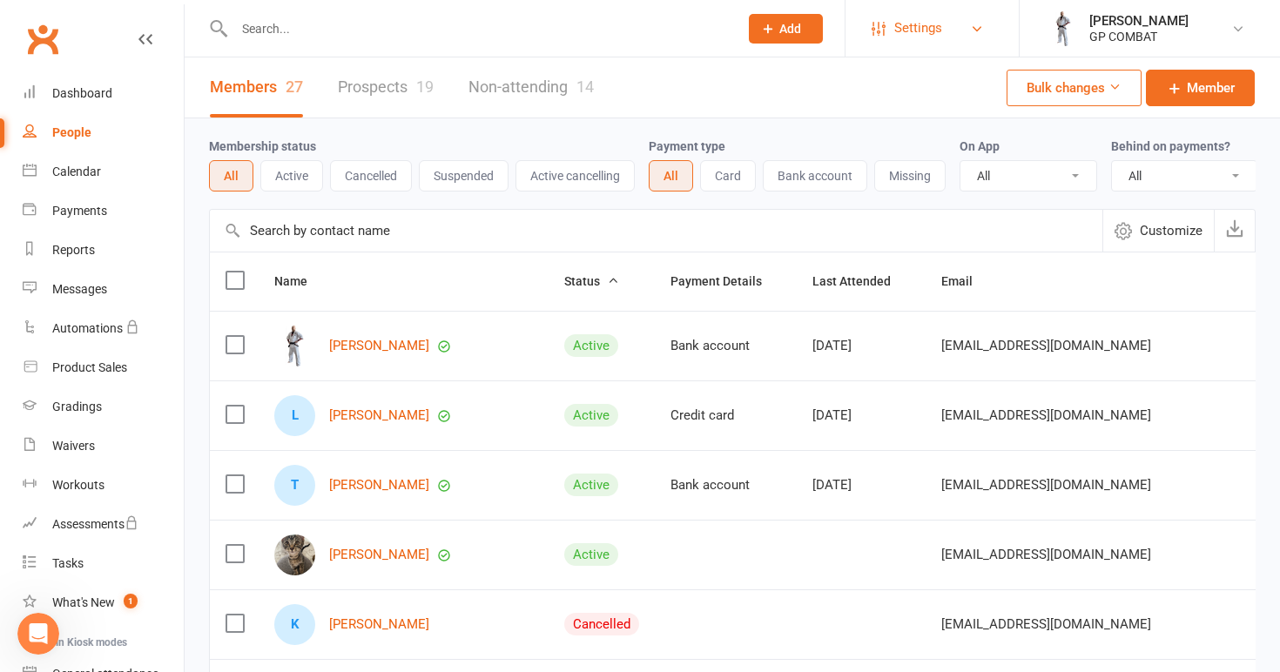
click at [919, 29] on span "Settings" at bounding box center [918, 28] width 48 height 39
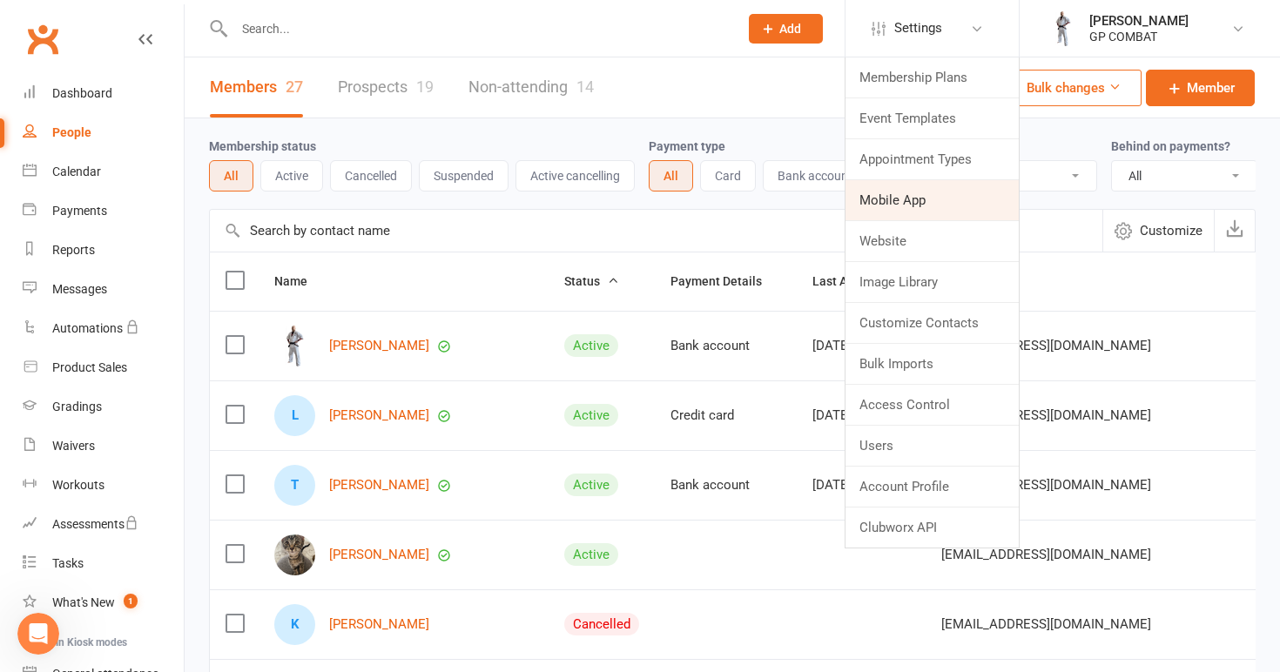
click at [897, 197] on link "Mobile App" at bounding box center [931, 200] width 173 height 40
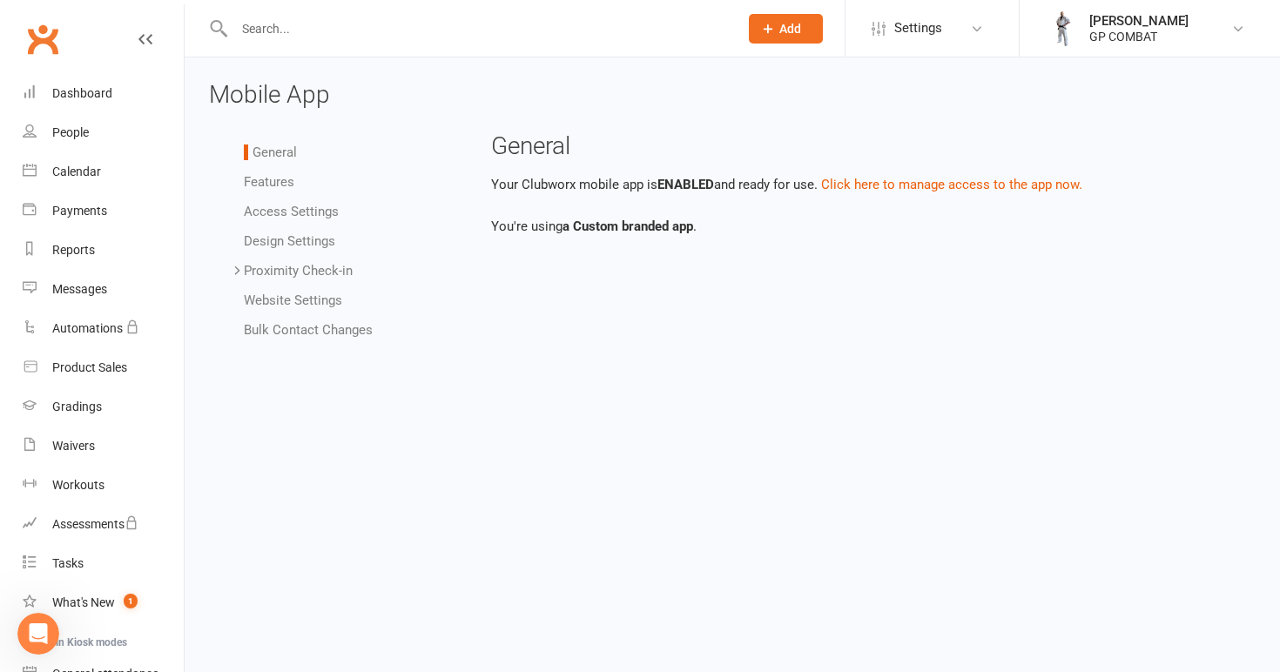
click at [307, 333] on link "Bulk Contact Changes" at bounding box center [308, 330] width 129 height 16
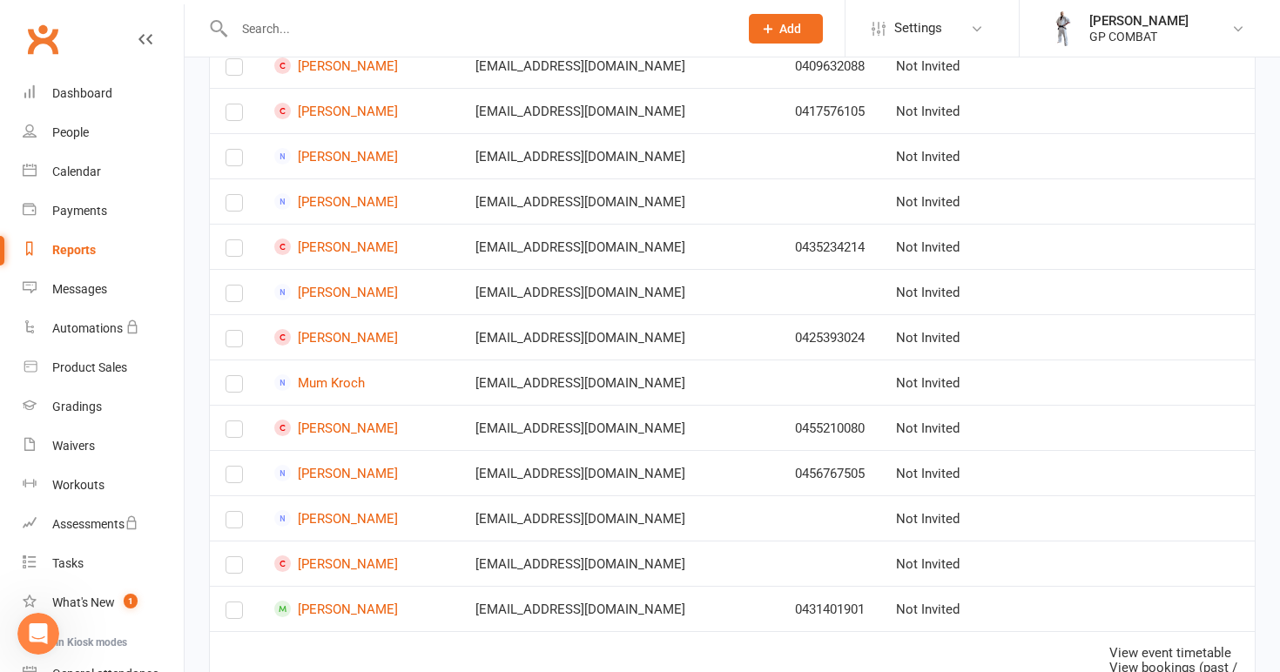
scroll to position [1053, 0]
click at [232, 615] on label at bounding box center [233, 615] width 17 height 0
click at [232, 603] on input "checkbox" at bounding box center [233, 603] width 17 height 0
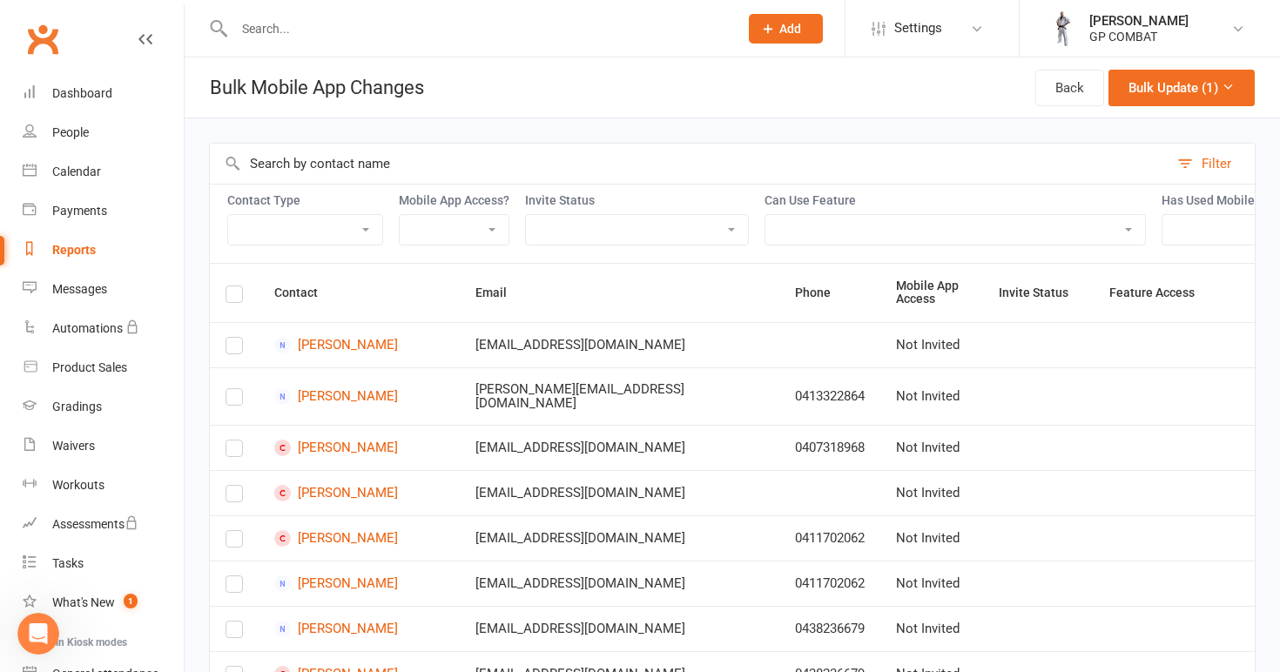
scroll to position [0, 0]
click at [1179, 87] on button "Bulk Update (1)" at bounding box center [1181, 88] width 146 height 37
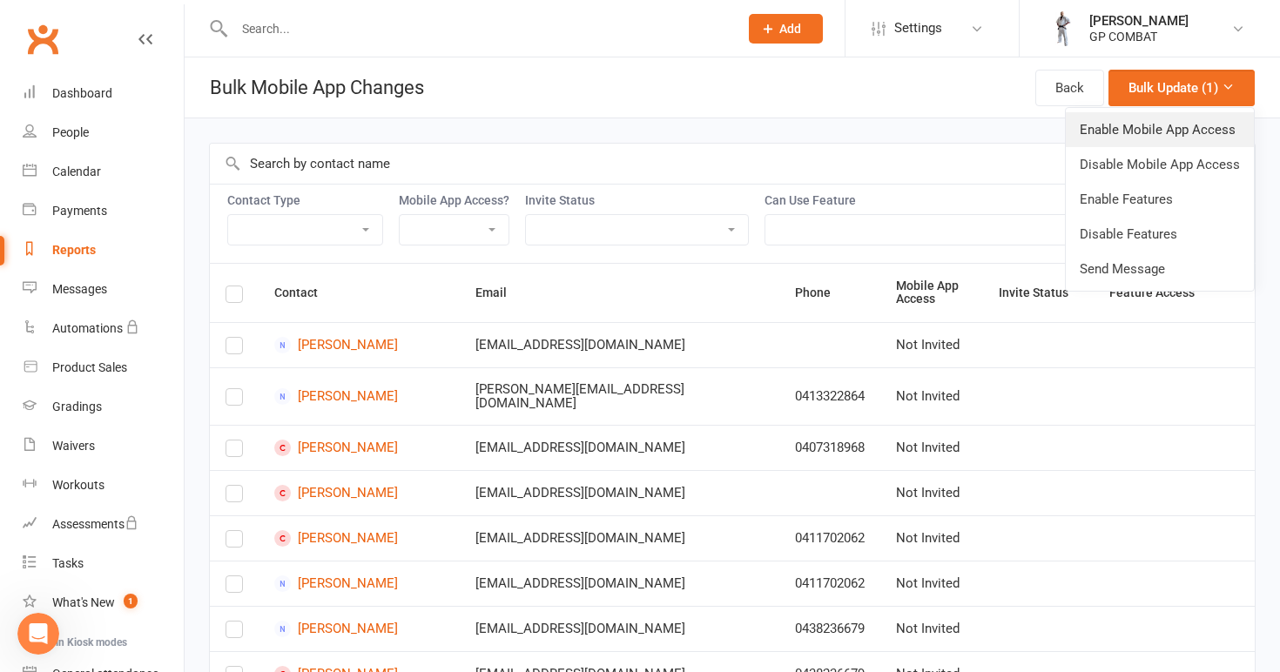
click at [1128, 135] on link "Enable Mobile App Access" at bounding box center [1159, 129] width 188 height 35
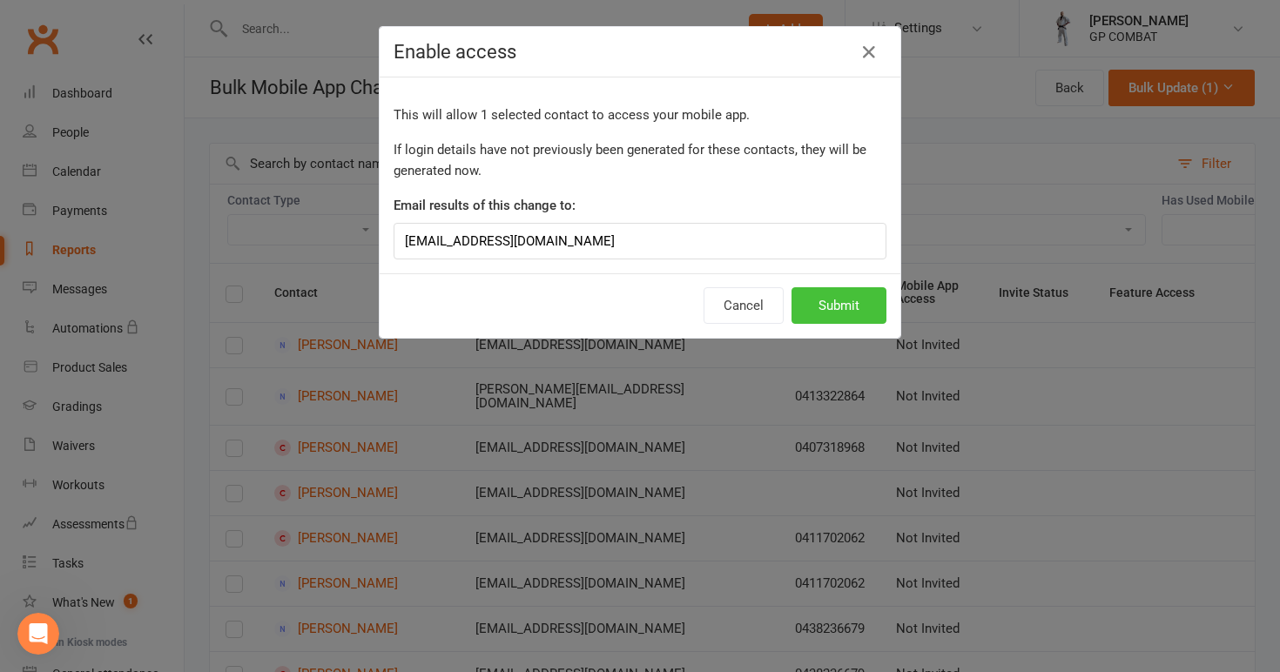
click at [846, 302] on button "Submit" at bounding box center [838, 305] width 95 height 37
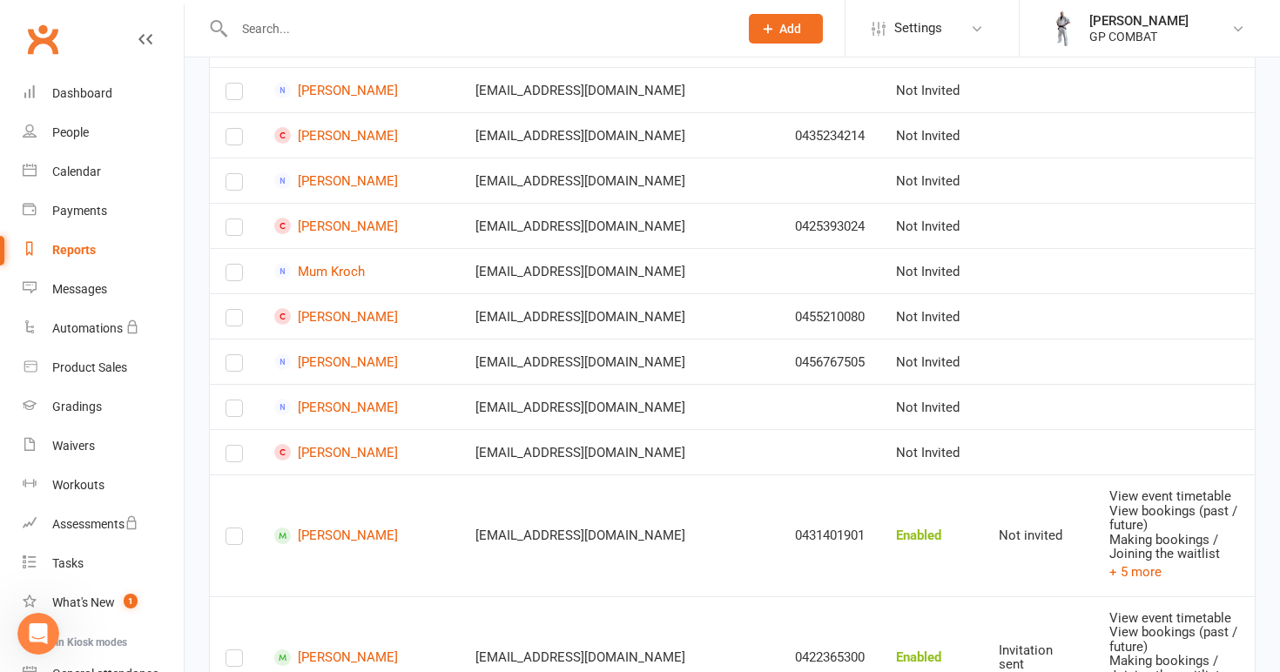
scroll to position [1164, 0]
click at [239, 541] on label at bounding box center [233, 541] width 17 height 0
click at [239, 530] on input "checkbox" at bounding box center [233, 530] width 17 height 0
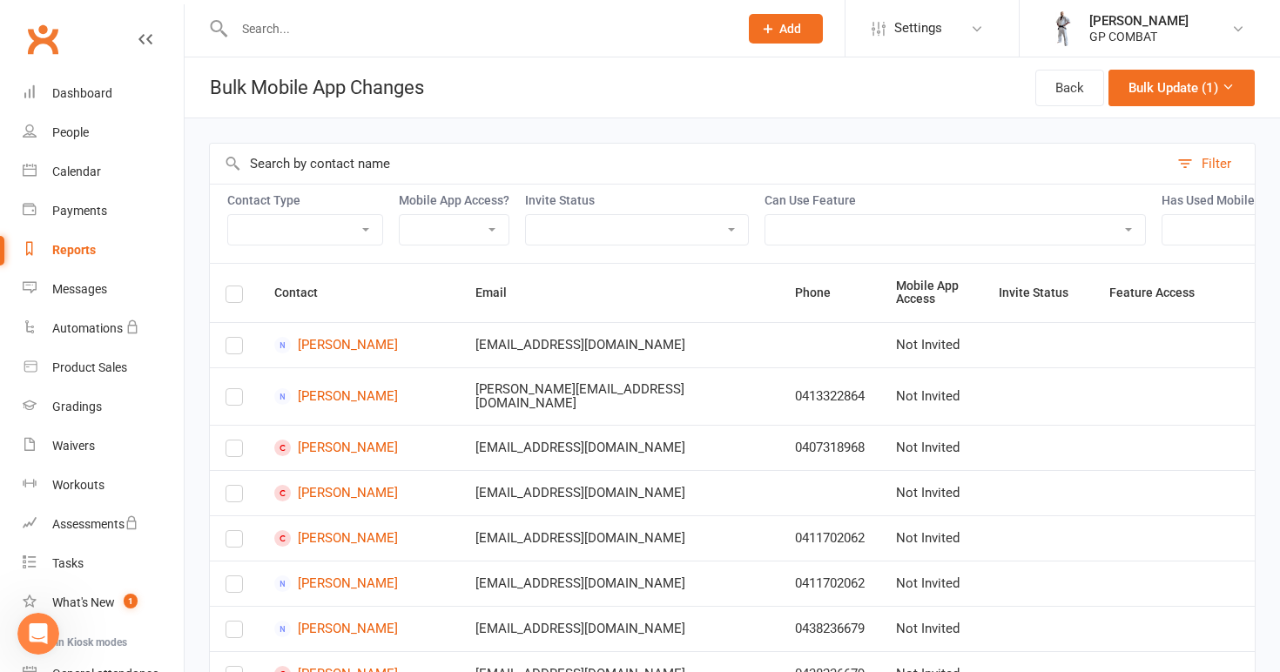
scroll to position [0, 0]
click at [1186, 85] on button "Bulk Update (1)" at bounding box center [1181, 88] width 146 height 37
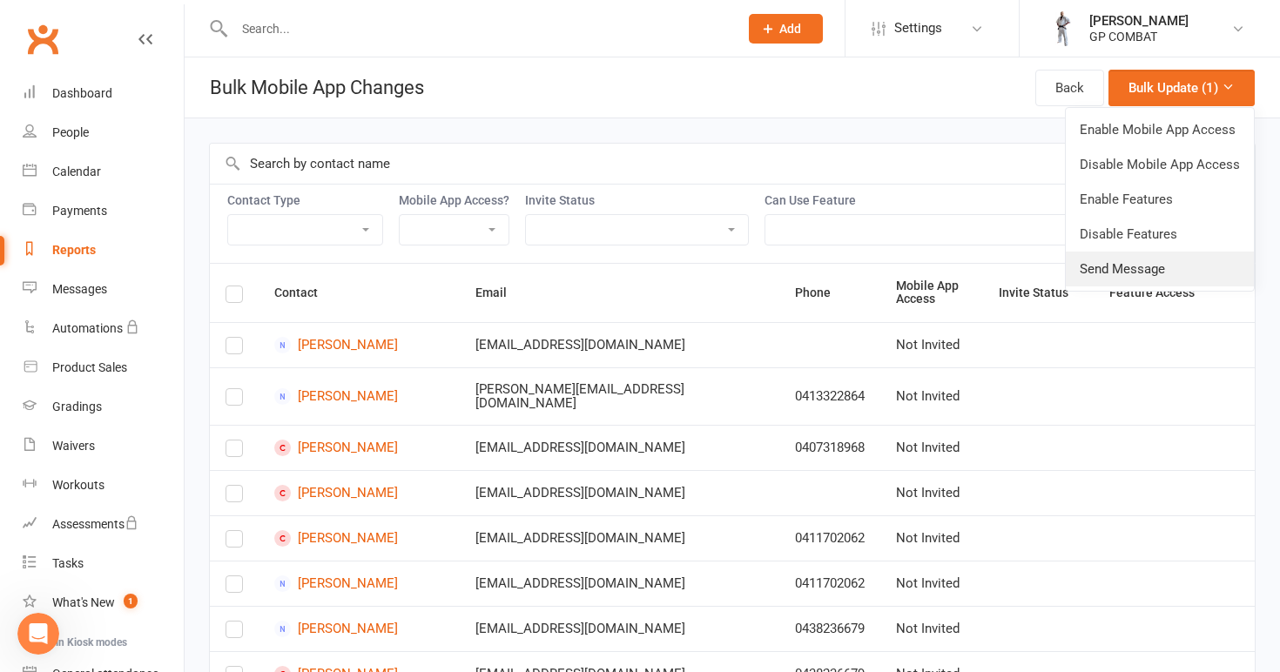
click at [1119, 271] on link "Send Message" at bounding box center [1159, 269] width 188 height 35
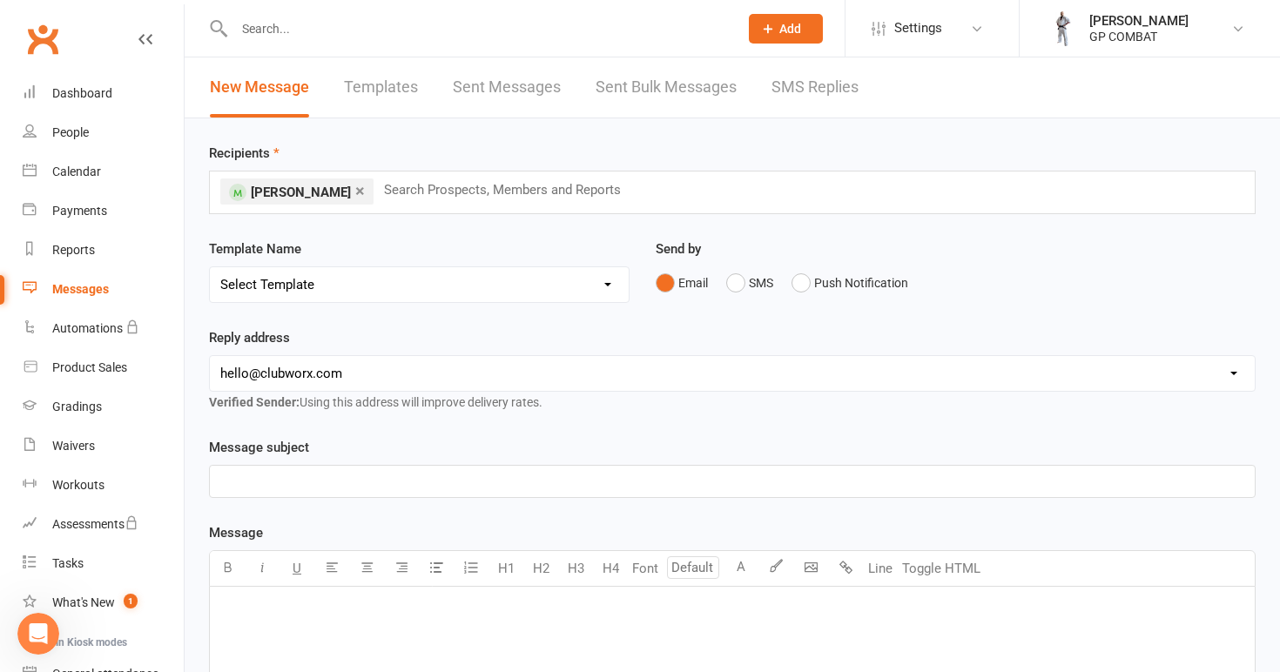
click at [409, 483] on p "﻿" at bounding box center [732, 481] width 1024 height 21
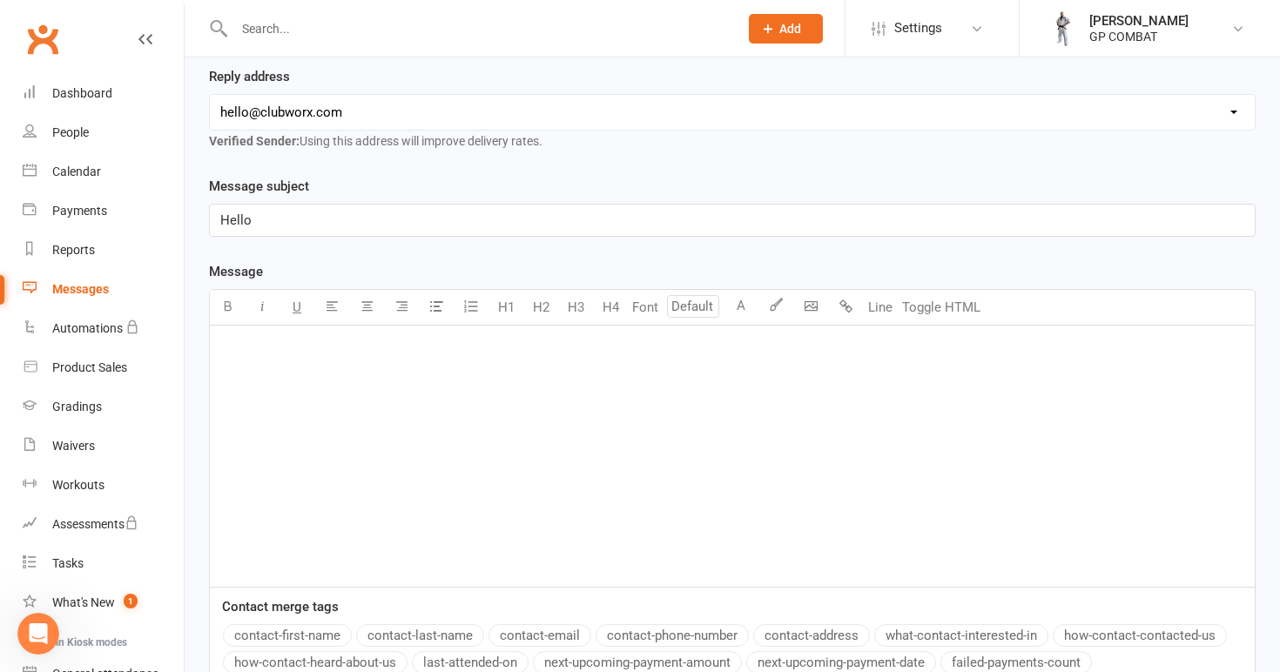
scroll to position [279, 0]
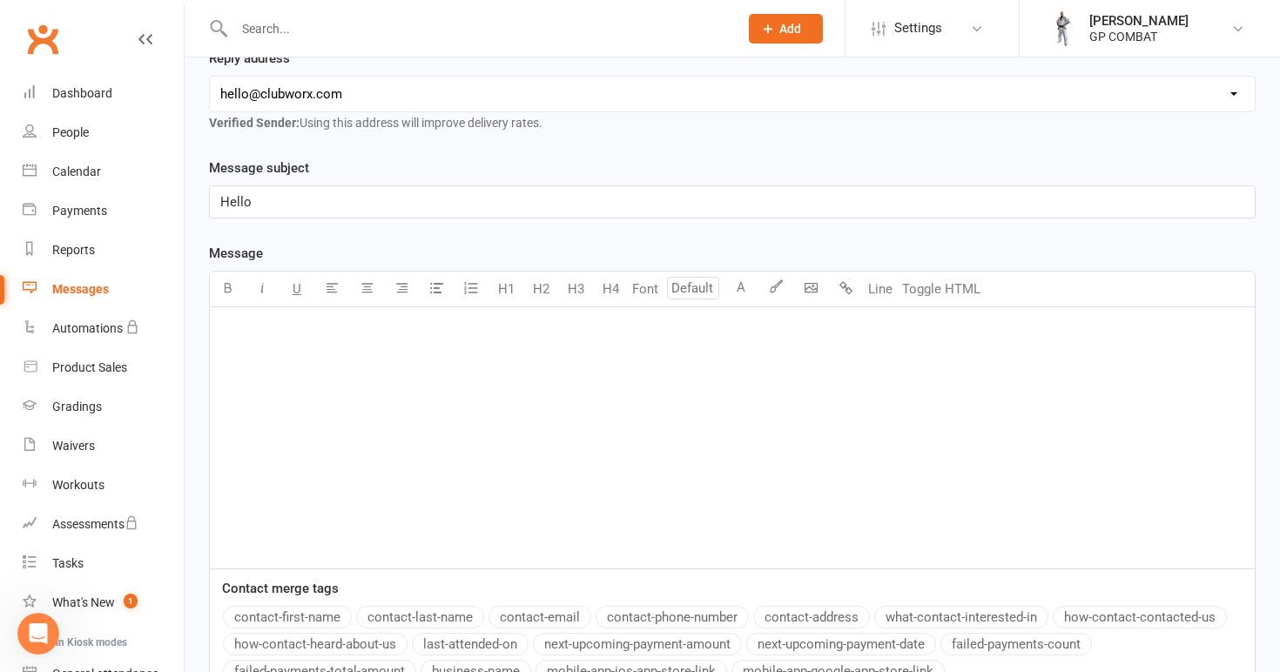
click at [366, 362] on div "﻿" at bounding box center [732, 437] width 1045 height 261
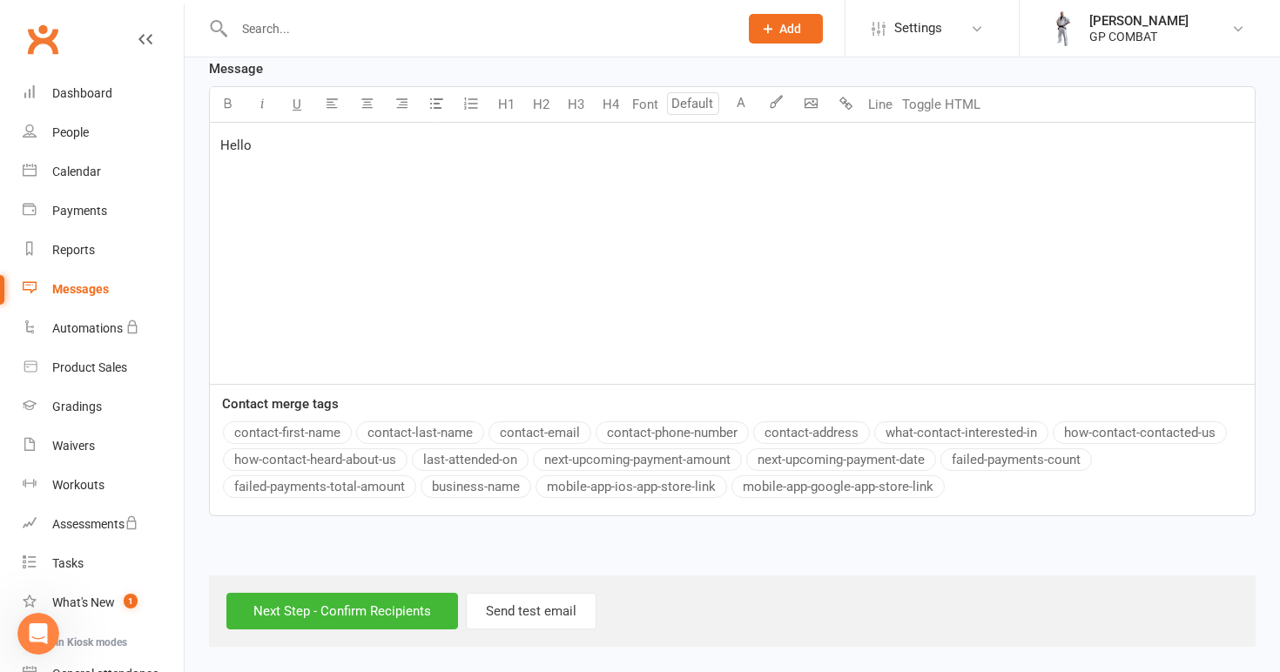
scroll to position [479, 0]
click at [649, 475] on button "mobile-app-ios-app-store-link" at bounding box center [631, 486] width 192 height 23
click at [358, 604] on input "Next Step - Confirm Recipients" at bounding box center [342, 611] width 232 height 37
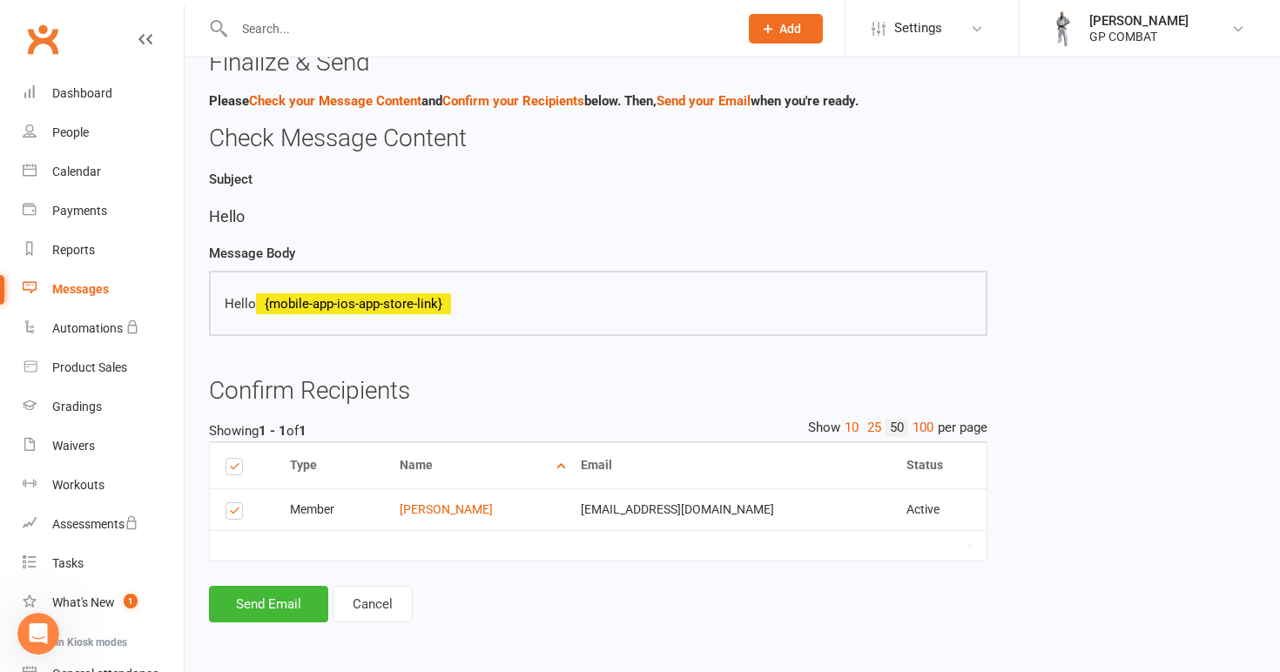
scroll to position [44, 0]
click at [270, 591] on button "Send Email" at bounding box center [268, 604] width 119 height 37
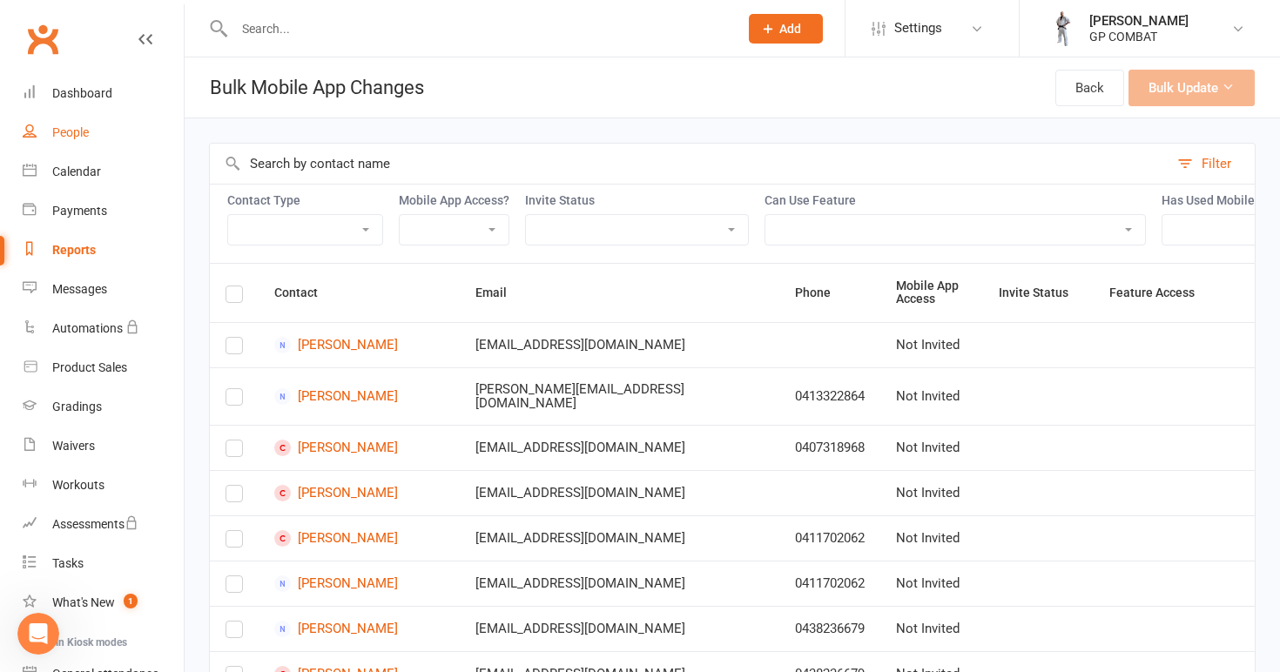
click at [84, 139] on link "People" at bounding box center [103, 132] width 161 height 39
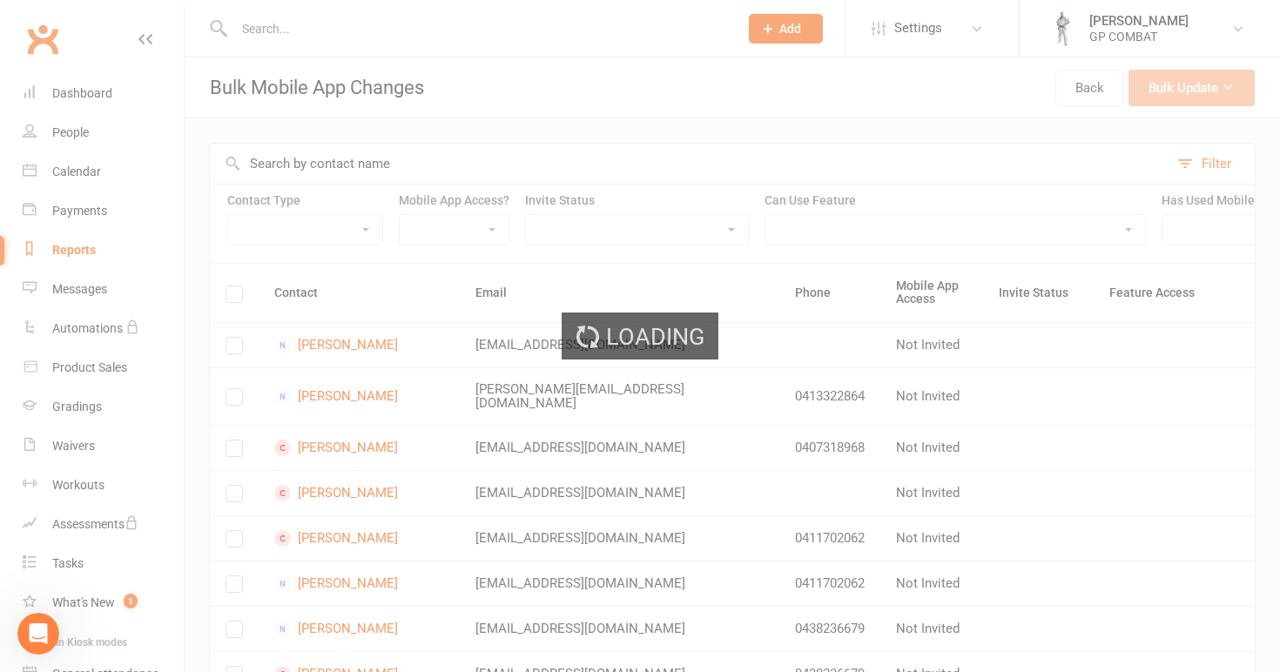
select select "100"
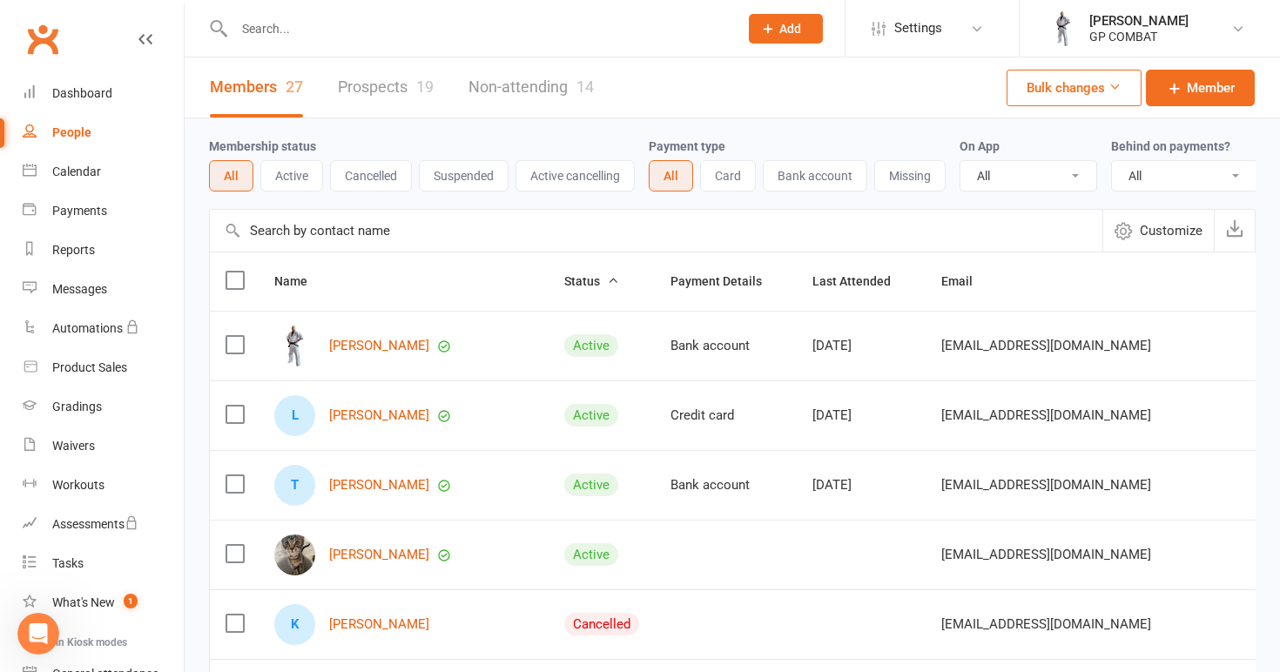
select select "true"
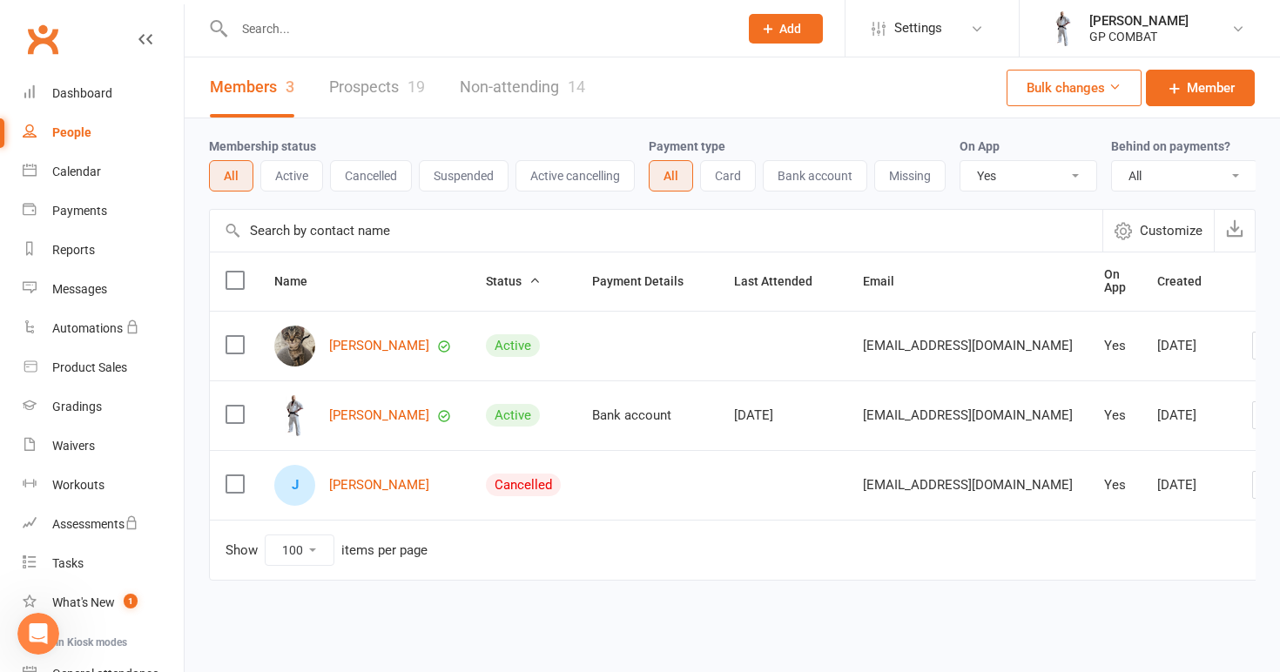
click at [1168, 228] on span "Customize" at bounding box center [1170, 230] width 63 height 21
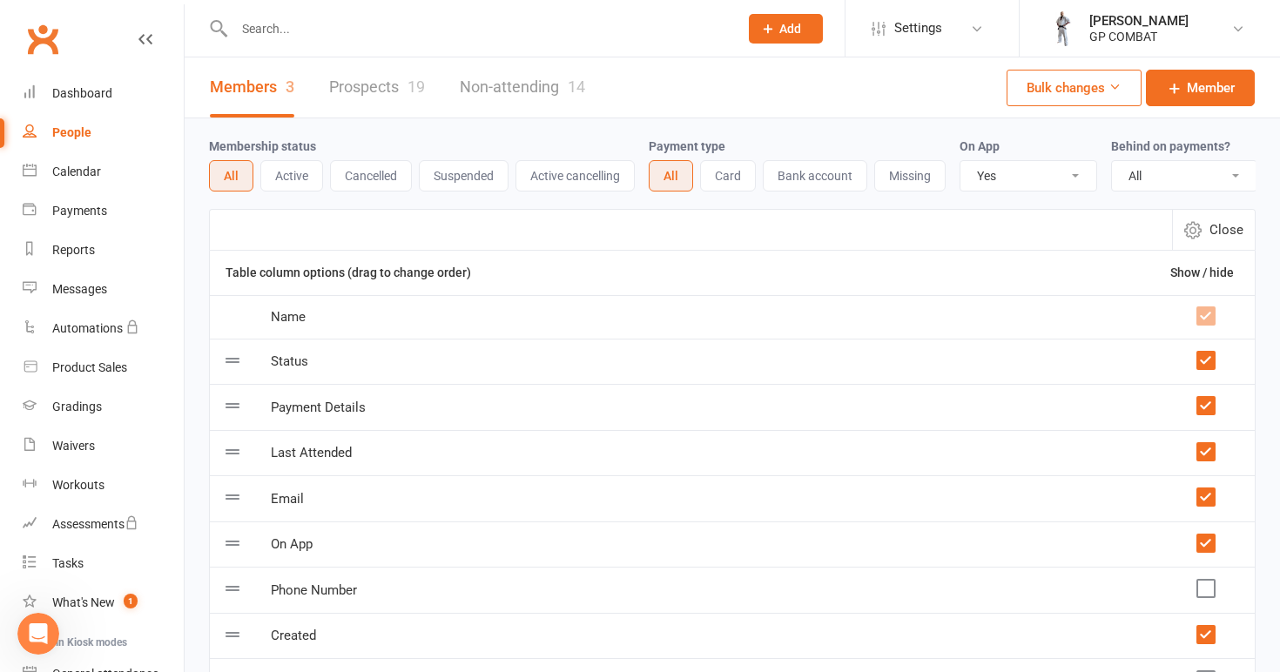
click at [1230, 225] on span "Close" at bounding box center [1226, 229] width 34 height 21
select select "100"
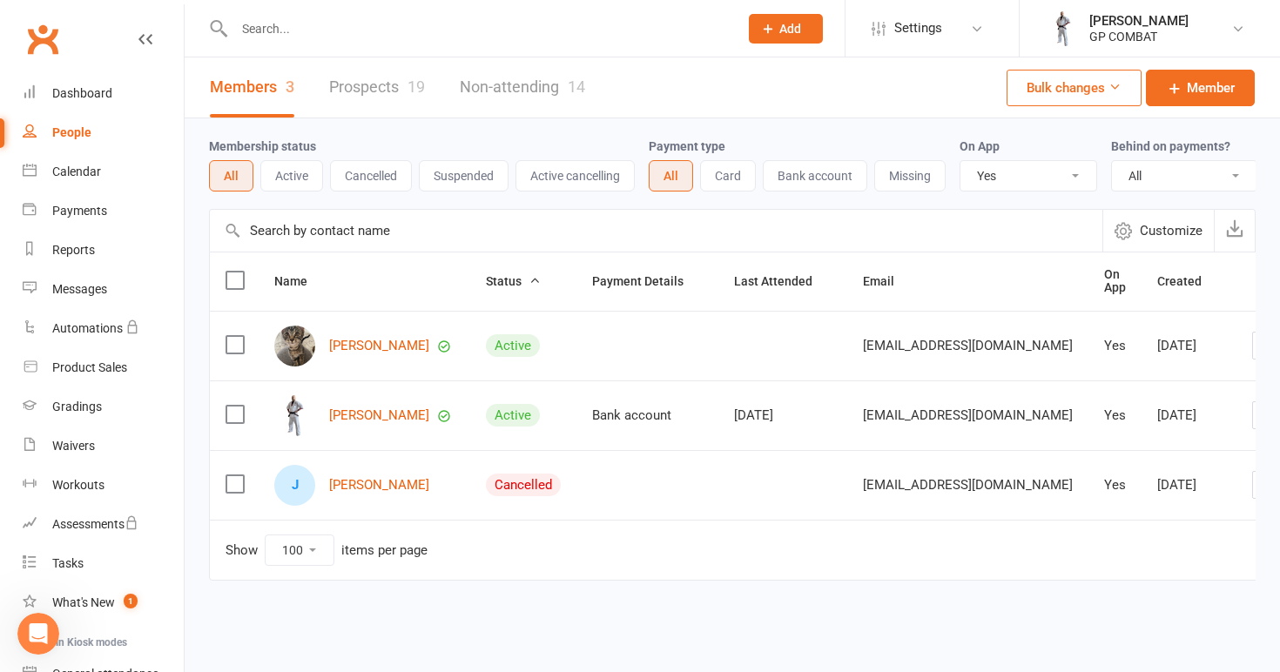
select select
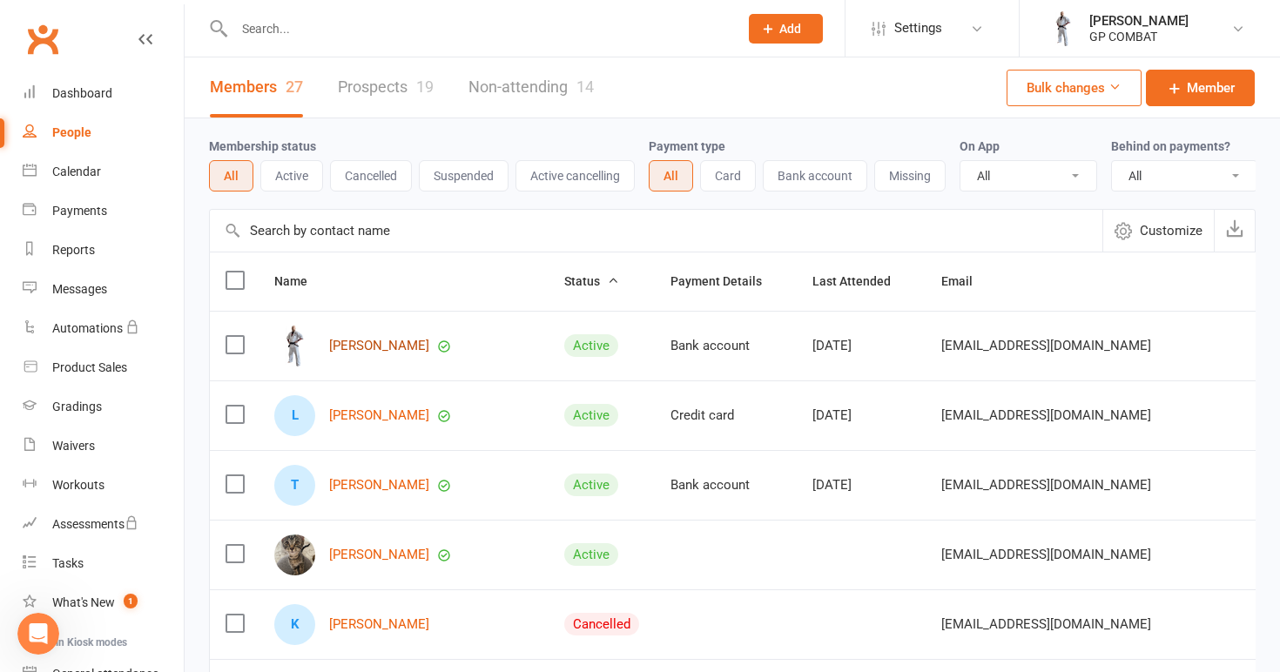
click at [336, 342] on link "[PERSON_NAME]" at bounding box center [379, 346] width 100 height 15
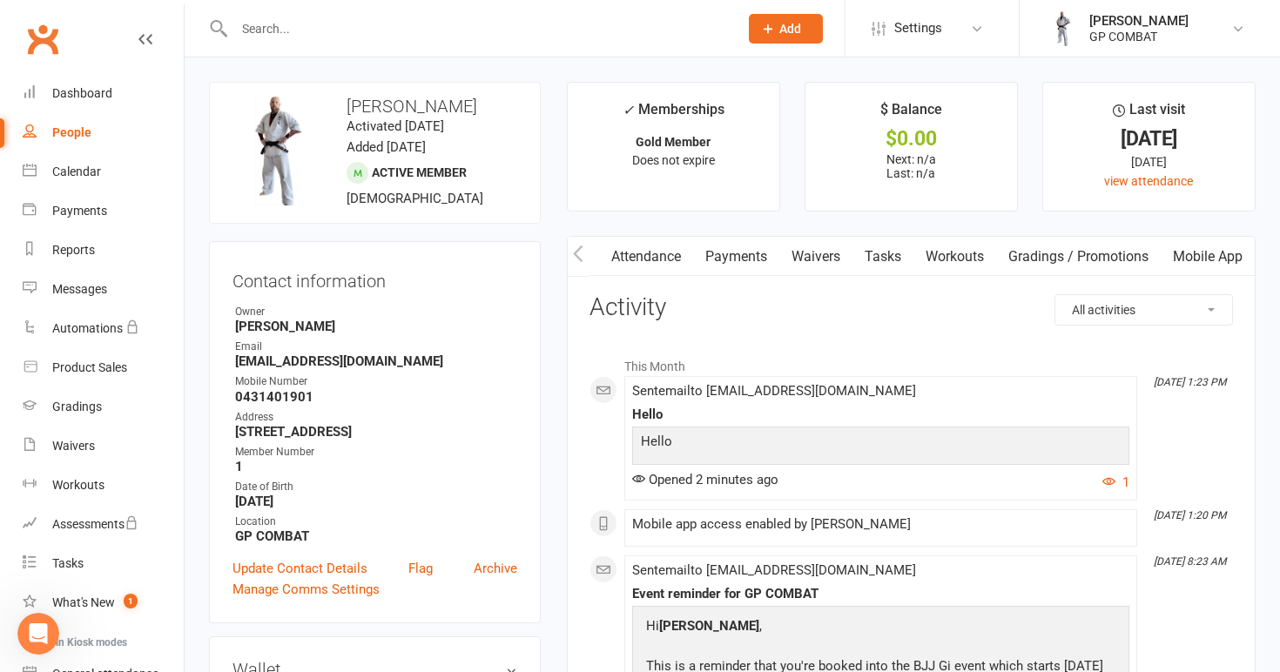
scroll to position [0, 177]
click at [1206, 252] on link "Mobile App" at bounding box center [1207, 257] width 94 height 40
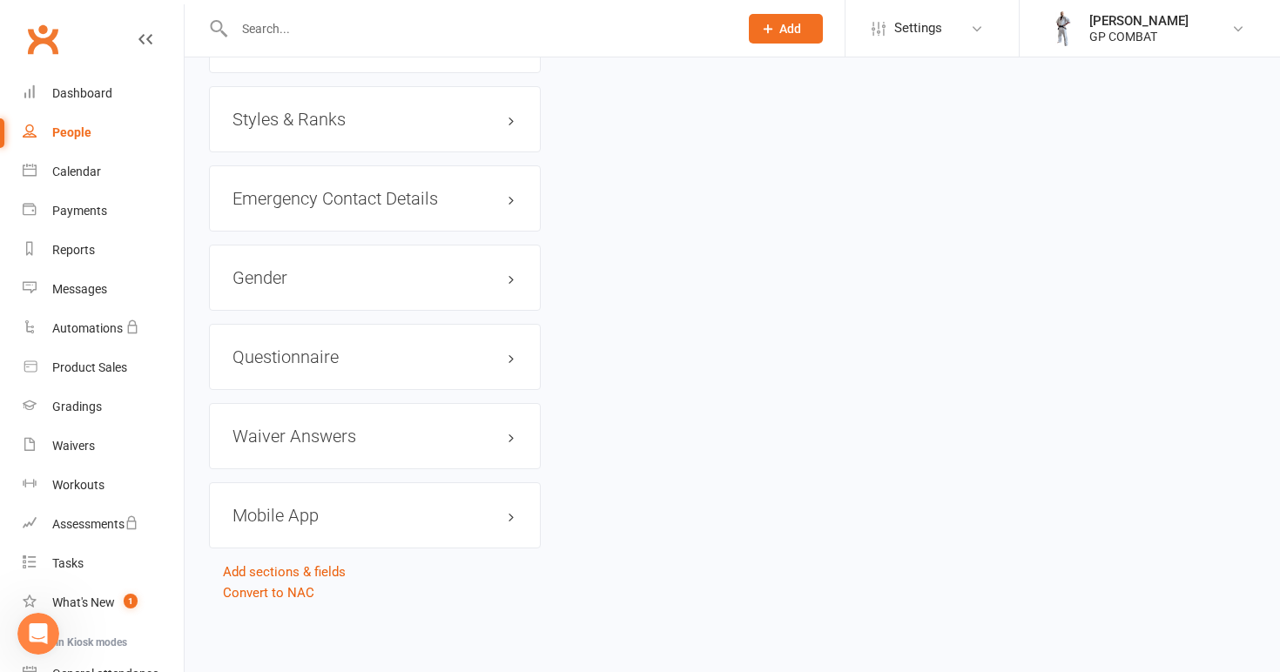
scroll to position [1410, 0]
click at [301, 506] on h3 "Mobile App" at bounding box center [374, 515] width 285 height 19
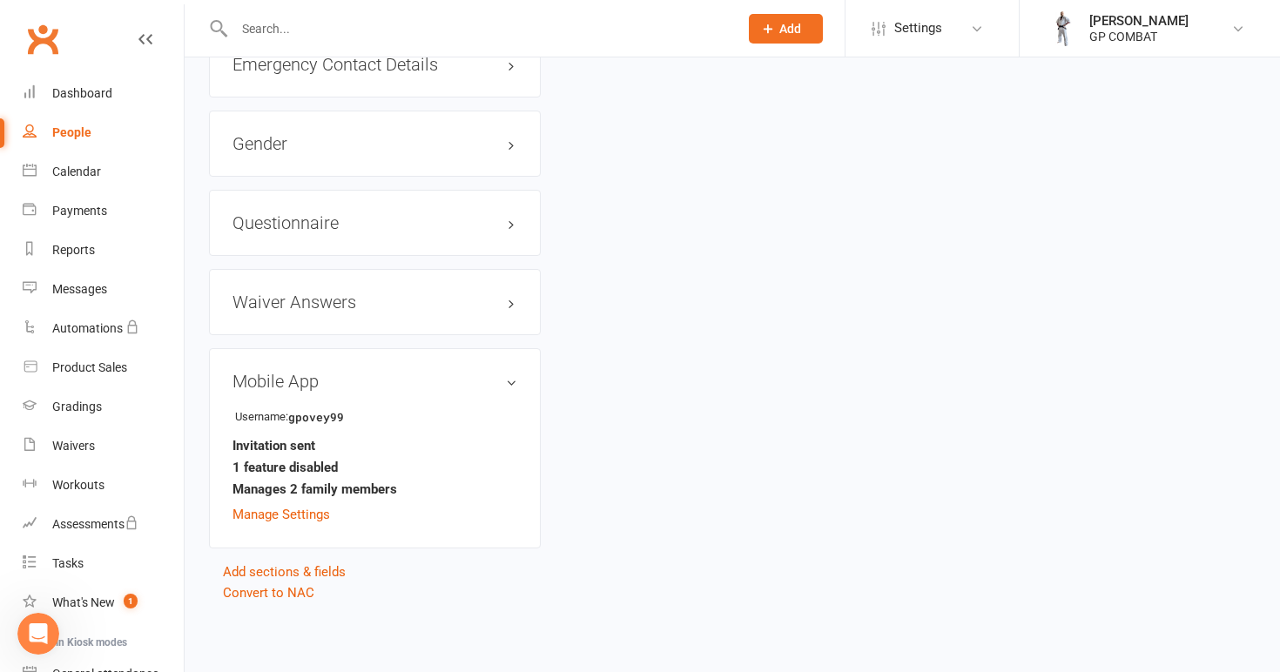
scroll to position [1544, 0]
click at [288, 507] on link "Manage Settings" at bounding box center [280, 515] width 97 height 16
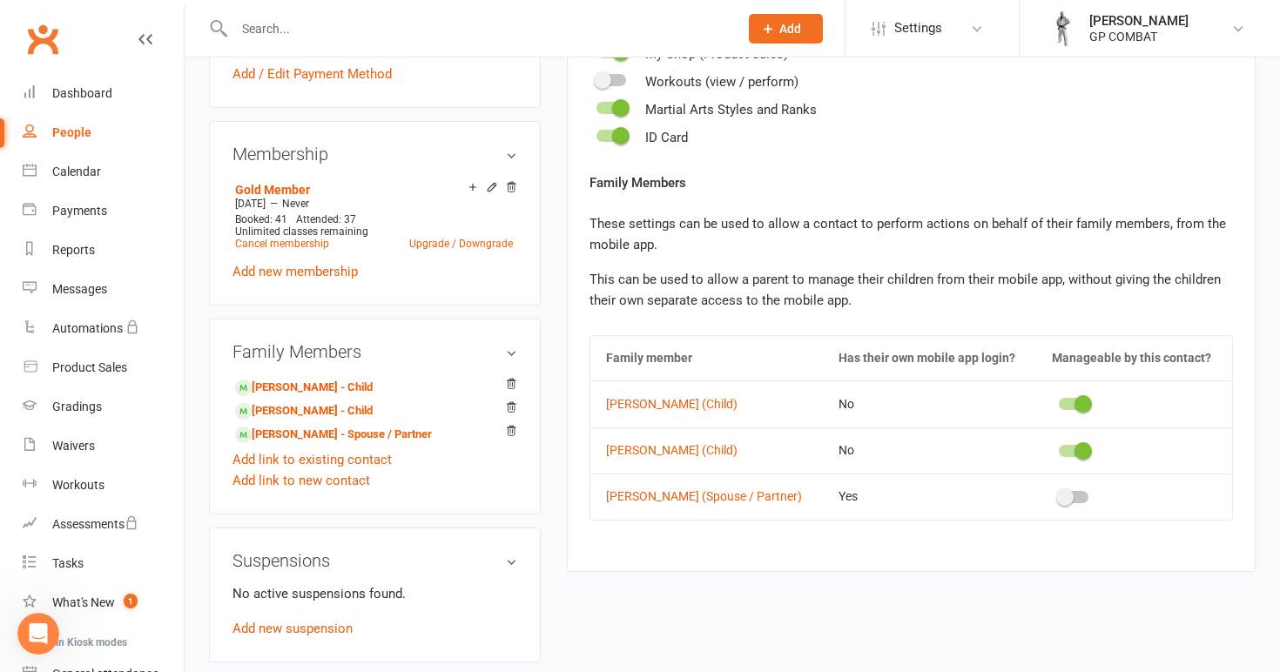
scroll to position [655, 0]
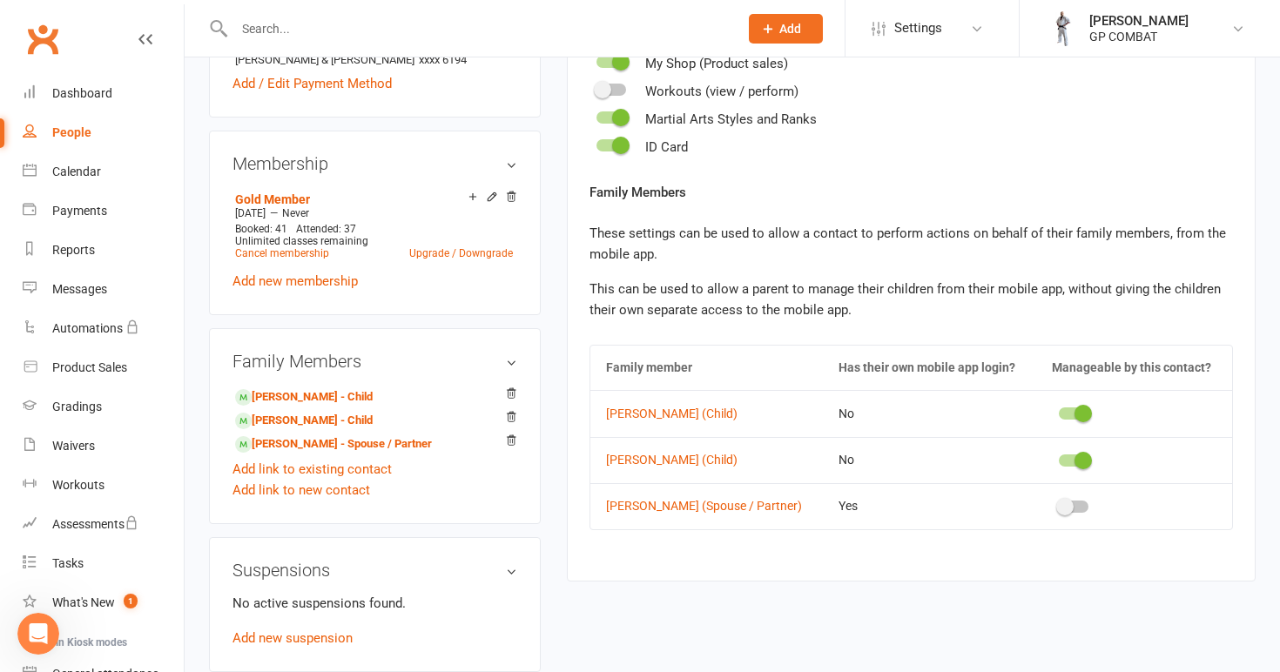
click at [1064, 412] on div at bounding box center [1074, 413] width 30 height 12
click at [1059, 411] on input "checkbox" at bounding box center [1059, 411] width 0 height 0
click at [1065, 455] on div at bounding box center [1074, 460] width 30 height 12
click at [1059, 458] on input "checkbox" at bounding box center [1059, 458] width 0 height 0
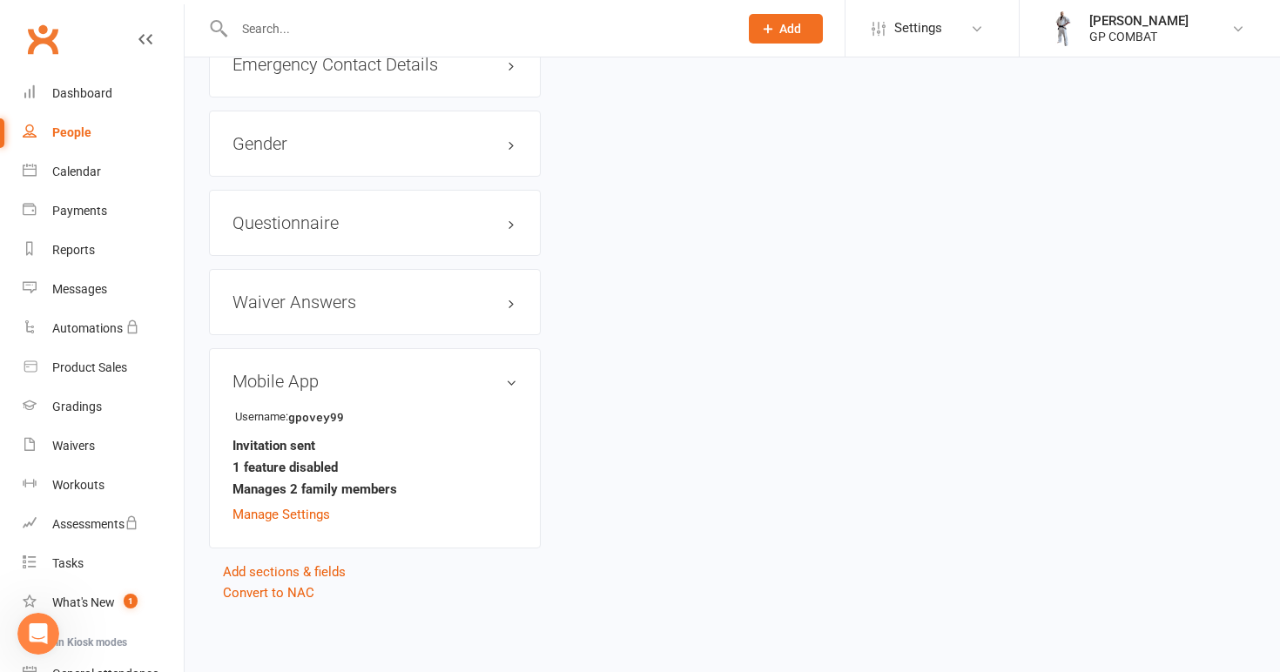
scroll to position [1544, 0]
click at [80, 91] on div "Dashboard" at bounding box center [82, 93] width 60 height 14
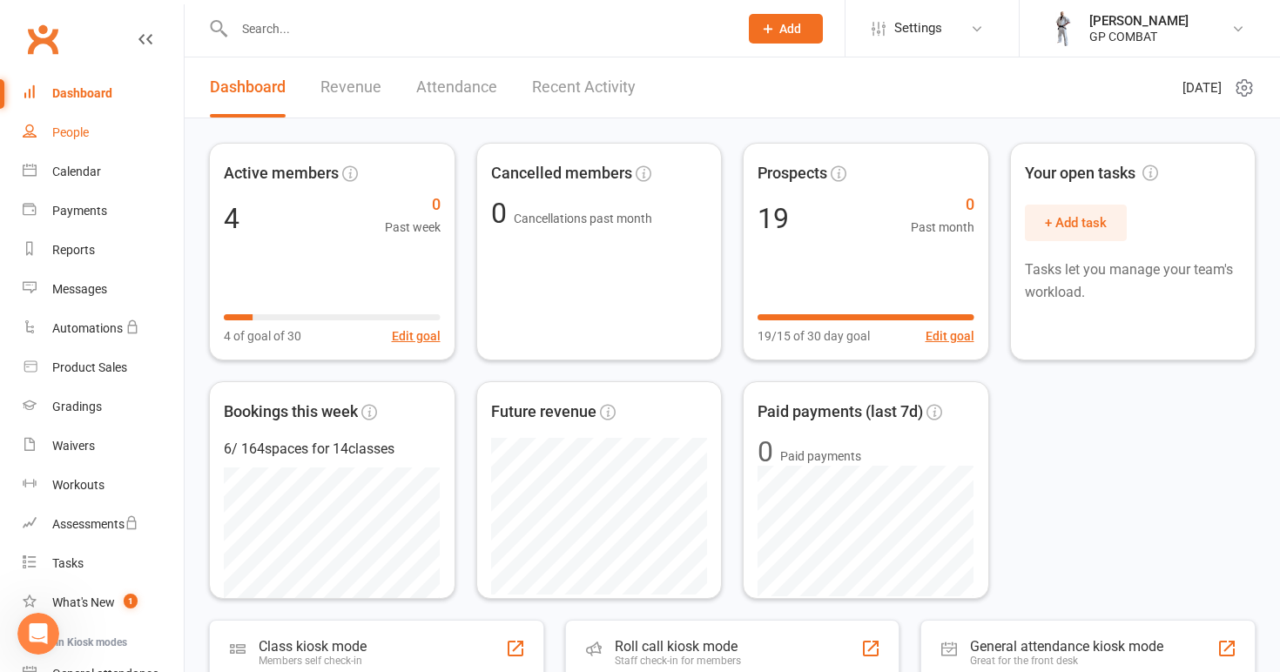
click at [71, 128] on div "People" at bounding box center [70, 132] width 37 height 14
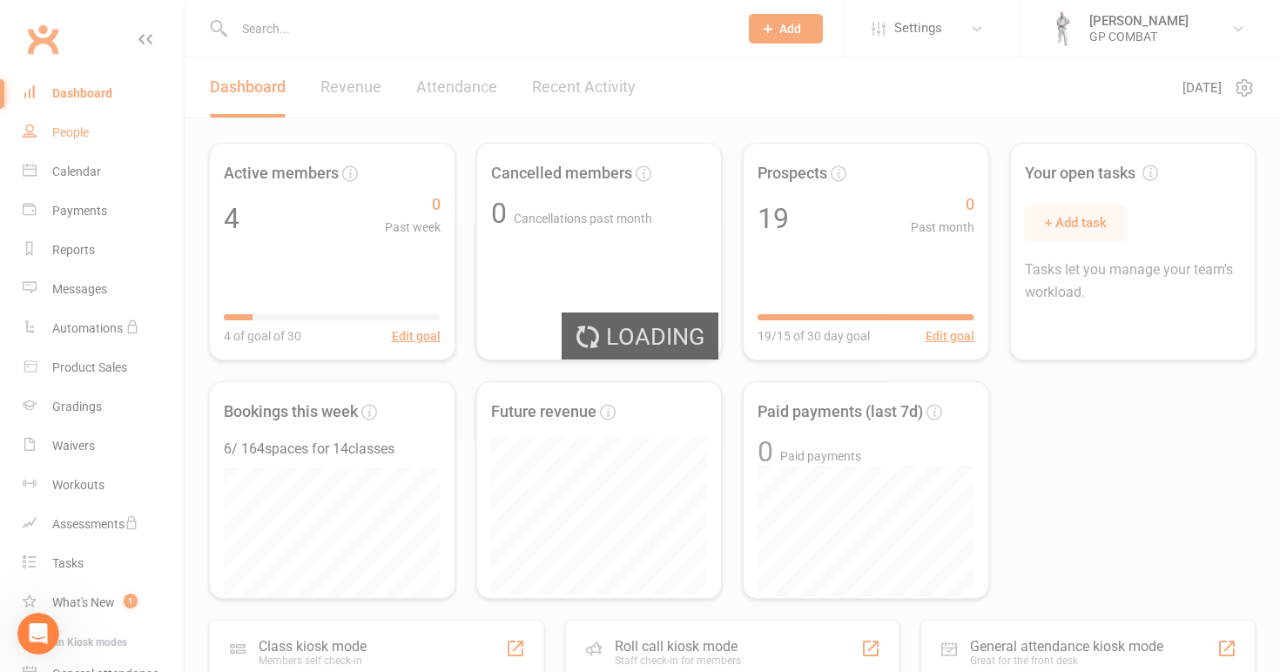
select select "100"
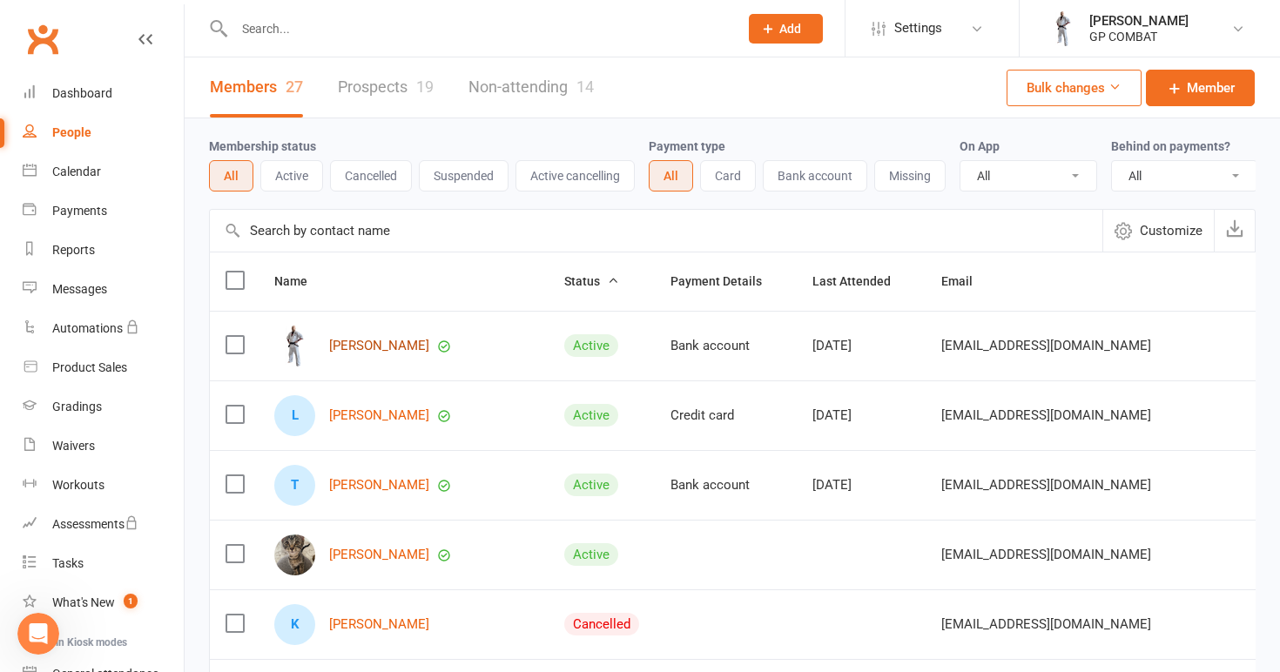
click at [350, 346] on link "[PERSON_NAME]" at bounding box center [379, 346] width 100 height 15
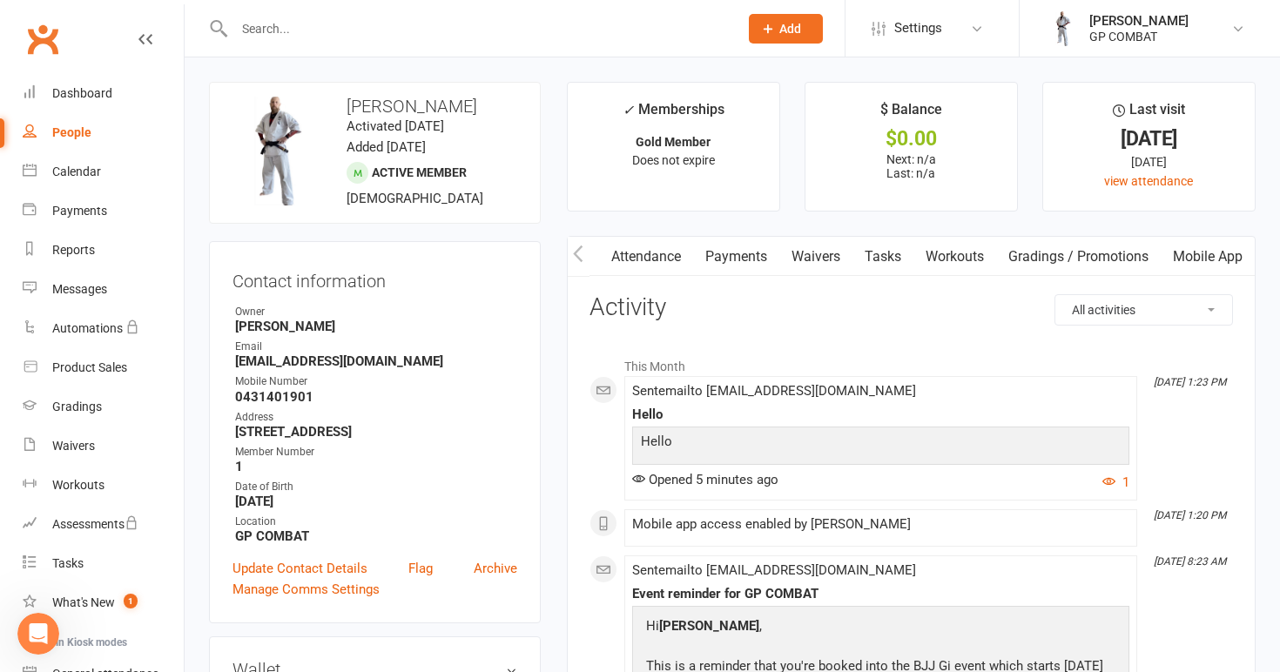
scroll to position [0, 177]
click at [1203, 253] on link "Mobile App" at bounding box center [1207, 257] width 94 height 40
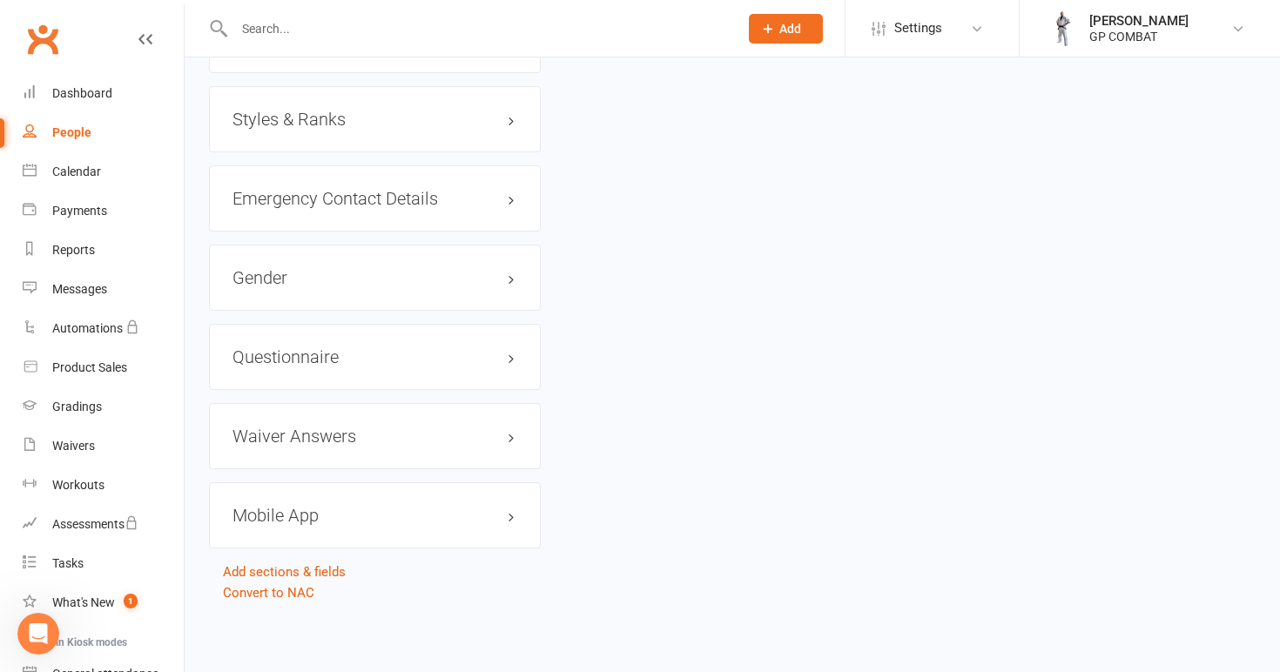
scroll to position [1410, 0]
click at [338, 506] on h3 "Mobile App" at bounding box center [374, 515] width 285 height 19
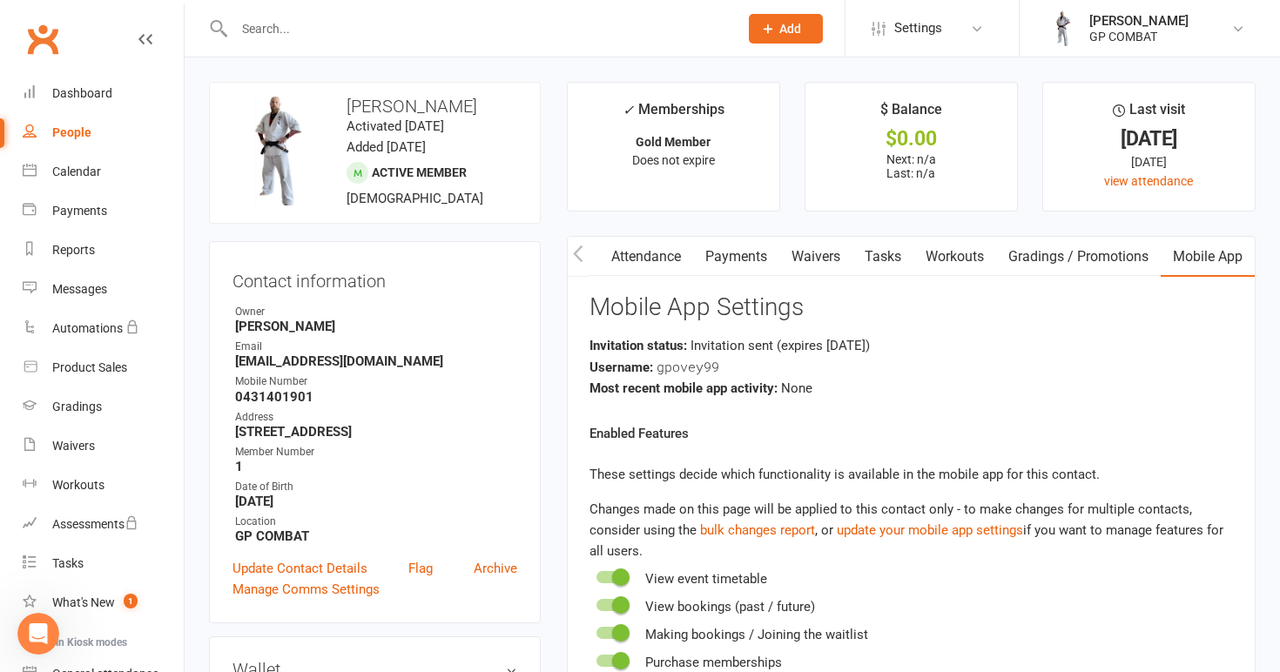
scroll to position [0, 0]
click at [943, 30] on link "Settings" at bounding box center [931, 28] width 121 height 39
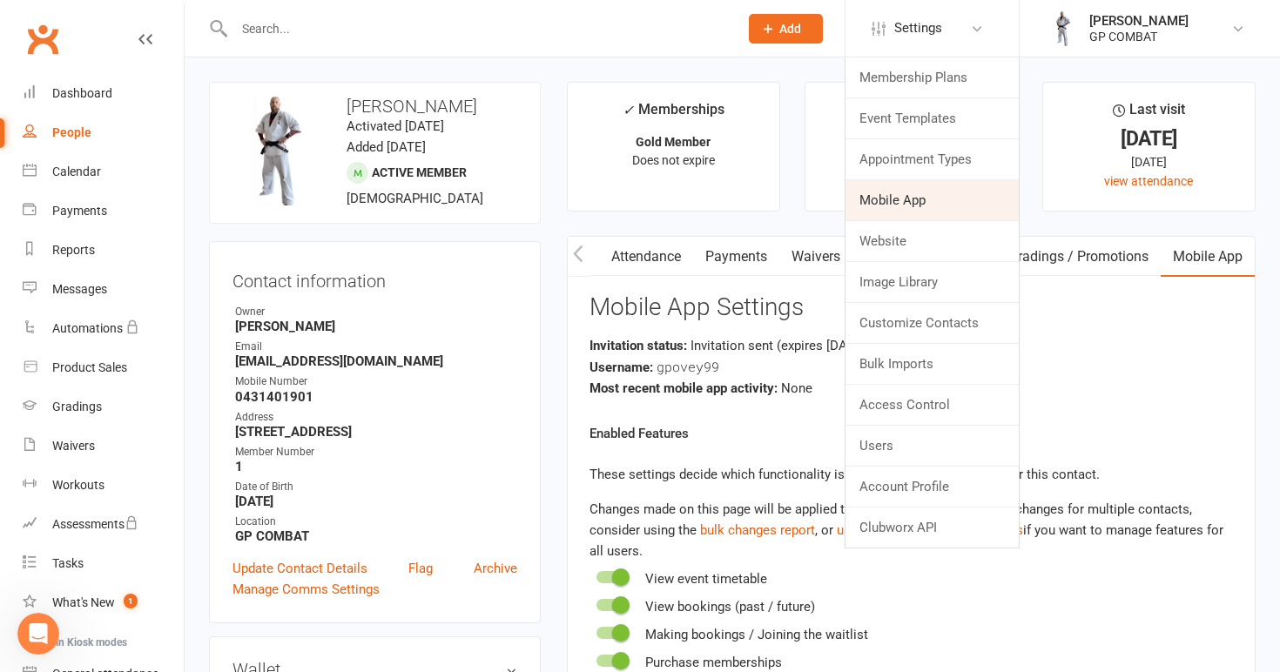
click at [902, 201] on link "Mobile App" at bounding box center [931, 200] width 173 height 40
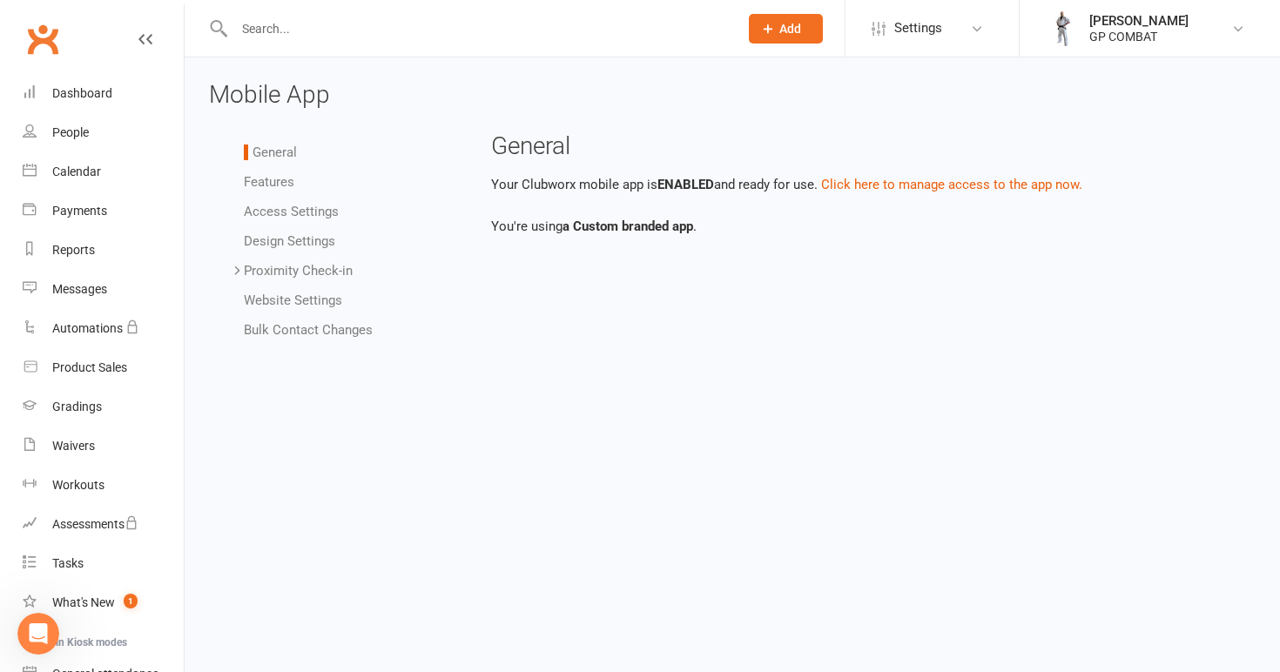
click at [292, 327] on link "Bulk Contact Changes" at bounding box center [308, 330] width 129 height 16
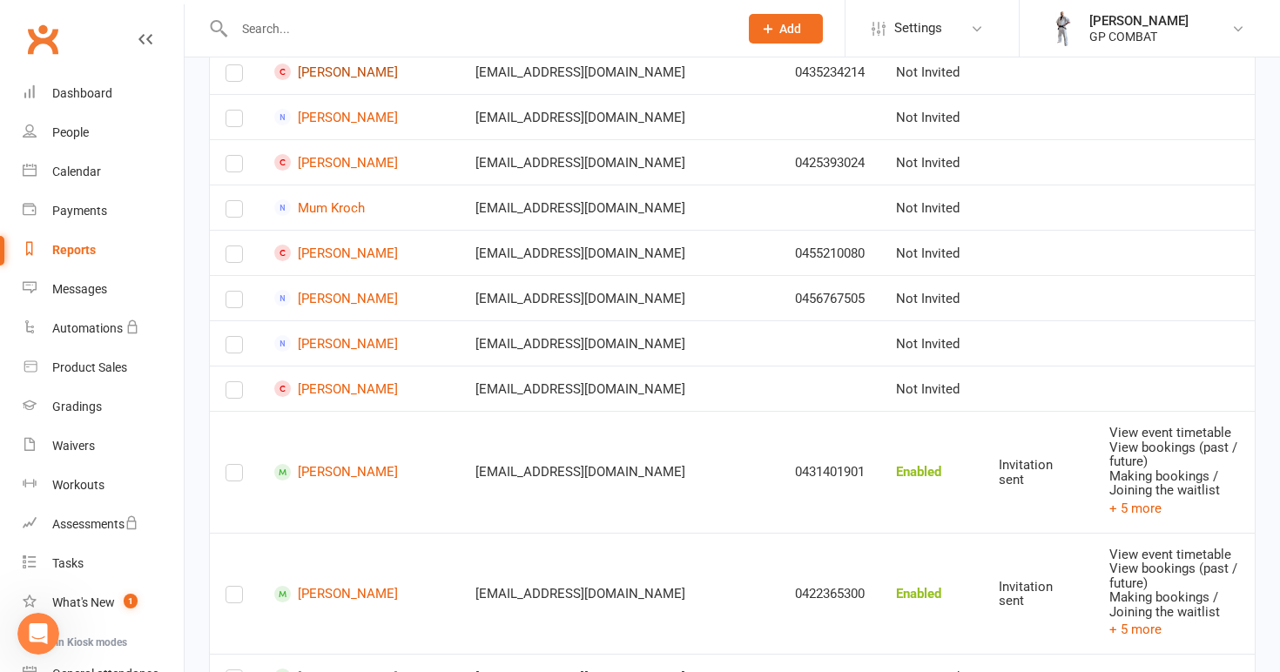
scroll to position [1234, 0]
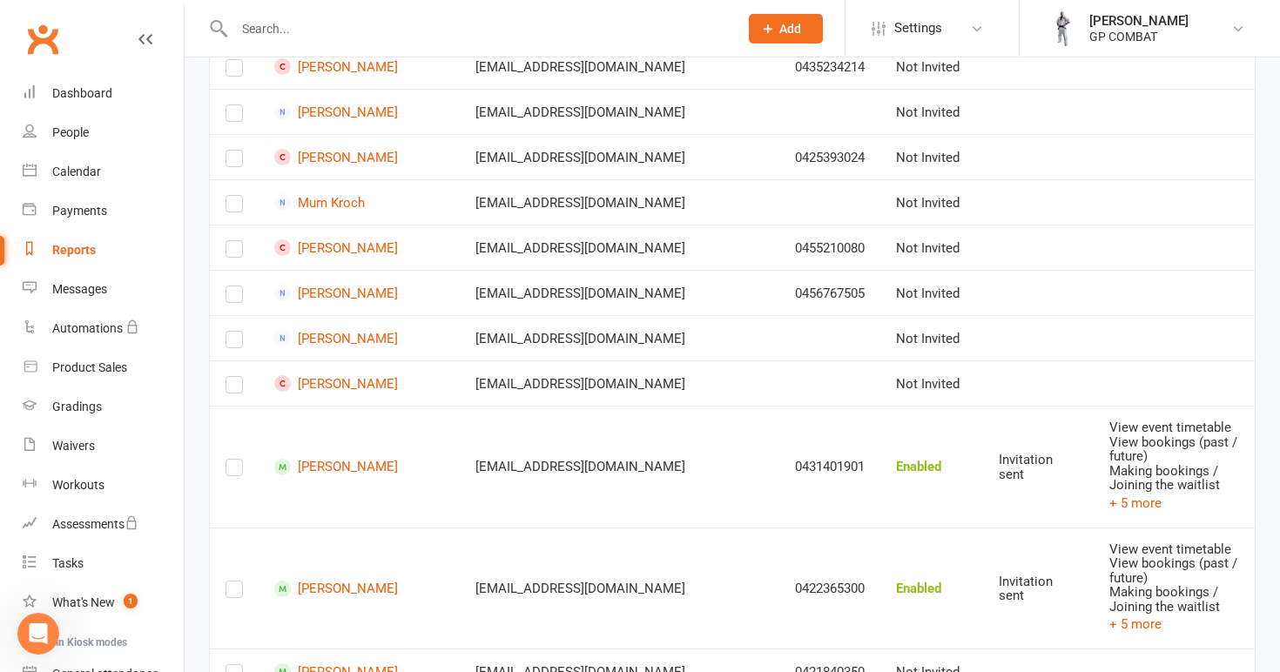
click at [234, 471] on label at bounding box center [233, 471] width 17 height 0
click at [234, 460] on input "checkbox" at bounding box center [233, 460] width 17 height 0
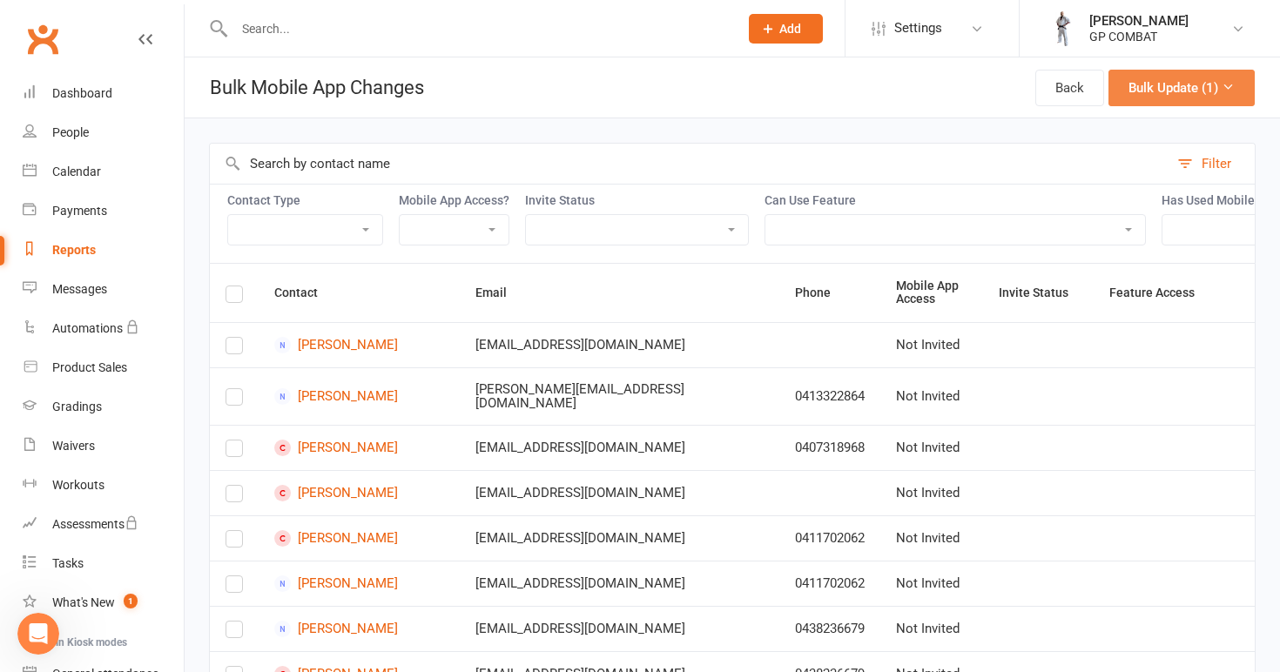
scroll to position [0, 0]
click at [1177, 97] on button "Bulk Update (1)" at bounding box center [1181, 88] width 146 height 37
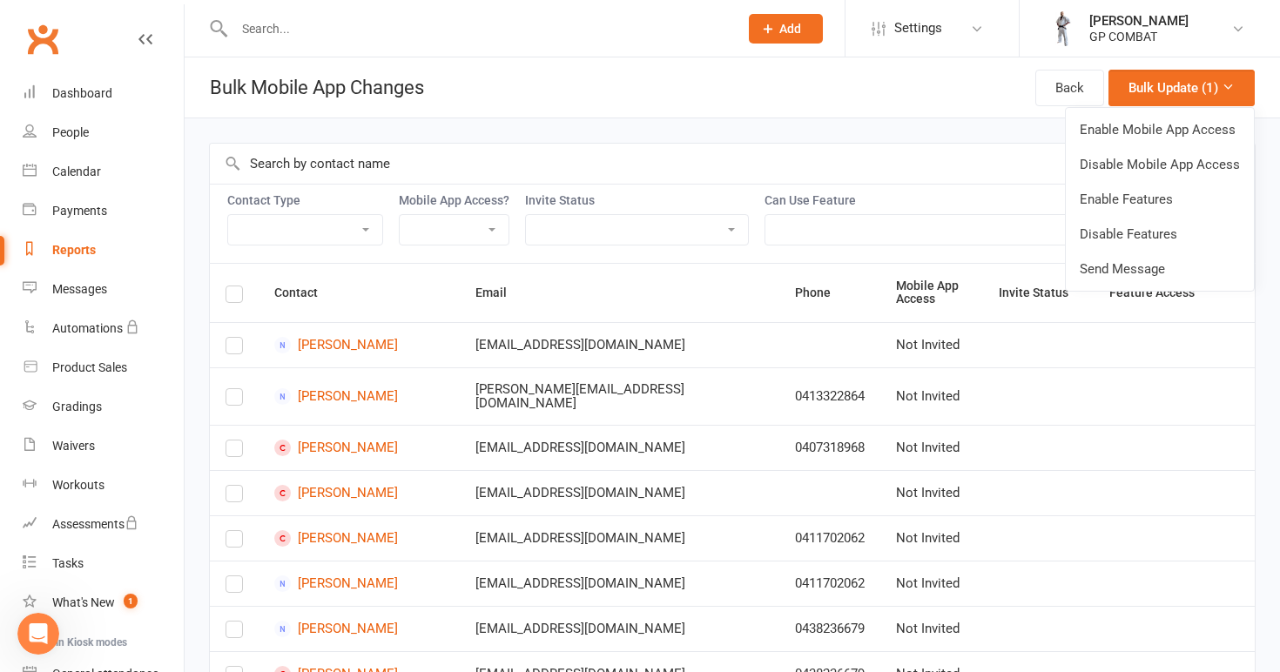
click at [779, 408] on td "0413322864" at bounding box center [829, 395] width 101 height 57
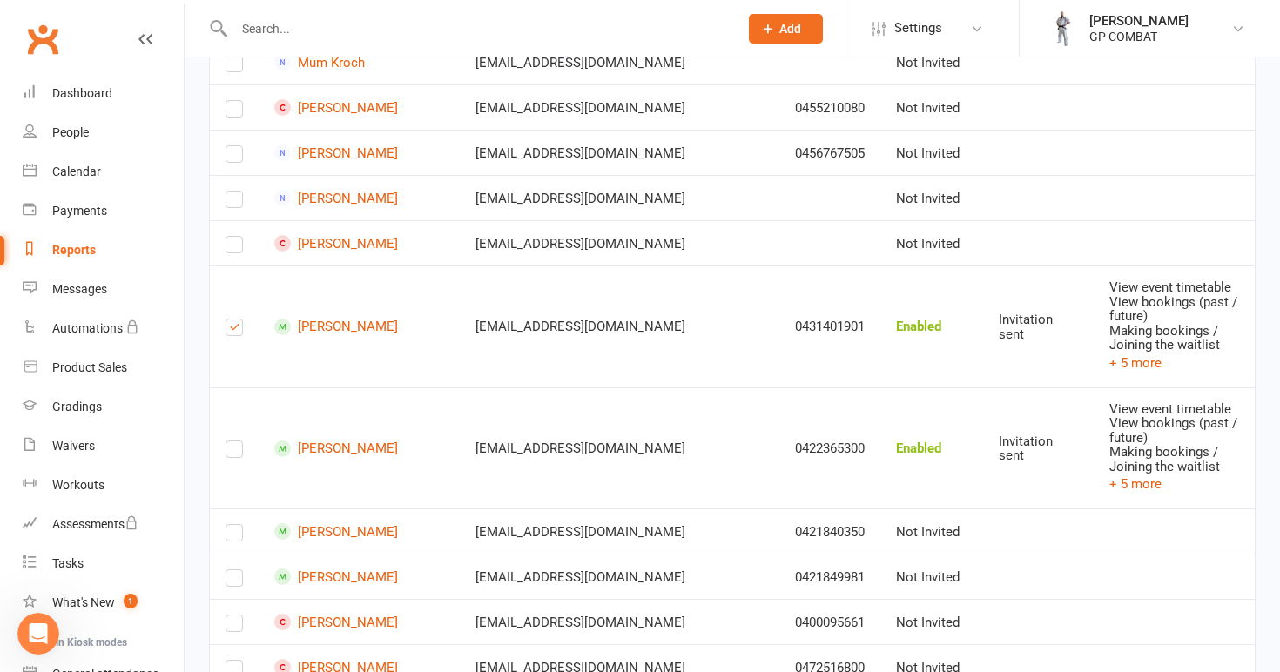
scroll to position [1375, 0]
click at [230, 330] on label at bounding box center [233, 330] width 17 height 0
click at [230, 319] on input "checkbox" at bounding box center [233, 319] width 17 height 0
click at [232, 452] on label at bounding box center [233, 452] width 17 height 0
click at [232, 440] on input "checkbox" at bounding box center [233, 440] width 17 height 0
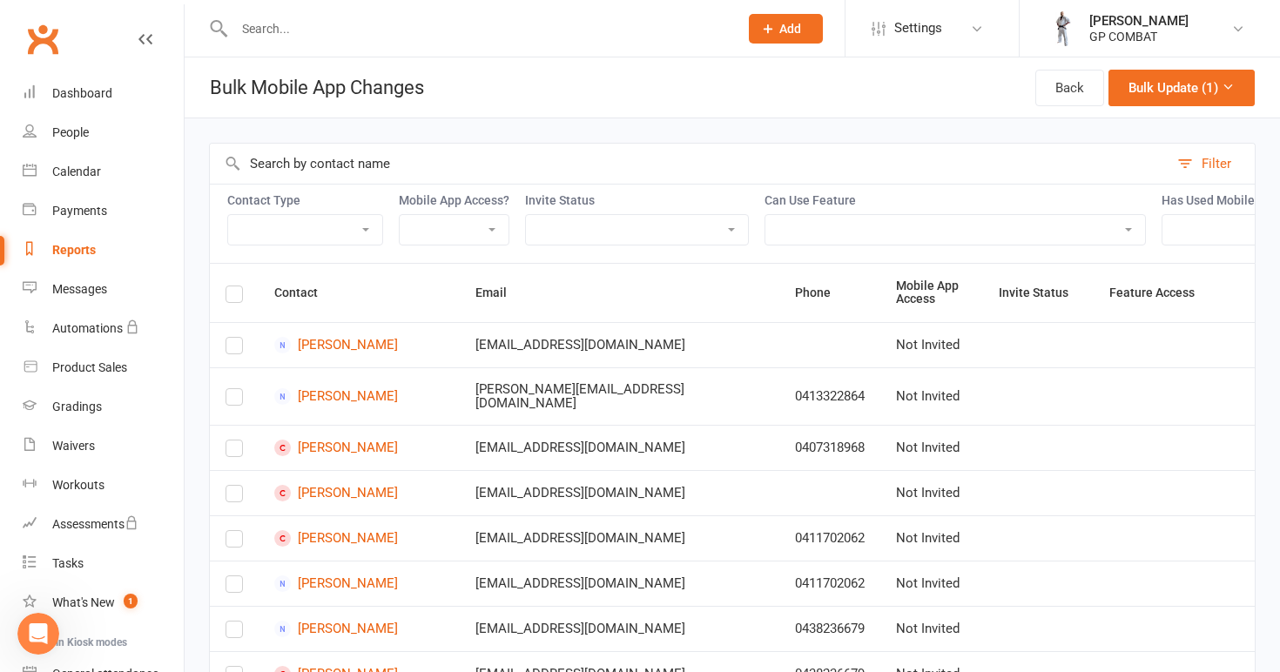
scroll to position [0, 0]
click at [1193, 85] on button "Bulk Update (1)" at bounding box center [1181, 88] width 146 height 37
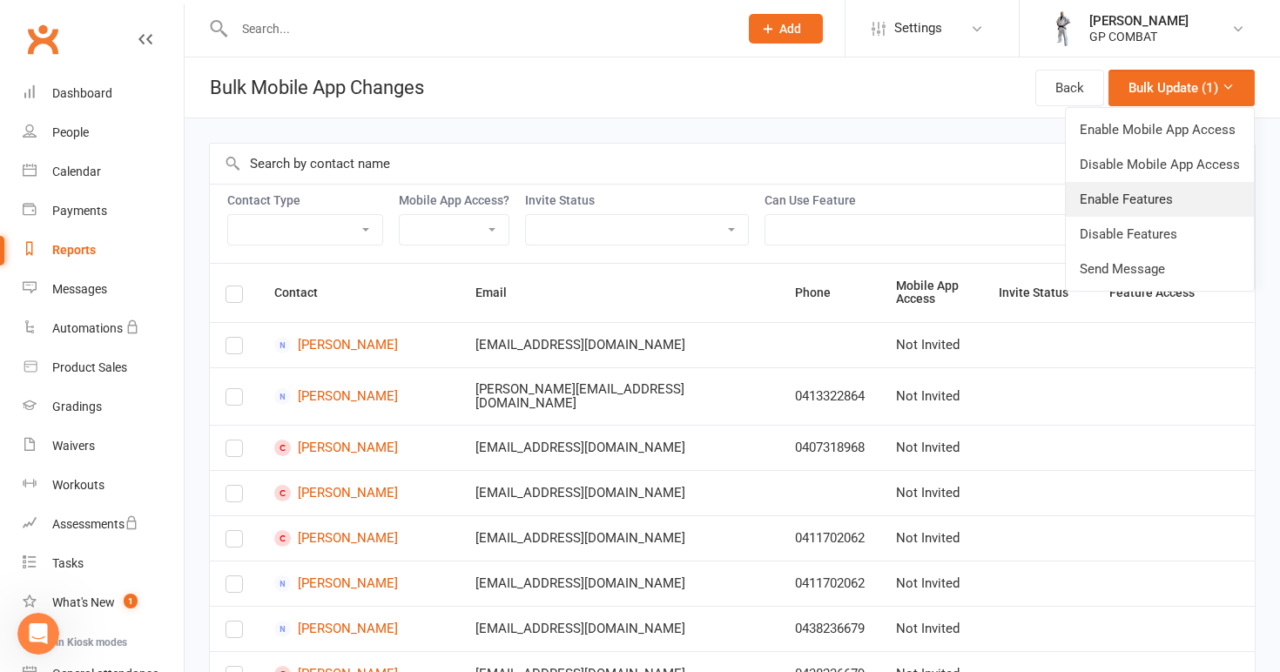
click at [1138, 200] on link "Enable Features" at bounding box center [1159, 199] width 188 height 35
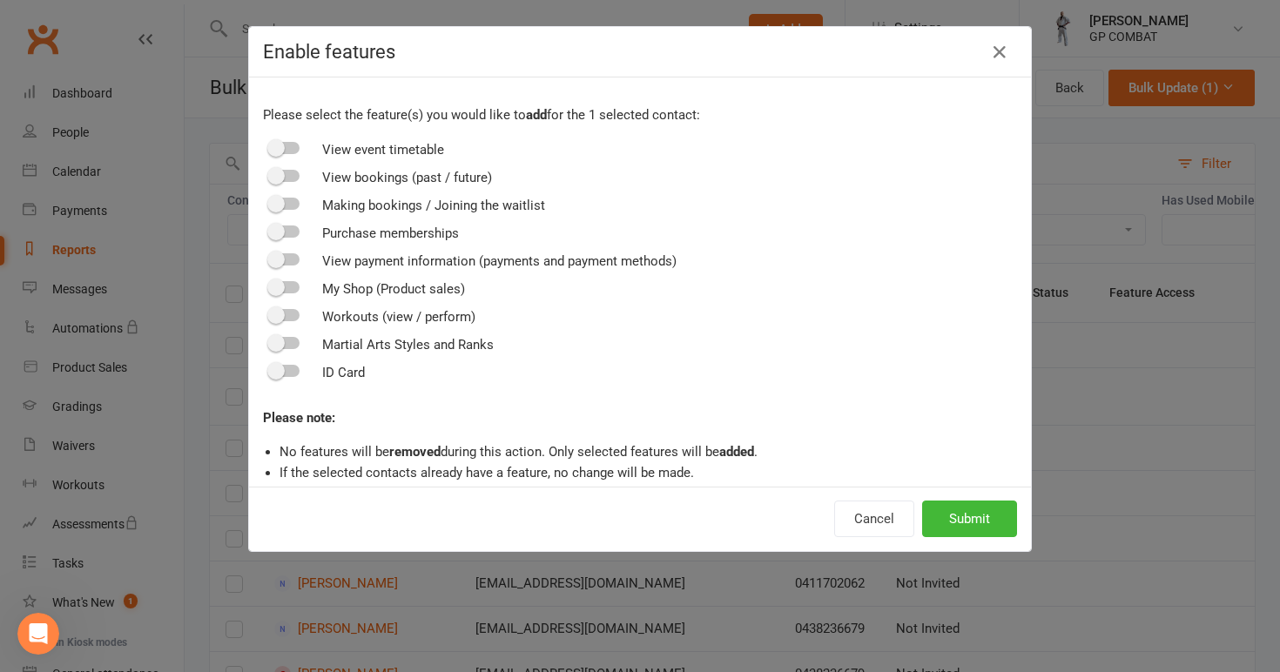
click at [292, 149] on div at bounding box center [285, 148] width 30 height 12
click at [270, 145] on input "checkbox" at bounding box center [270, 145] width 0 height 0
click at [292, 180] on div at bounding box center [285, 176] width 30 height 12
click at [270, 173] on input "checkbox" at bounding box center [270, 173] width 0 height 0
click at [292, 208] on div at bounding box center [285, 204] width 30 height 12
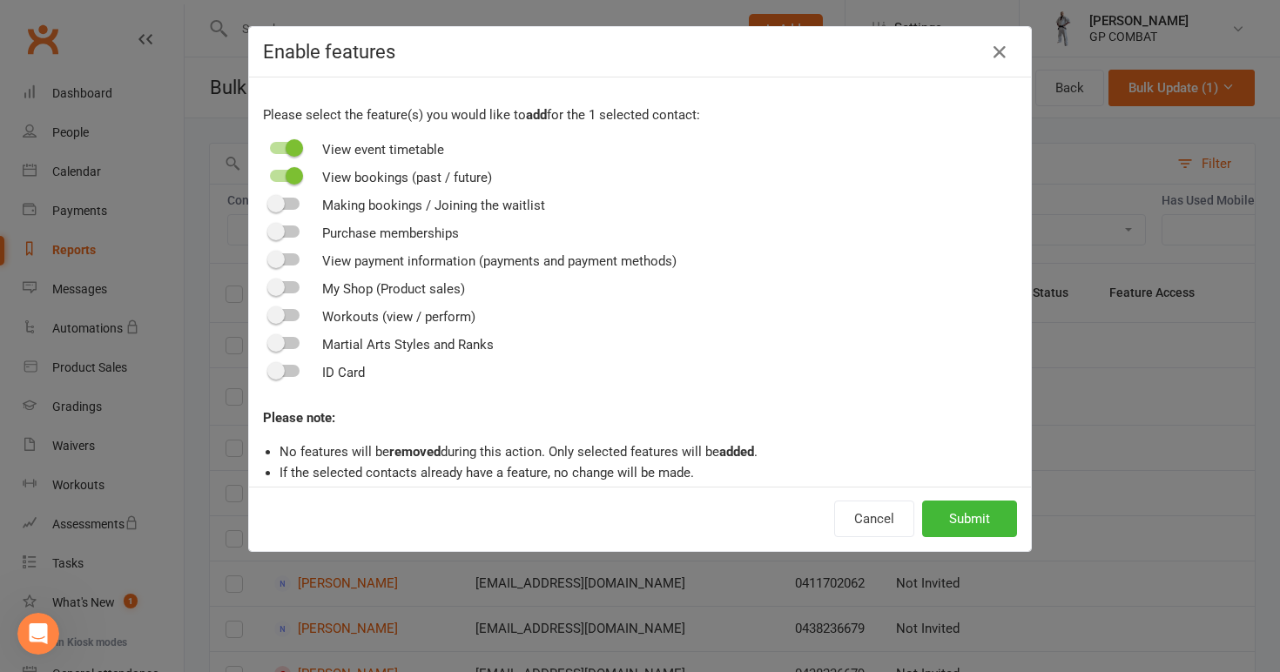
click at [270, 201] on input "checkbox" at bounding box center [270, 201] width 0 height 0
click at [294, 236] on div at bounding box center [285, 231] width 30 height 12
click at [270, 229] on input "checkbox" at bounding box center [270, 229] width 0 height 0
click at [296, 255] on div at bounding box center [285, 259] width 30 height 12
click at [270, 257] on input "checkbox" at bounding box center [270, 257] width 0 height 0
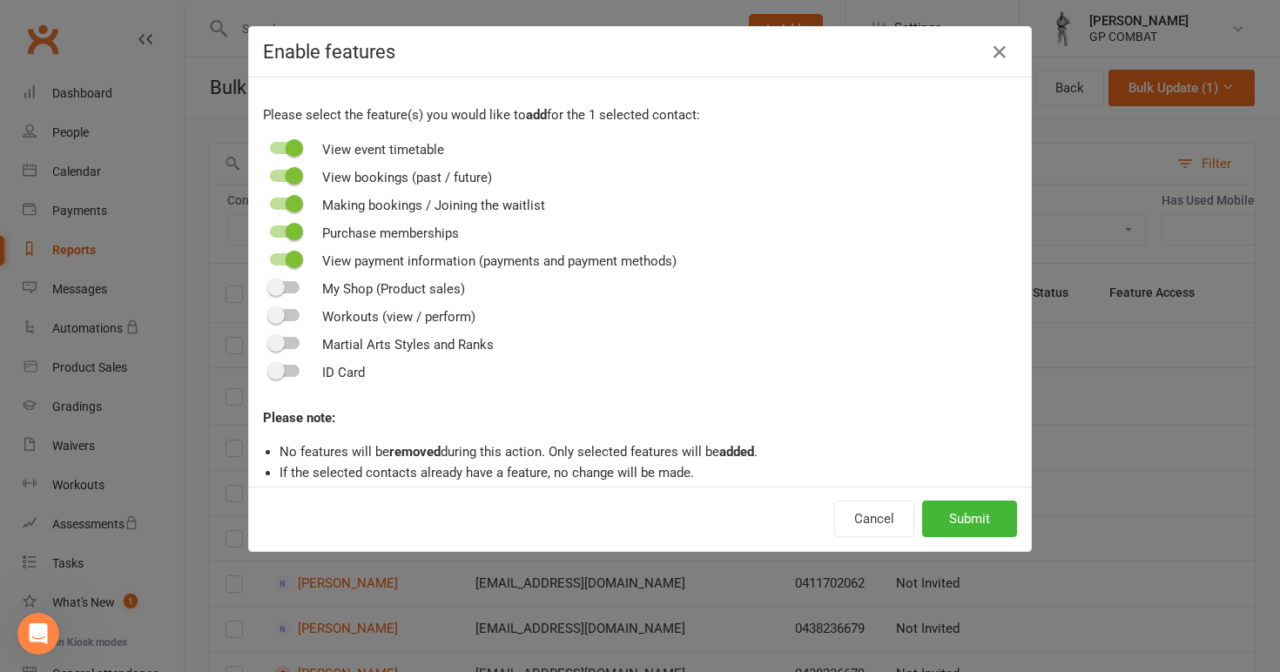
click at [296, 285] on div at bounding box center [285, 287] width 30 height 12
click at [270, 285] on input "checkbox" at bounding box center [270, 285] width 0 height 0
click at [292, 342] on div at bounding box center [285, 343] width 30 height 12
click at [270, 340] on input "checkbox" at bounding box center [270, 340] width 0 height 0
click at [296, 373] on div at bounding box center [285, 371] width 30 height 12
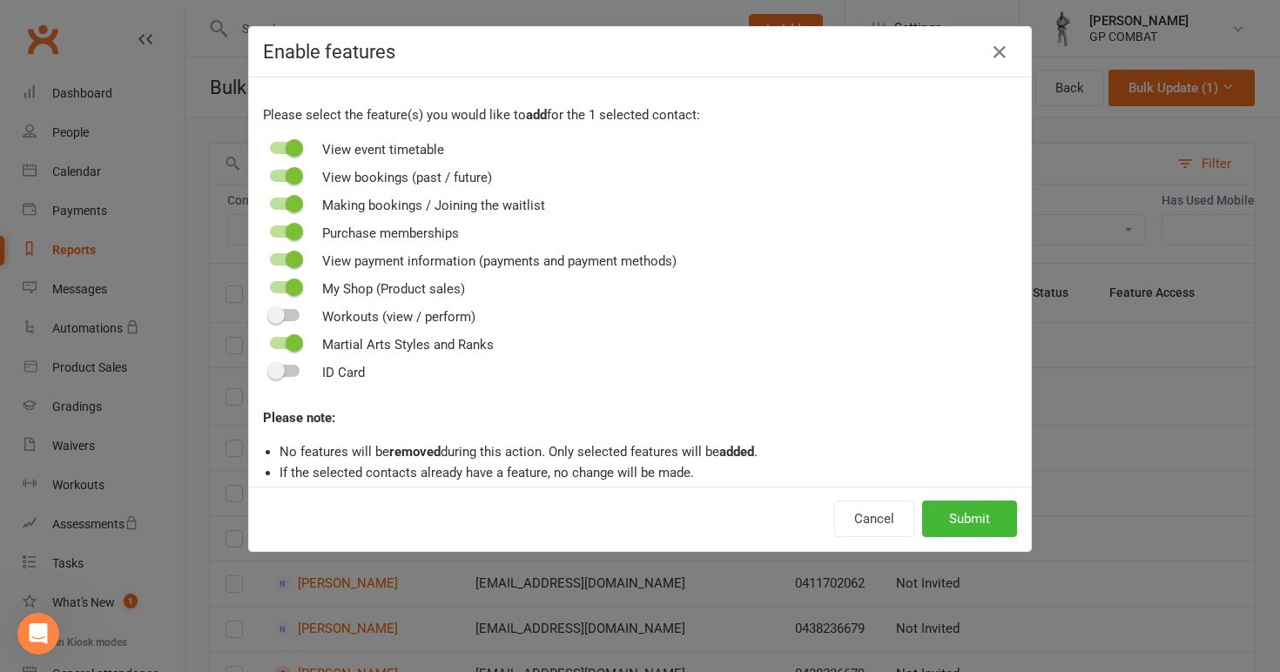
click at [270, 368] on input "checkbox" at bounding box center [270, 368] width 0 height 0
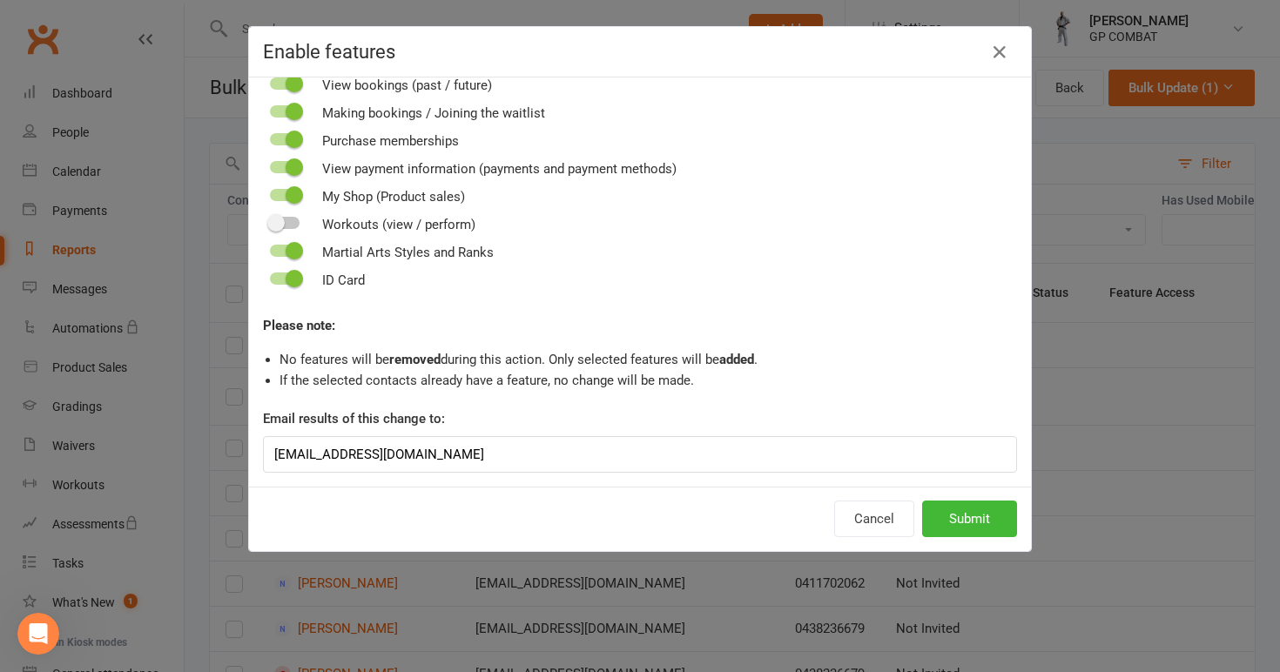
scroll to position [92, 0]
click at [967, 520] on button "Submit" at bounding box center [969, 519] width 95 height 37
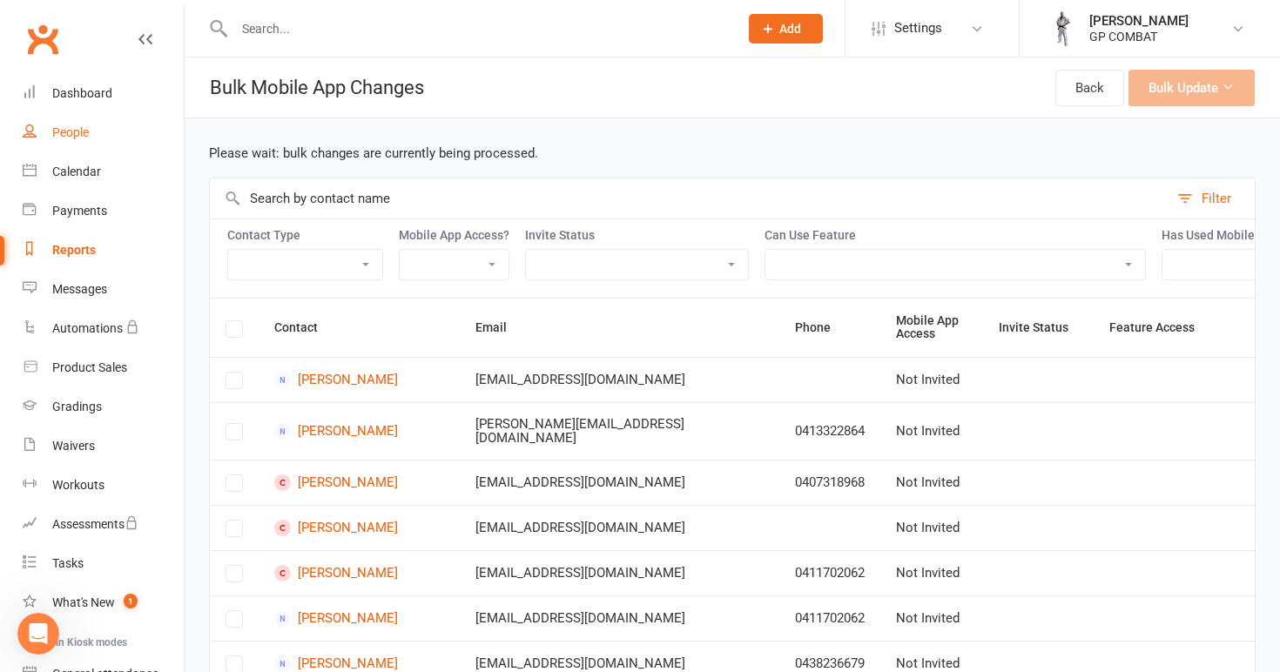
click at [88, 136] on div "People" at bounding box center [70, 132] width 37 height 14
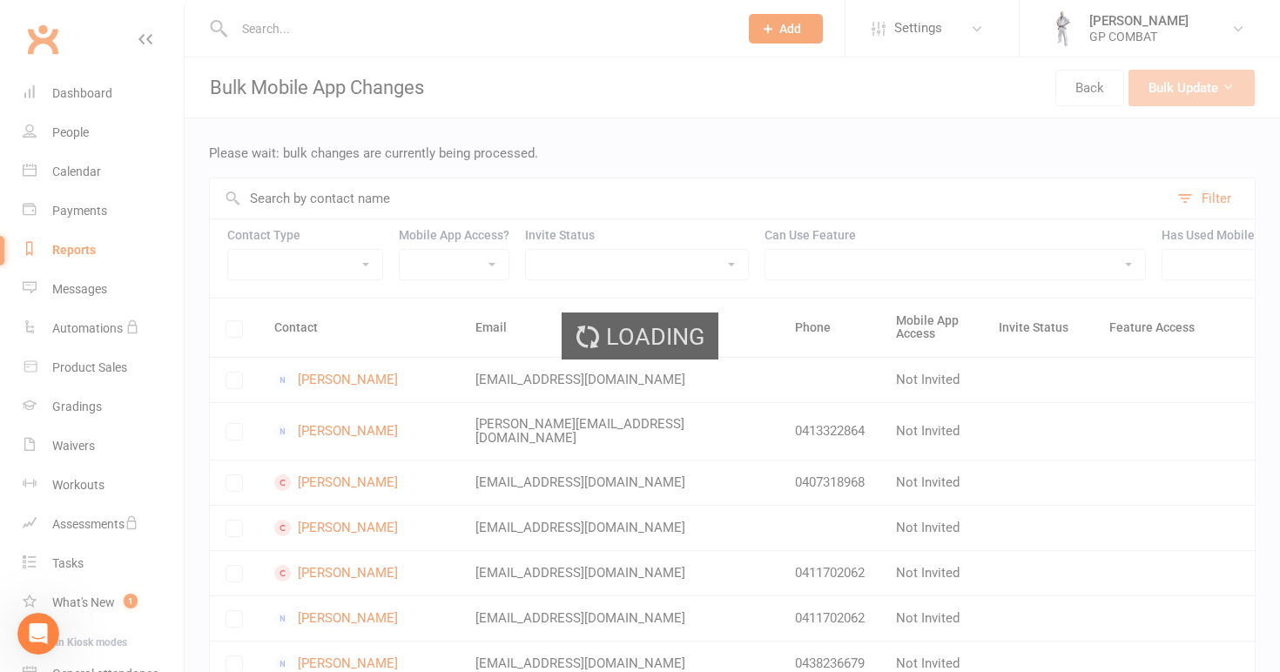
select select "100"
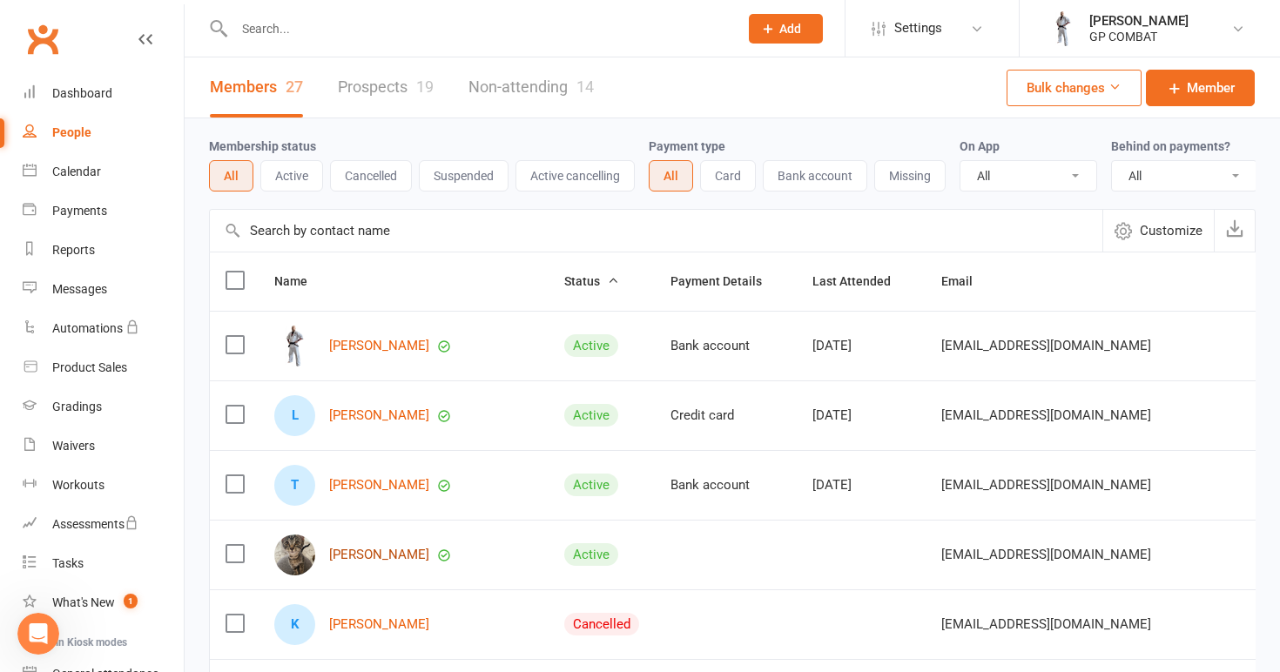
click at [374, 552] on link "Janelle Povey" at bounding box center [379, 555] width 100 height 15
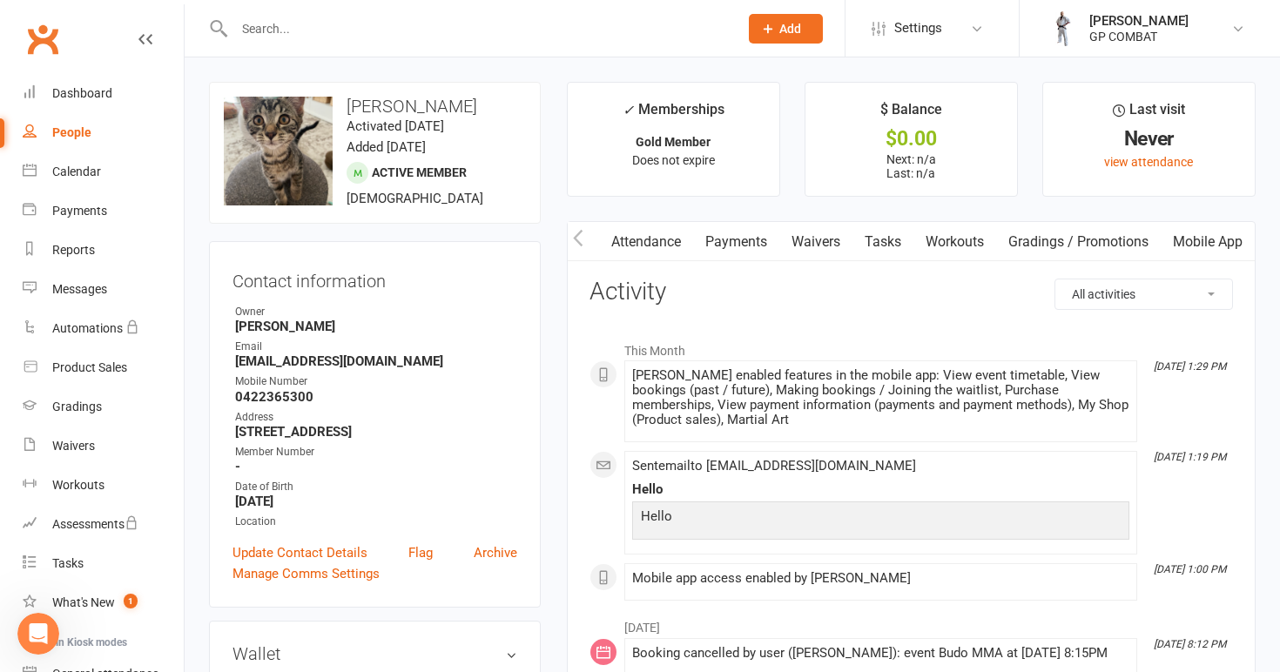
scroll to position [0, 177]
click at [1196, 239] on link "Mobile App" at bounding box center [1207, 242] width 94 height 40
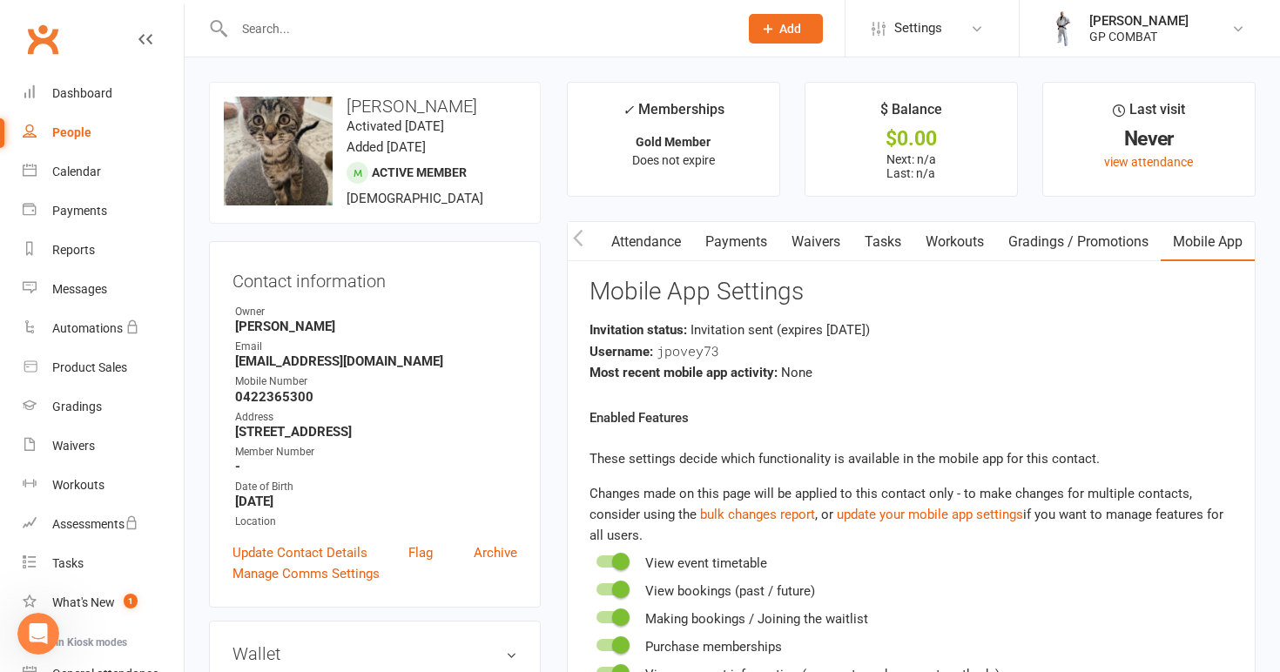
scroll to position [0, 177]
click at [967, 30] on link "Settings" at bounding box center [931, 28] width 121 height 39
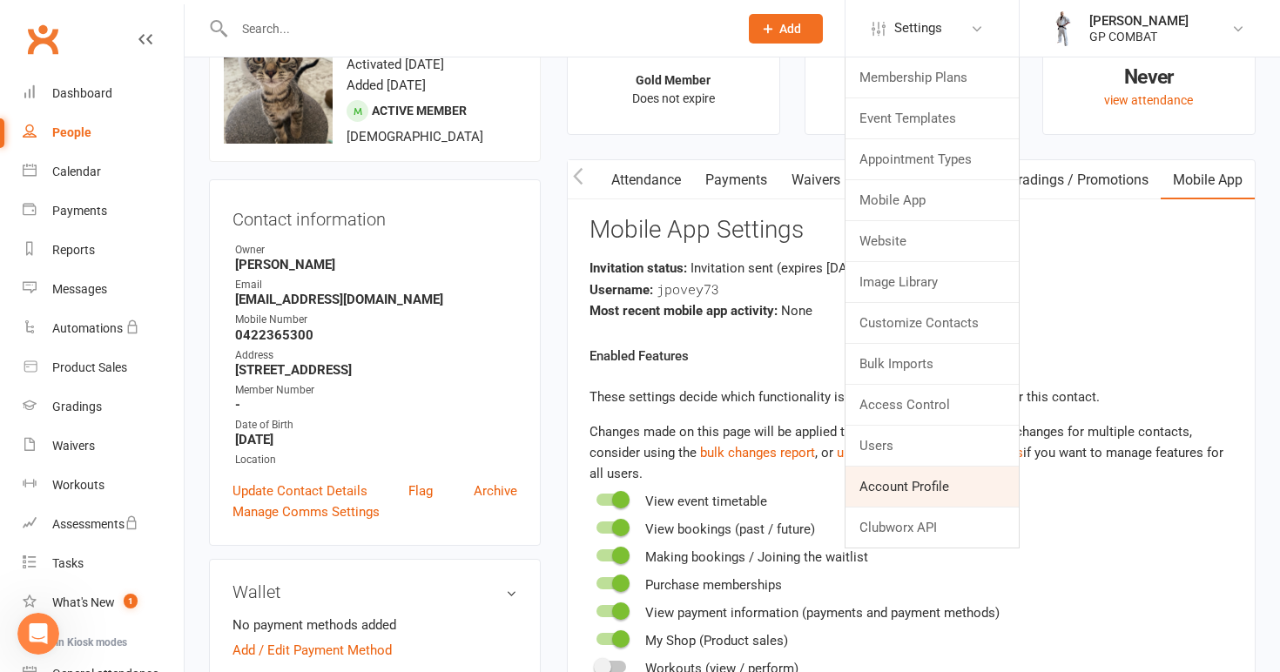
scroll to position [68, 0]
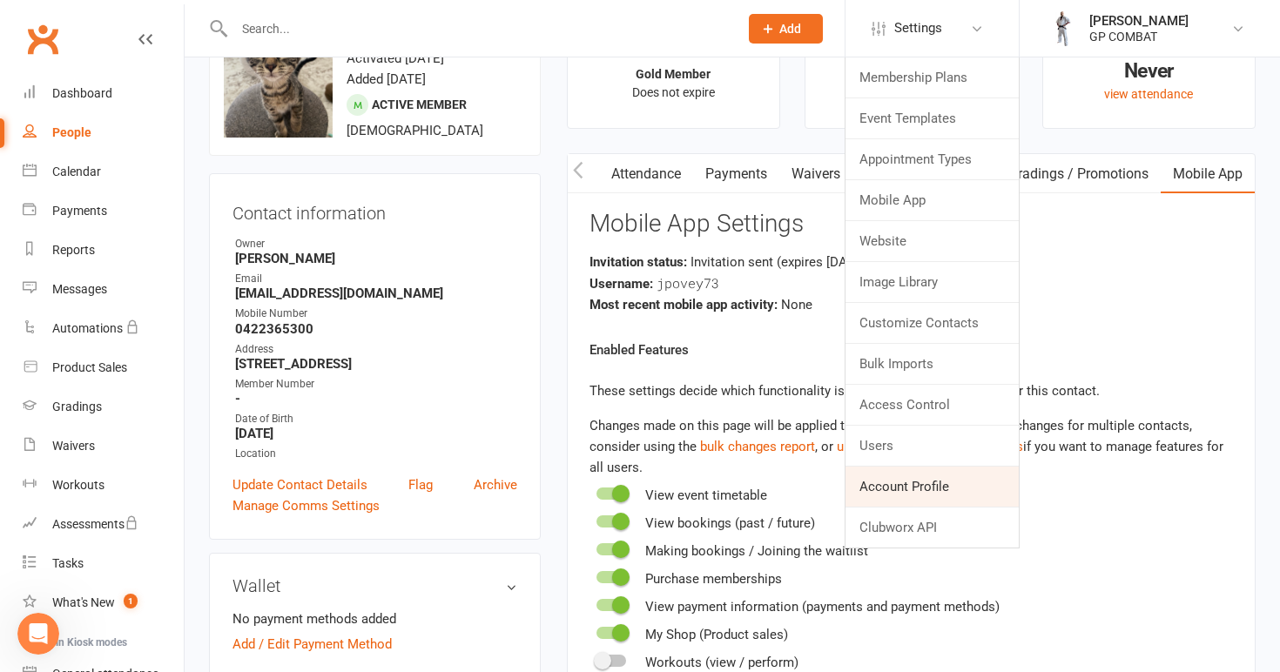
click at [883, 482] on link "Account Profile" at bounding box center [931, 487] width 173 height 40
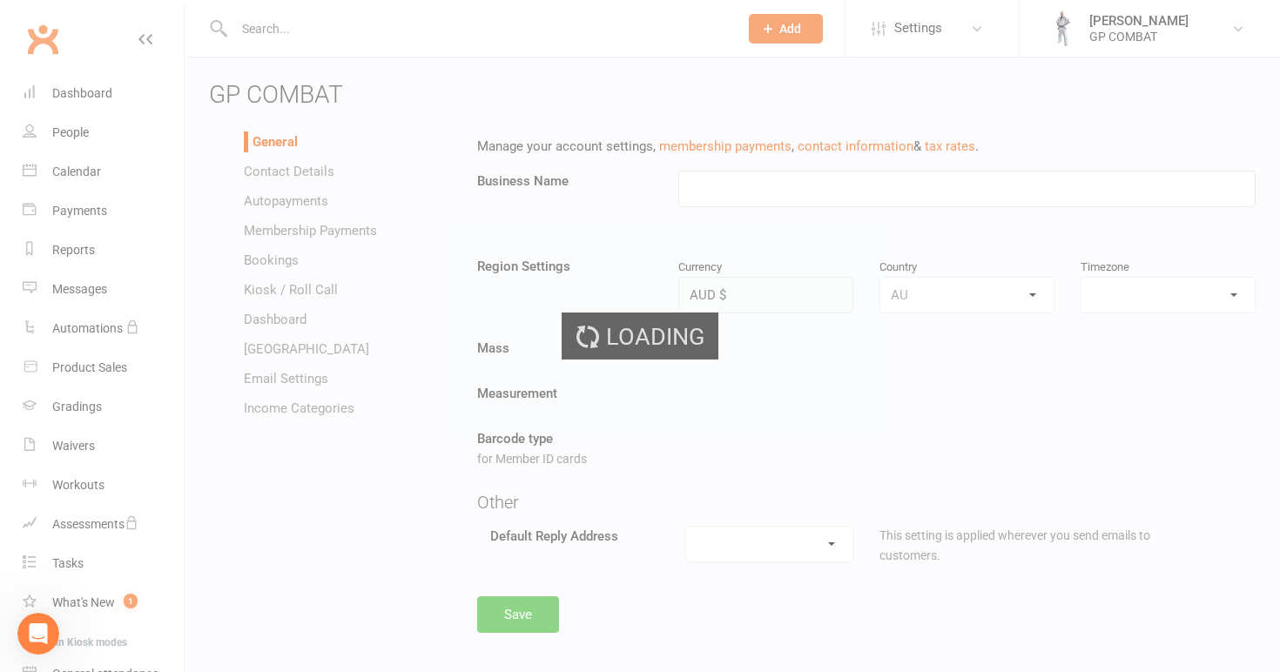
type input "GP COMBAT"
select select "Australia/Adelaide"
select select "hello@clubworx.com"
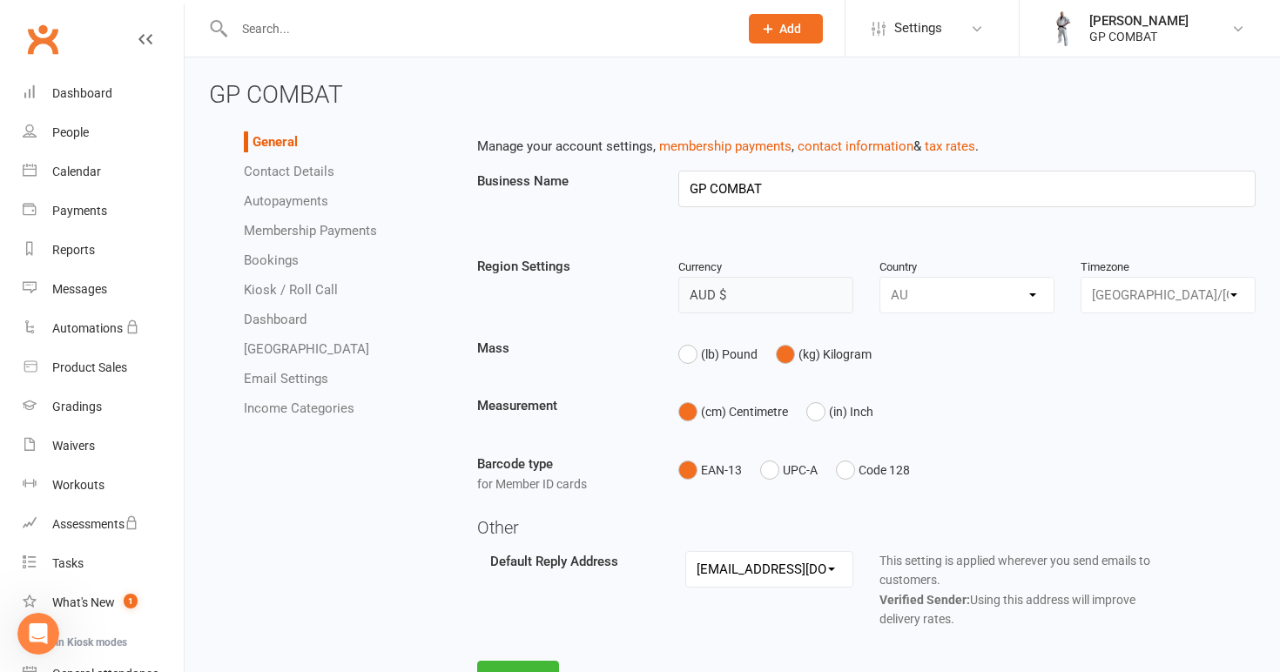
click at [299, 171] on link "Contact Details" at bounding box center [289, 172] width 91 height 16
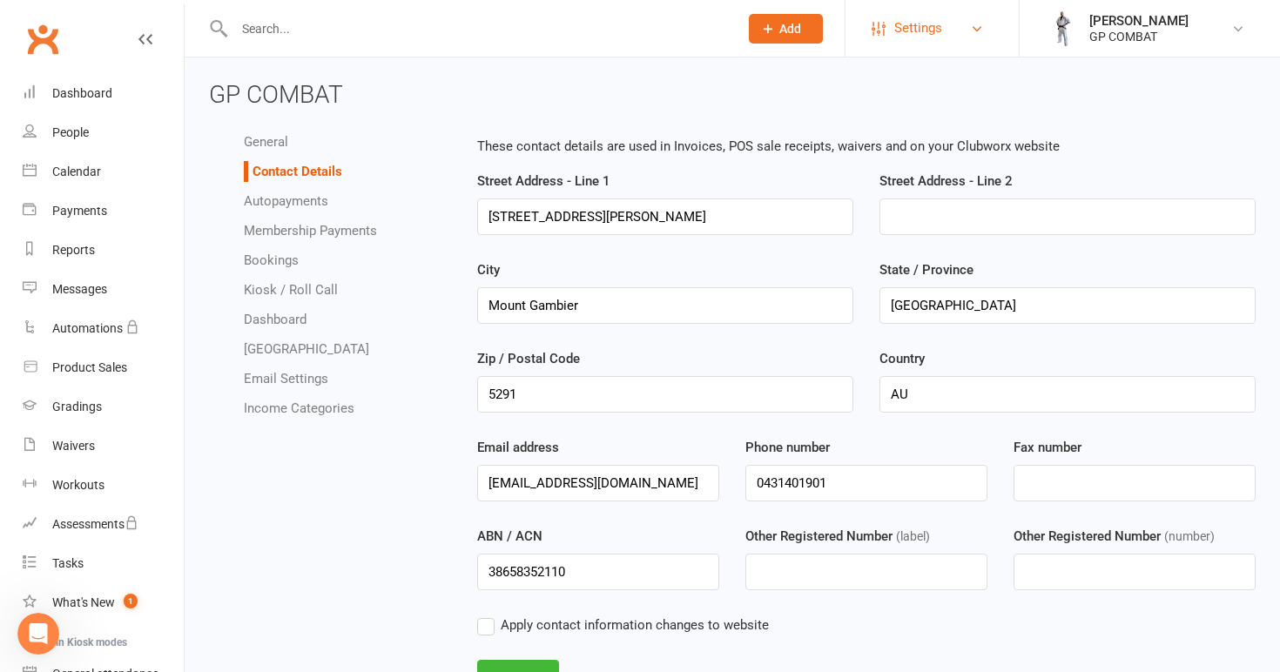
click at [946, 33] on link "Settings" at bounding box center [931, 28] width 121 height 39
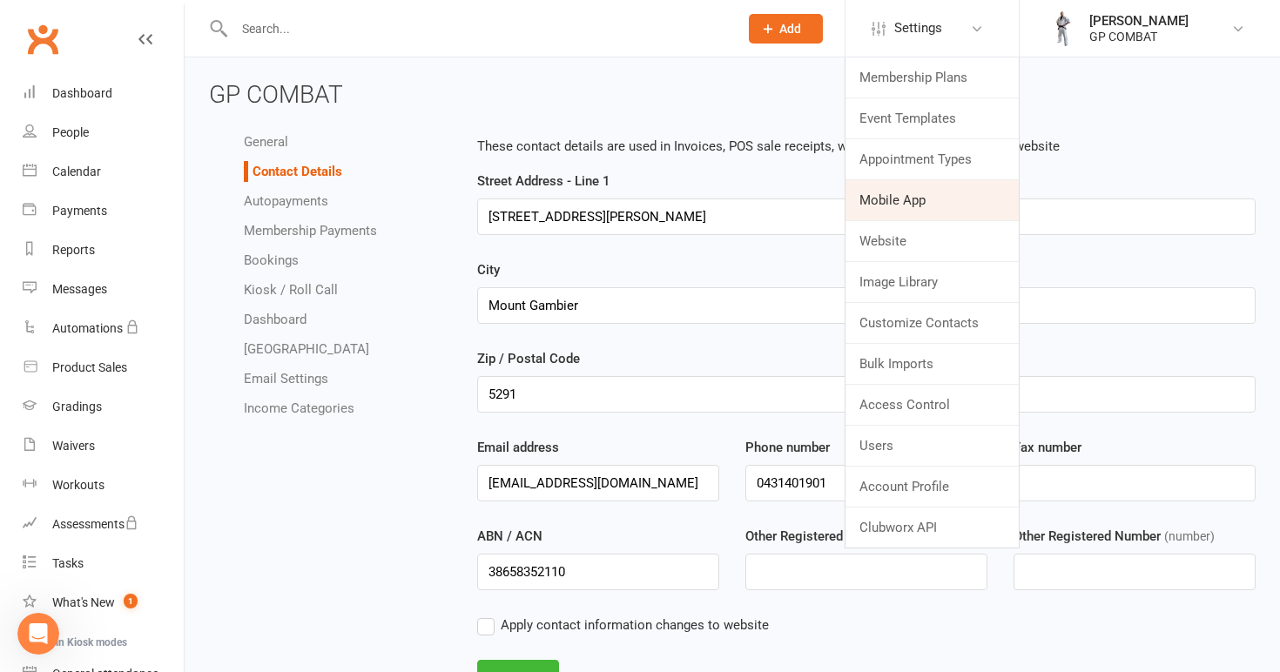
click at [903, 194] on link "Mobile App" at bounding box center [931, 200] width 173 height 40
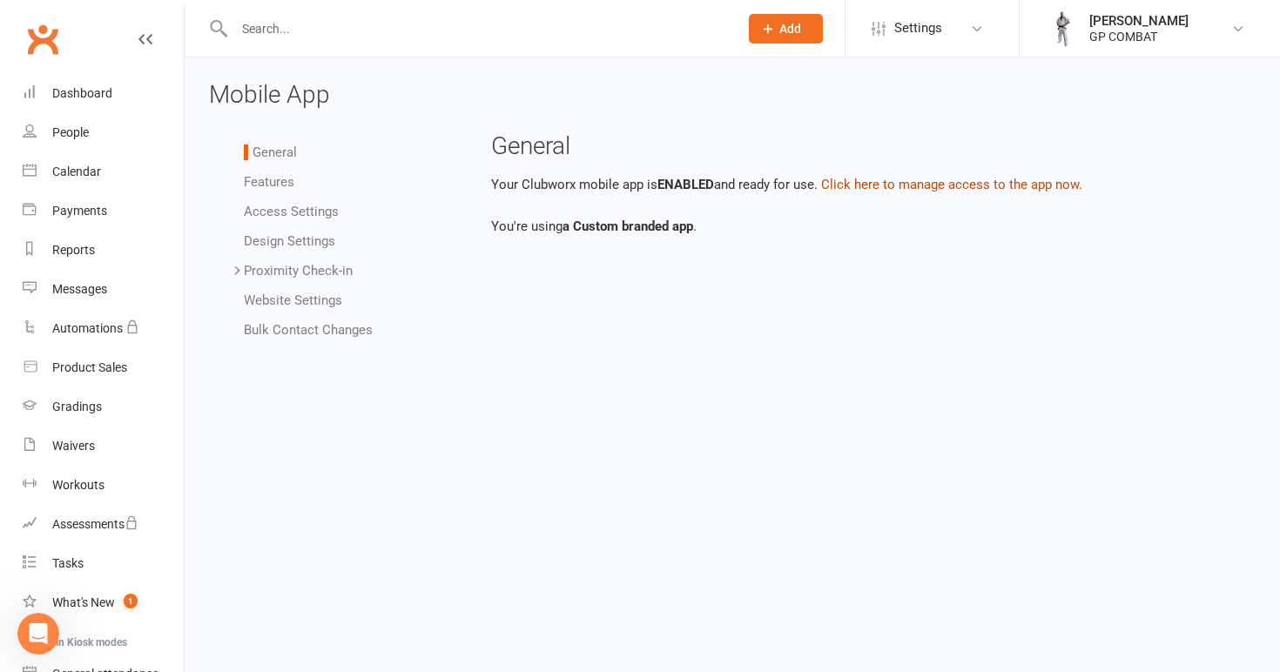
click at [923, 180] on button "Click here to manage access to the app now." at bounding box center [951, 184] width 261 height 21
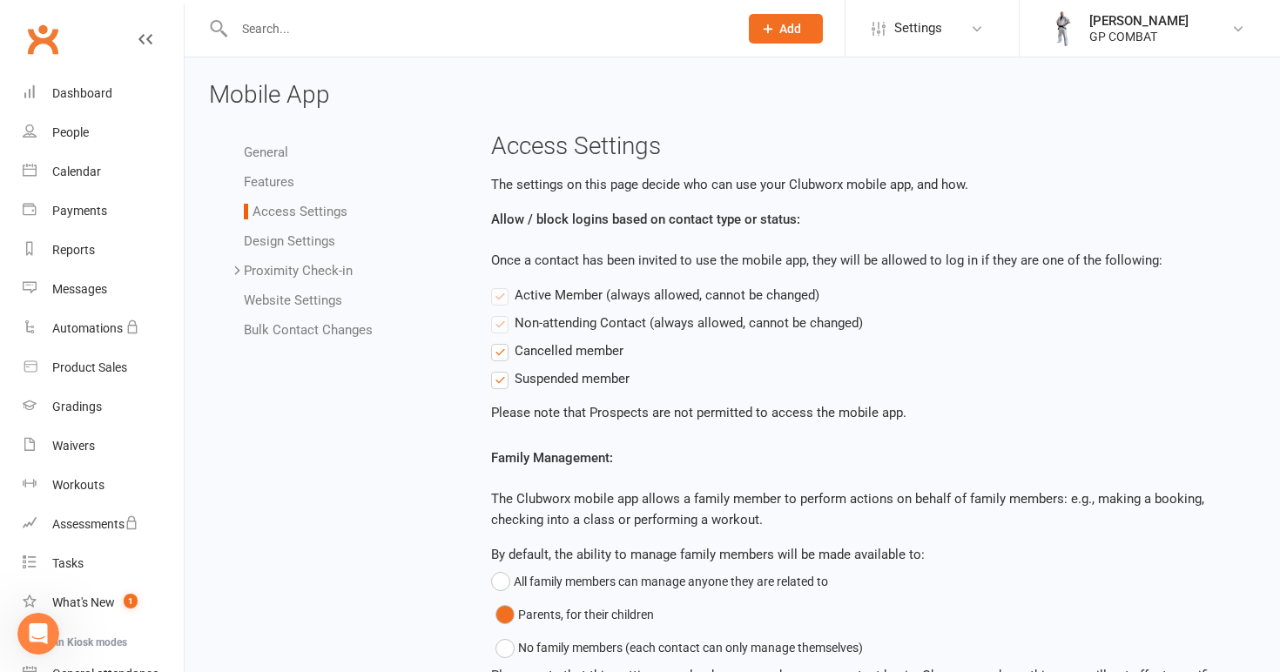
click at [268, 145] on link "General" at bounding box center [266, 153] width 44 height 16
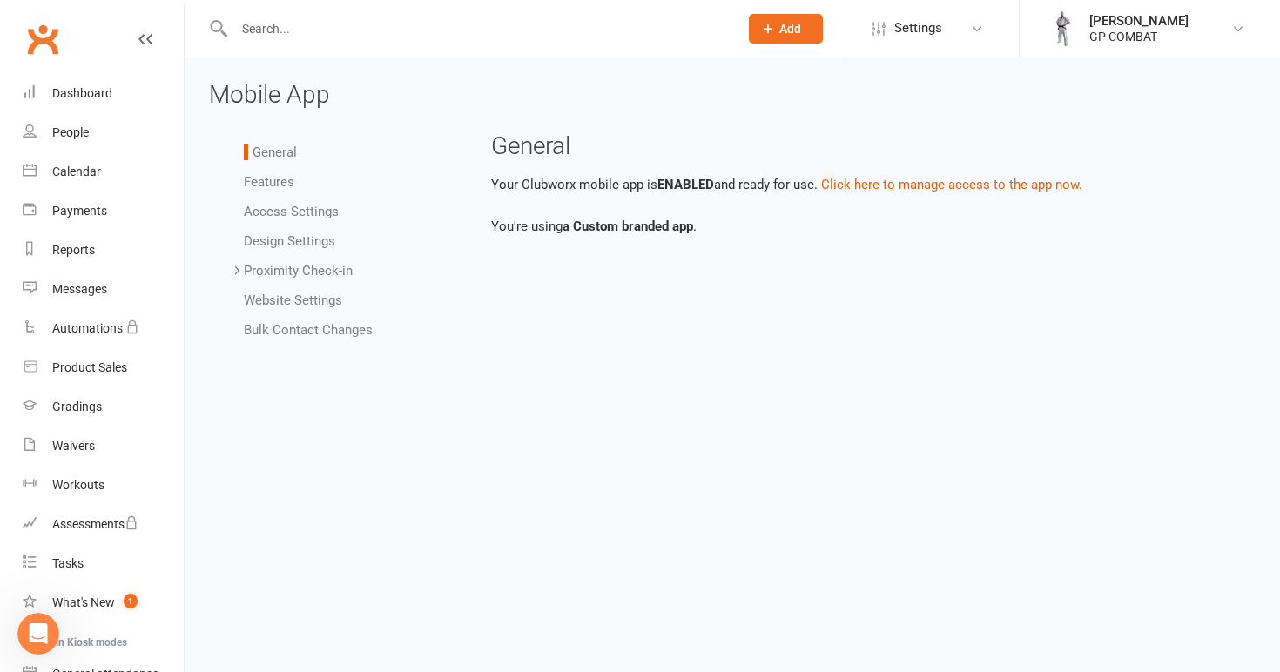
click at [268, 179] on link "Features" at bounding box center [269, 182] width 50 height 16
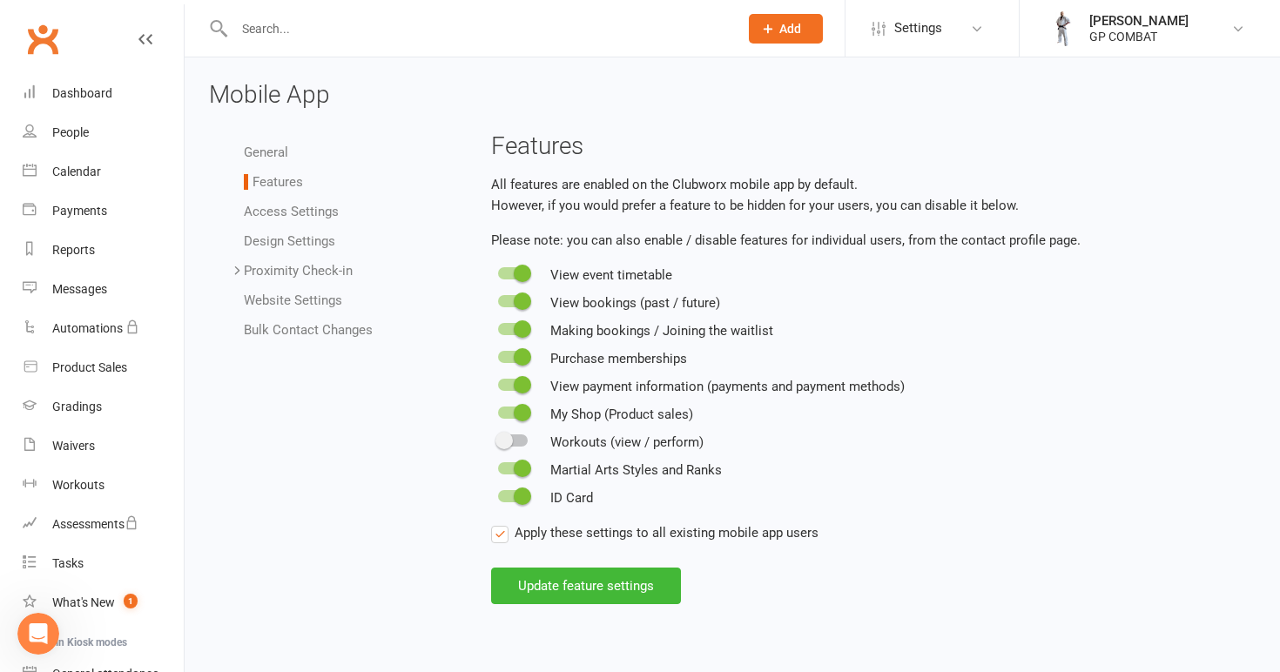
click at [292, 332] on link "Bulk Contact Changes" at bounding box center [308, 330] width 129 height 16
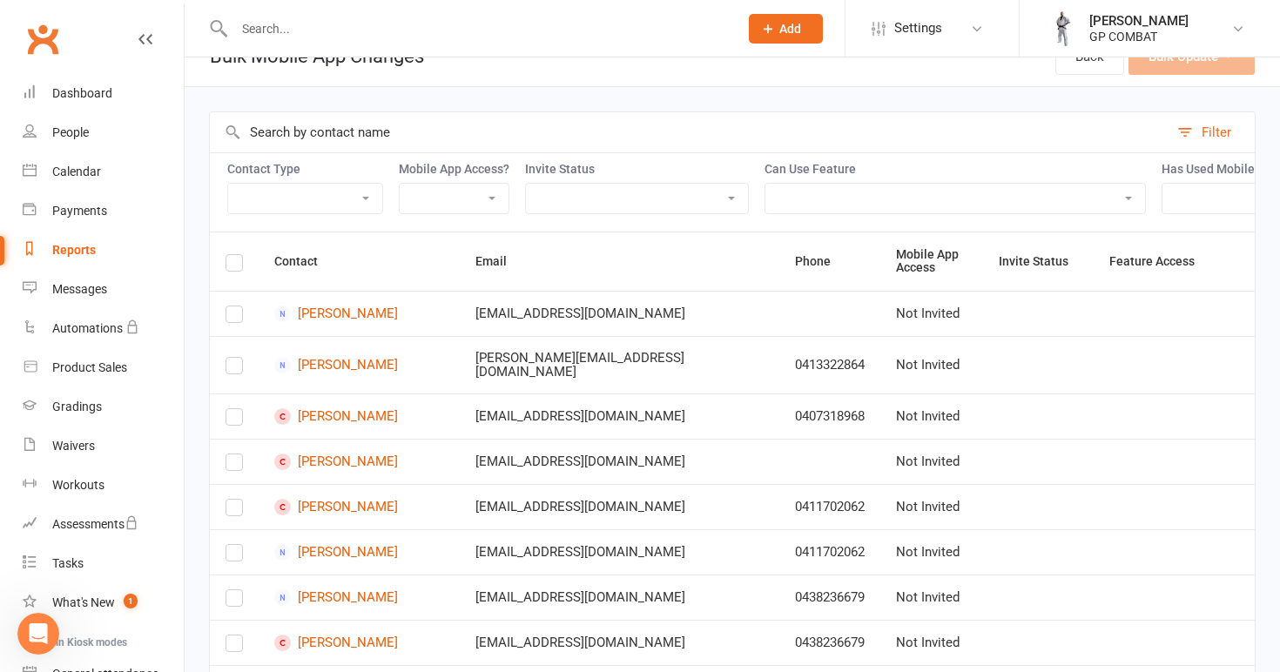
scroll to position [34, 0]
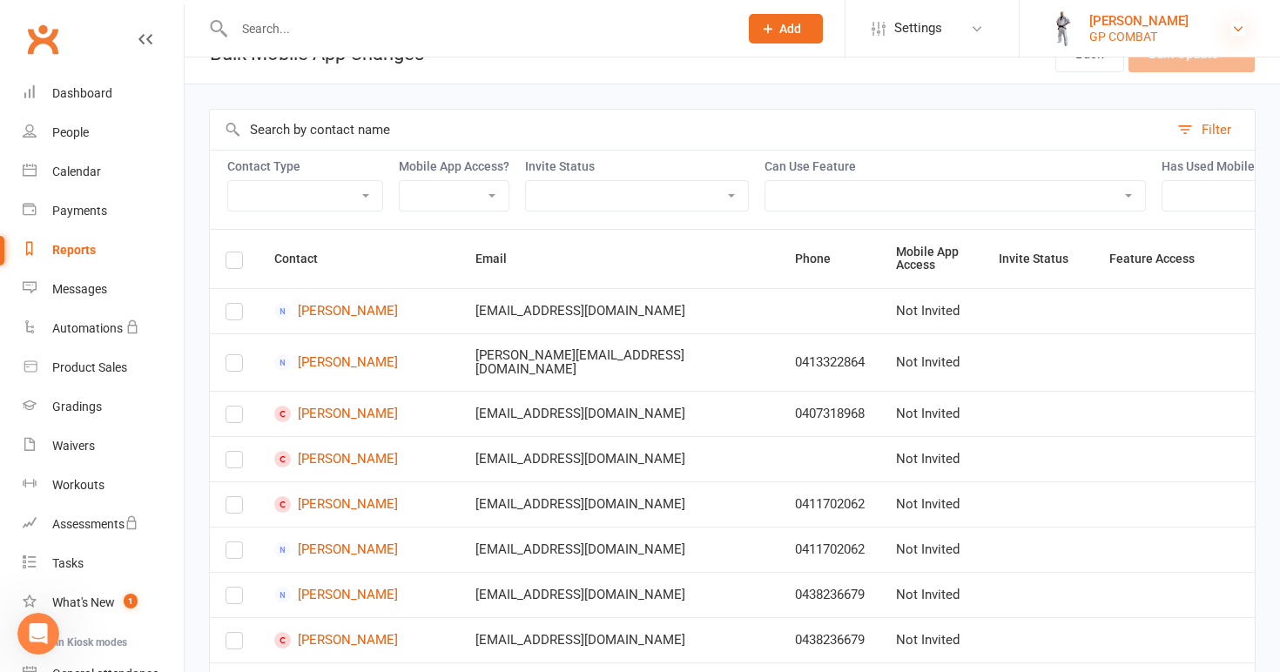
click at [1243, 24] on icon at bounding box center [1238, 29] width 14 height 14
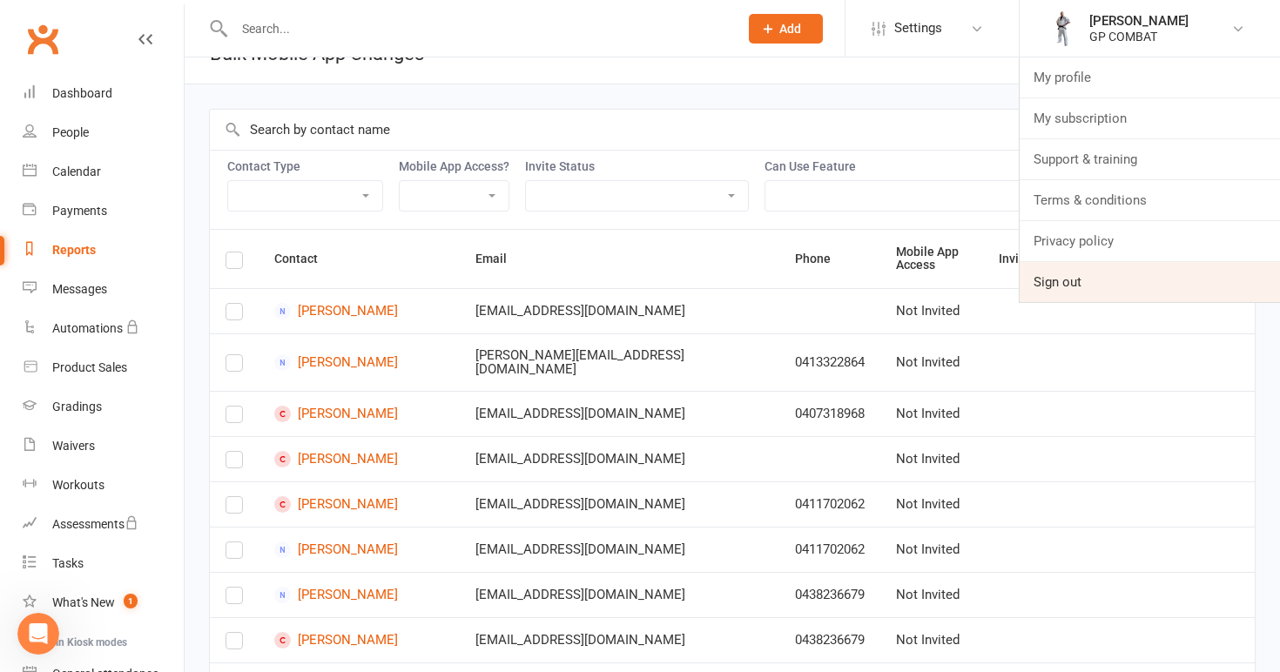
click at [1059, 279] on link "Sign out" at bounding box center [1149, 282] width 260 height 40
